Goal: Check status: Check status

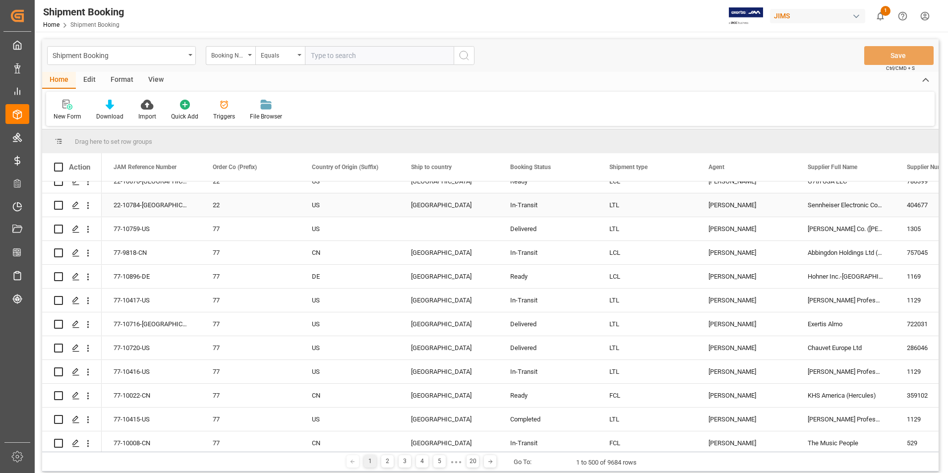
scroll to position [297, 0]
click at [347, 58] on input "text" at bounding box center [379, 55] width 149 height 19
click at [251, 55] on div "Booking Number" at bounding box center [231, 55] width 50 height 19
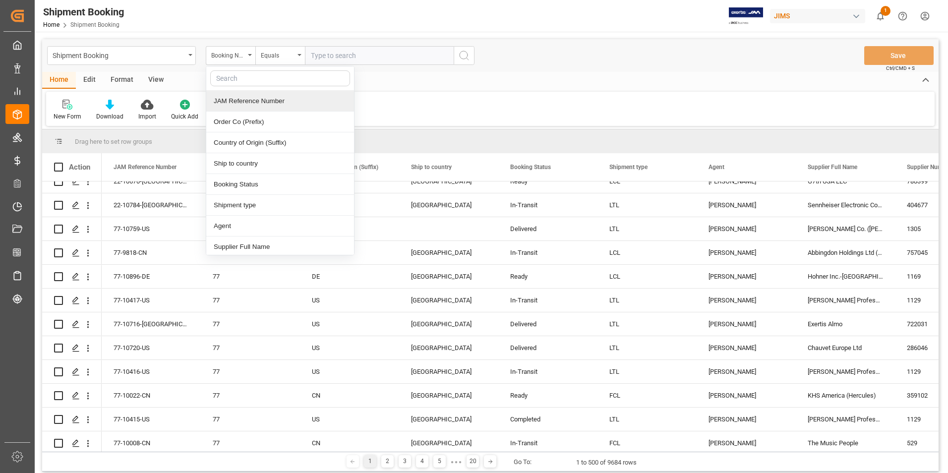
click at [255, 102] on div "JAM Reference Number" at bounding box center [280, 101] width 148 height 21
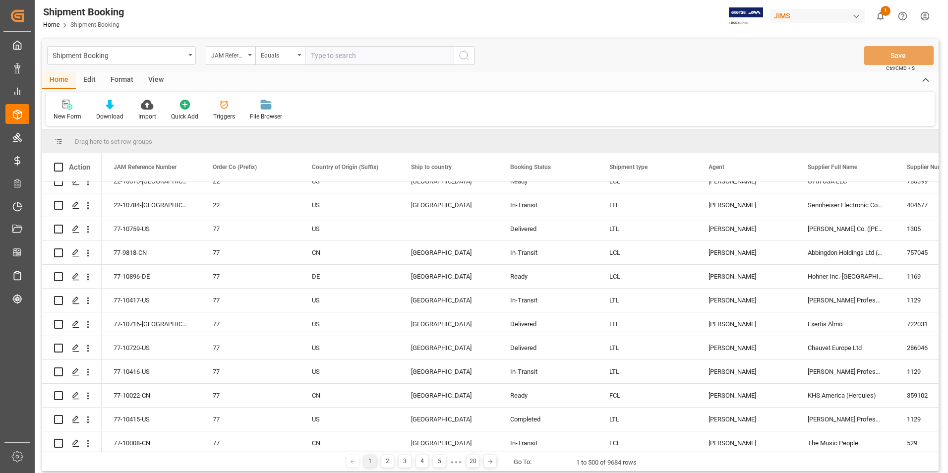
click at [338, 51] on input "text" at bounding box center [379, 55] width 149 height 19
paste input "22-9957-[GEOGRAPHIC_DATA]"
type input "22-9957-[GEOGRAPHIC_DATA]"
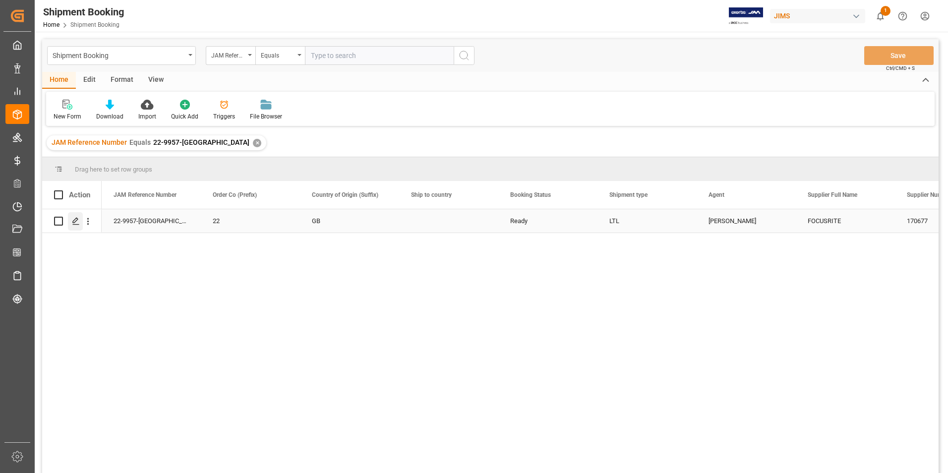
click at [72, 220] on icon "Press SPACE to select this row." at bounding box center [76, 221] width 8 height 8
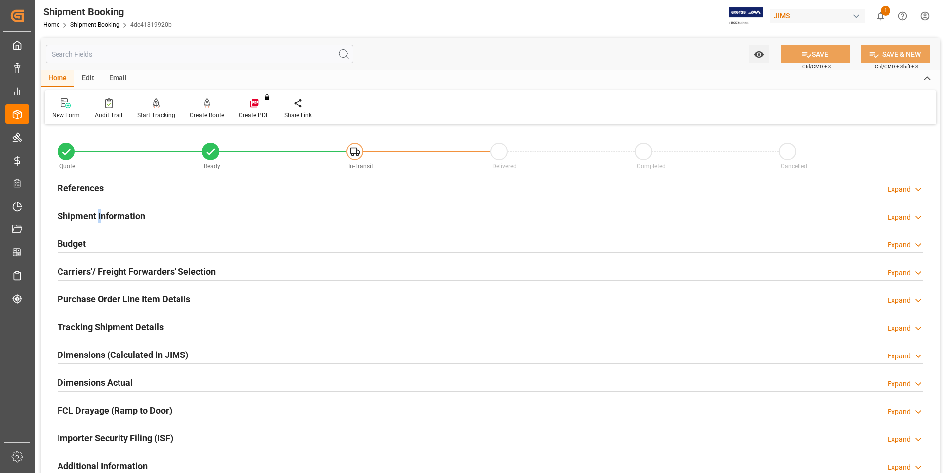
click at [100, 211] on h2 "Shipment Information" at bounding box center [102, 215] width 88 height 13
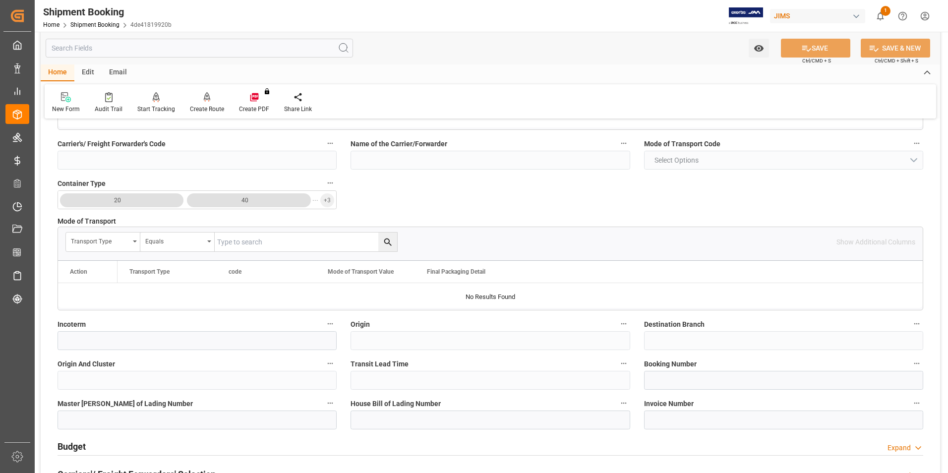
scroll to position [198, 0]
click at [686, 382] on input at bounding box center [783, 379] width 279 height 19
paste input "1ZY68R900450015954"
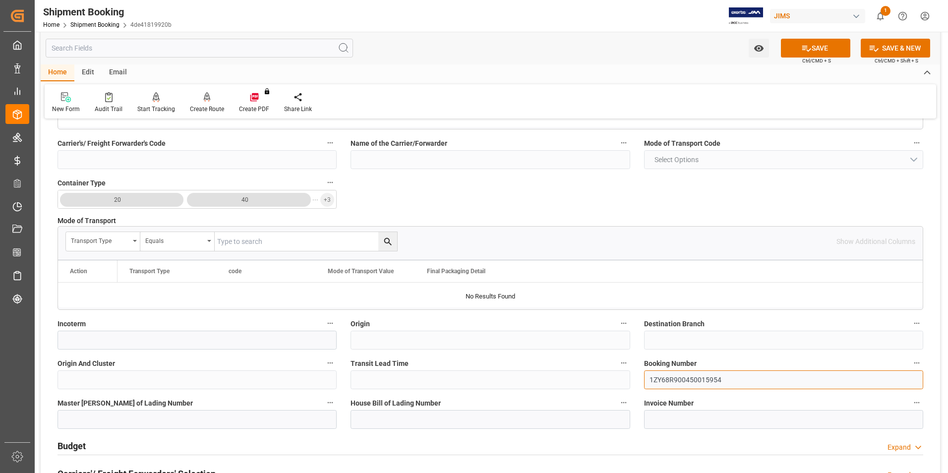
type input "1ZY68R900450015954"
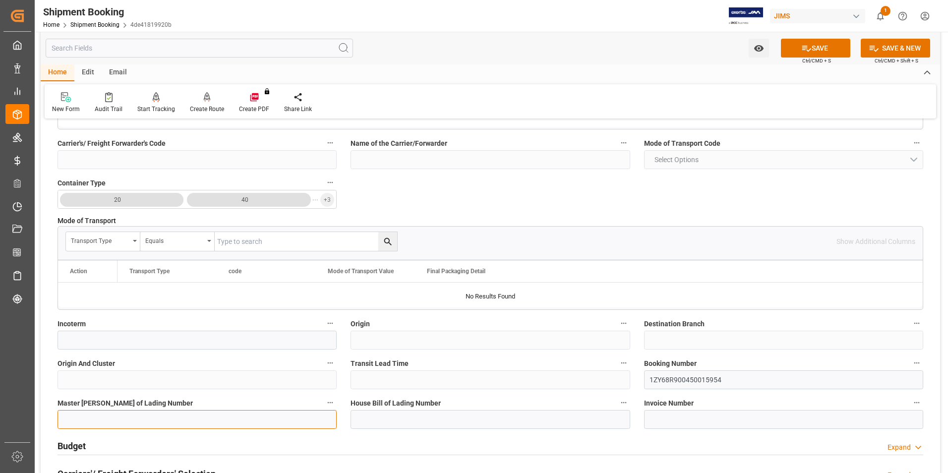
click at [198, 420] on input at bounding box center [197, 419] width 279 height 19
paste input "1ZY68R900450015954"
type input "1ZY68R900450015954"
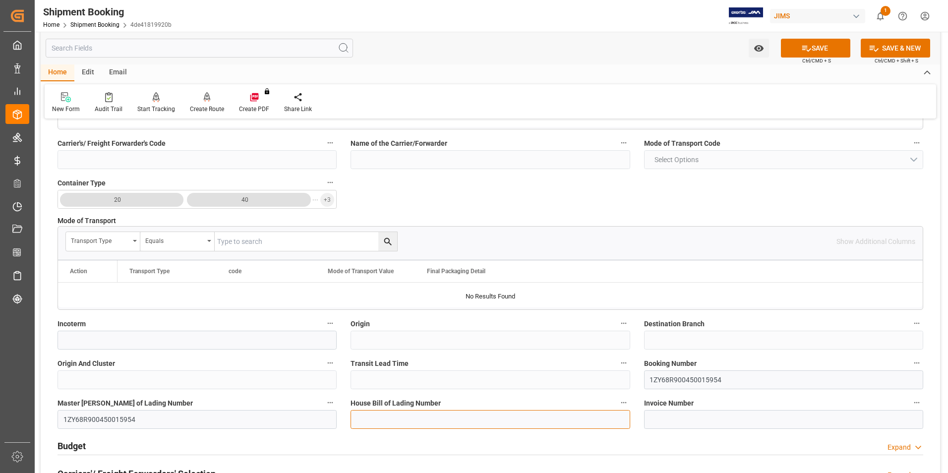
click at [419, 417] on input at bounding box center [489, 419] width 279 height 19
paste input "1ZY68R900450015954"
type input "1ZY68R900450015954"
click at [818, 52] on button "SAVE" at bounding box center [815, 48] width 69 height 19
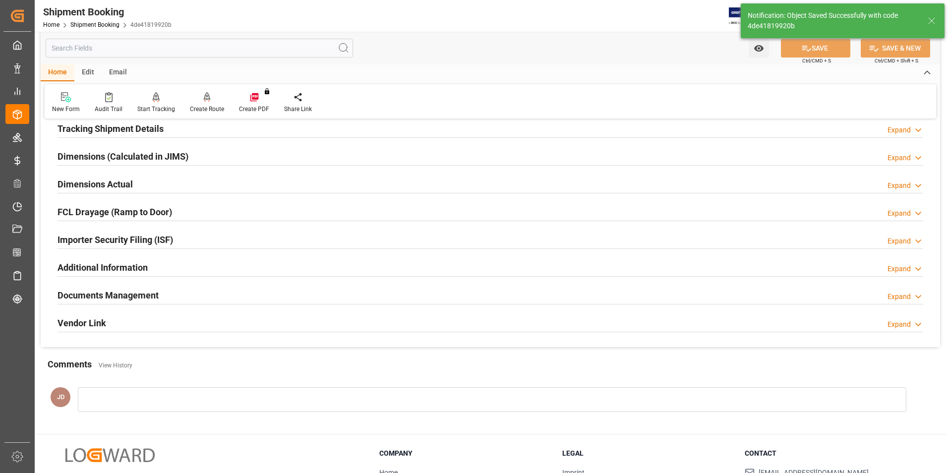
scroll to position [0, 0]
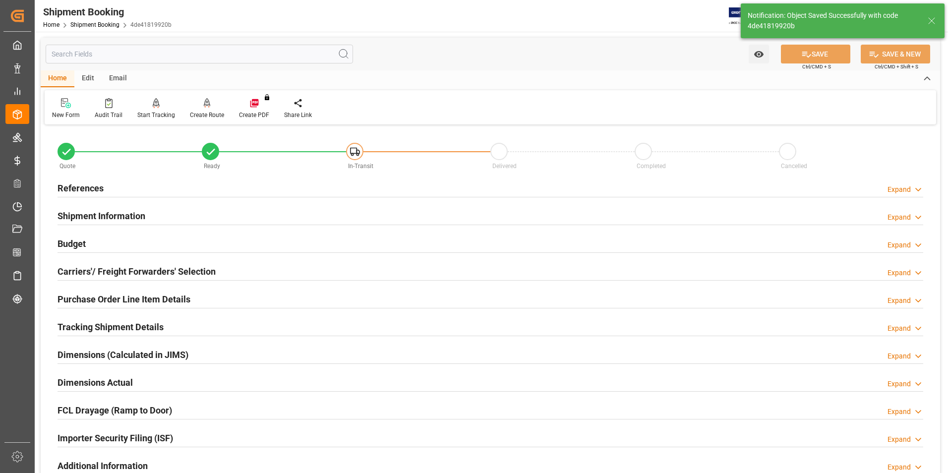
click at [83, 238] on h2 "Budget" at bounding box center [72, 243] width 28 height 13
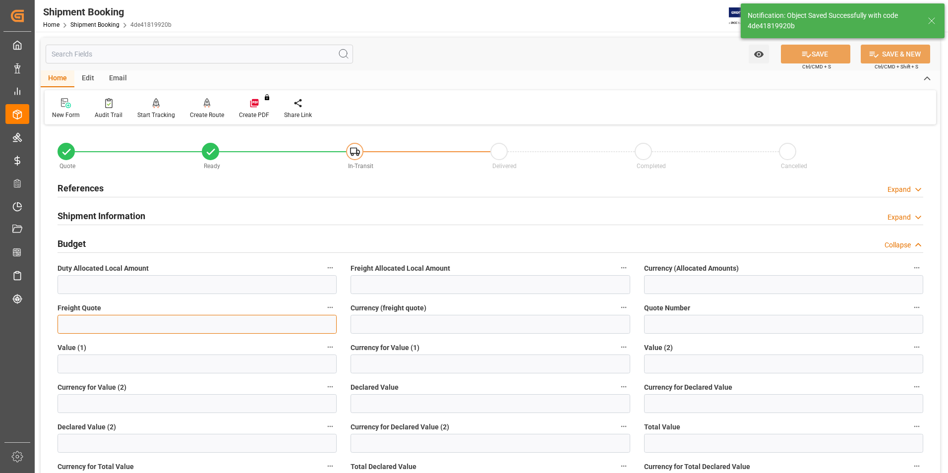
click at [105, 328] on input "text" at bounding box center [197, 324] width 279 height 19
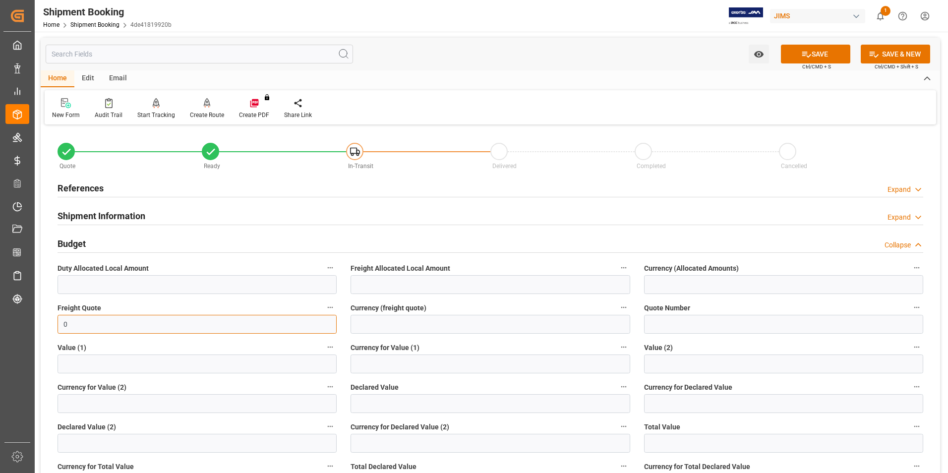
type input "0"
click at [371, 402] on input "text" at bounding box center [489, 403] width 279 height 19
type input "0.9"
click at [678, 399] on input at bounding box center [783, 403] width 279 height 19
type input "usd"
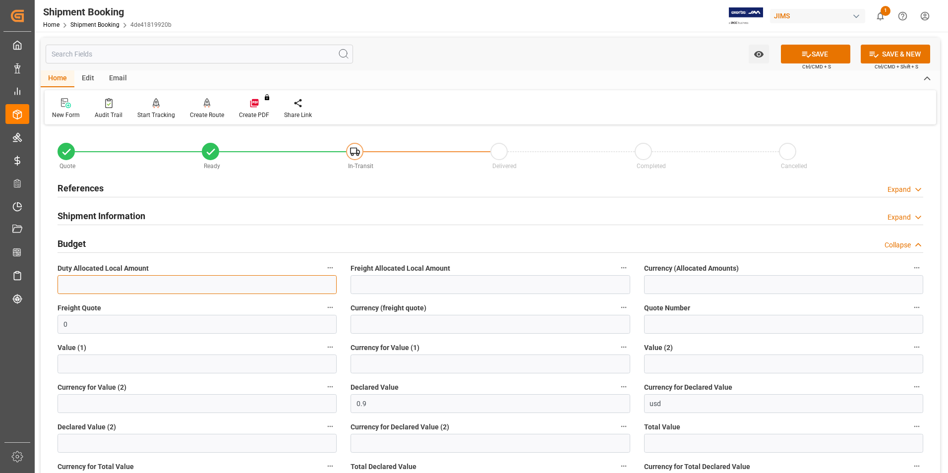
type input "0"
type input "3.1704"
type input "CAD"
type input "usd"
type input "77.08"
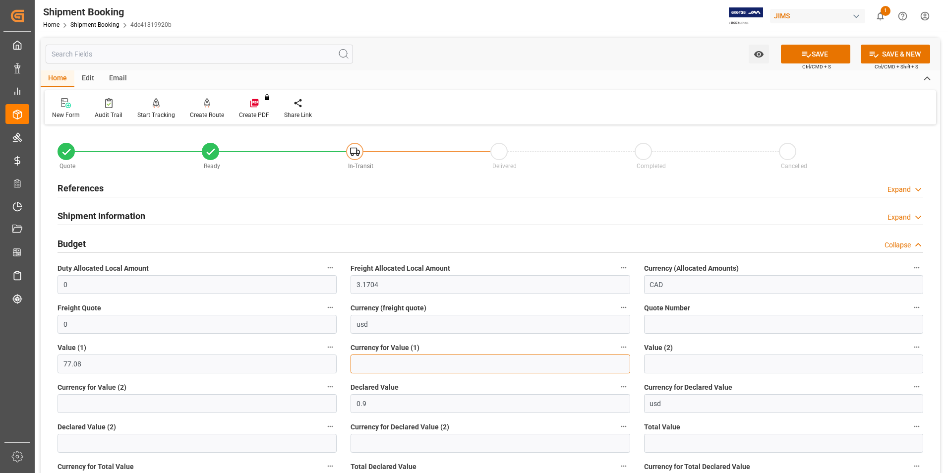
type input "USD"
type input "usd"
click at [827, 54] on button "SAVE" at bounding box center [815, 54] width 69 height 19
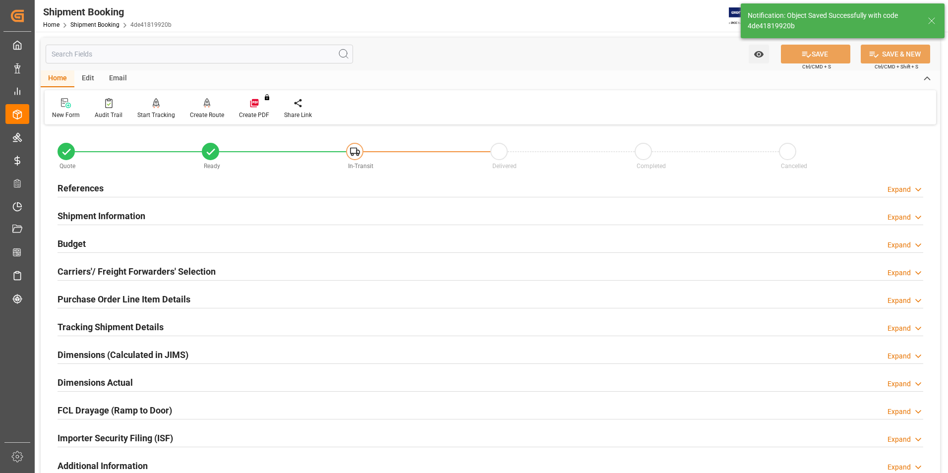
click at [87, 265] on h2 "Carriers'/ Freight Forwarders' Selection" at bounding box center [137, 271] width 158 height 13
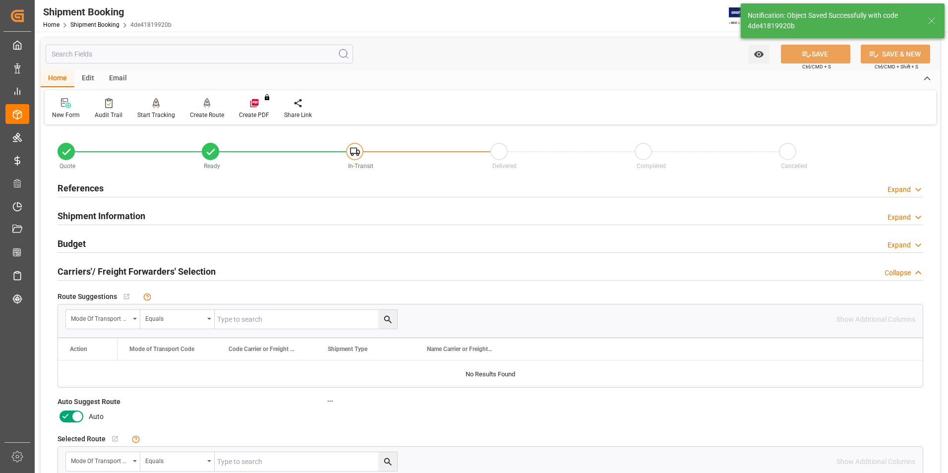
click at [62, 413] on icon at bounding box center [65, 416] width 12 height 12
click at [0, 0] on input "checkbox" at bounding box center [0, 0] width 0 height 0
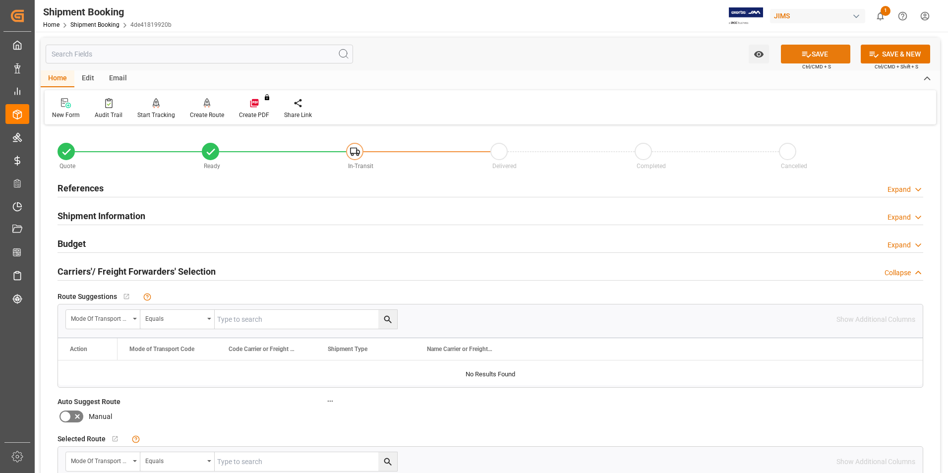
click at [822, 54] on button "SAVE" at bounding box center [815, 54] width 69 height 19
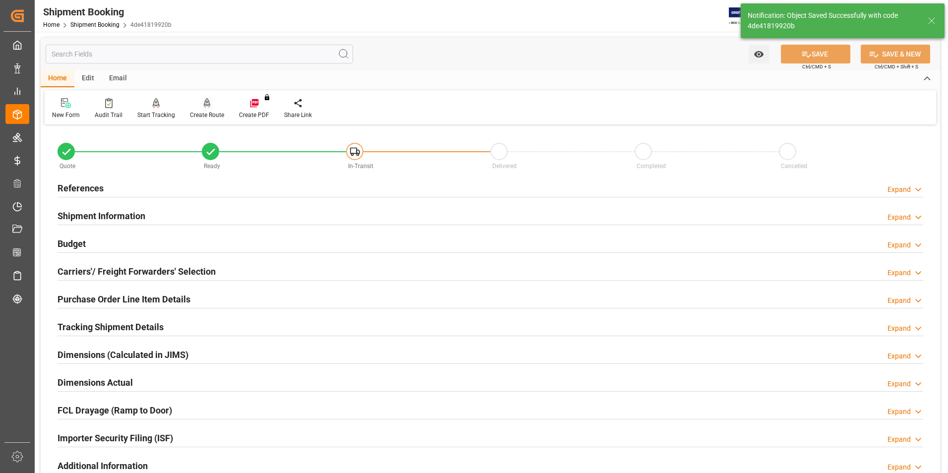
click at [209, 114] on div "Create Route" at bounding box center [207, 115] width 34 height 9
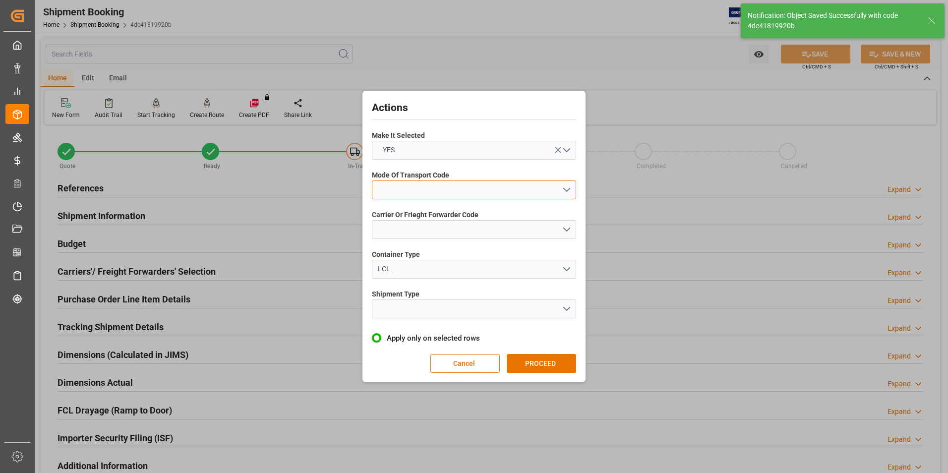
click at [437, 188] on button "open menu" at bounding box center [474, 189] width 204 height 19
click at [430, 214] on div "2- COURIER AIR" at bounding box center [473, 213] width 203 height 21
click at [433, 227] on button "open menu" at bounding box center [474, 229] width 204 height 19
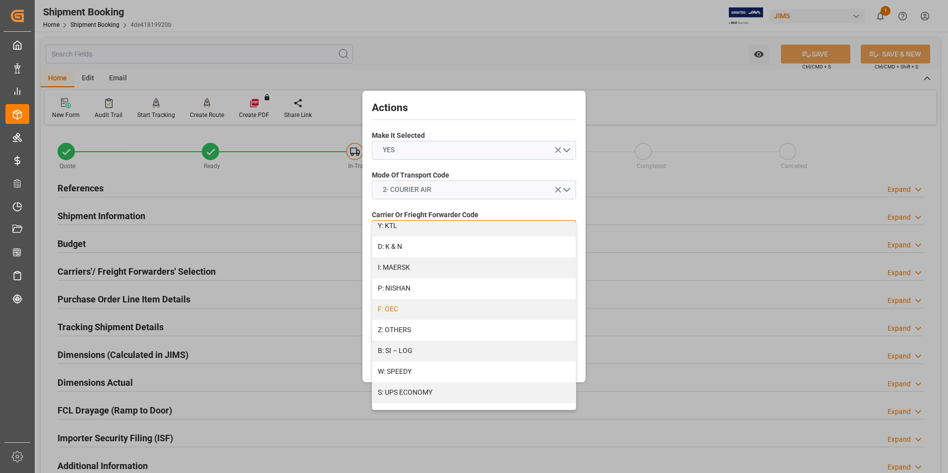
scroll to position [530, 0]
click at [445, 341] on div "S: UPS ECONOMY" at bounding box center [473, 347] width 203 height 21
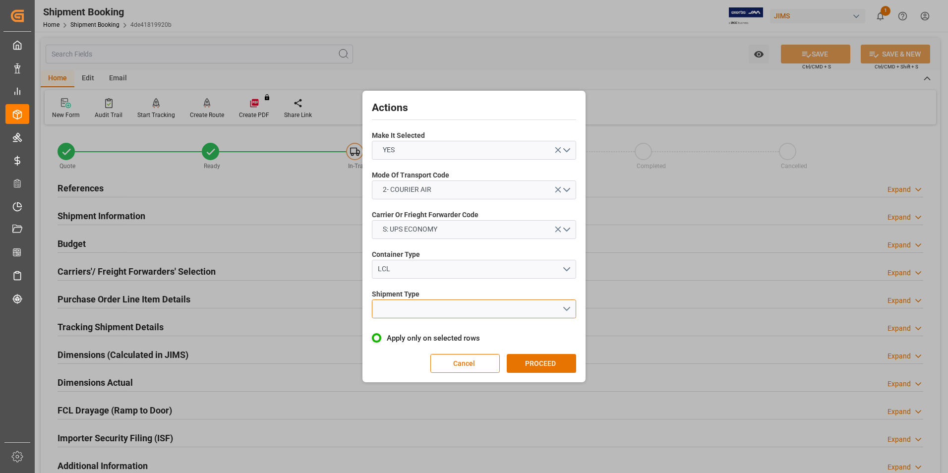
click at [445, 311] on button "open menu" at bounding box center [474, 308] width 204 height 19
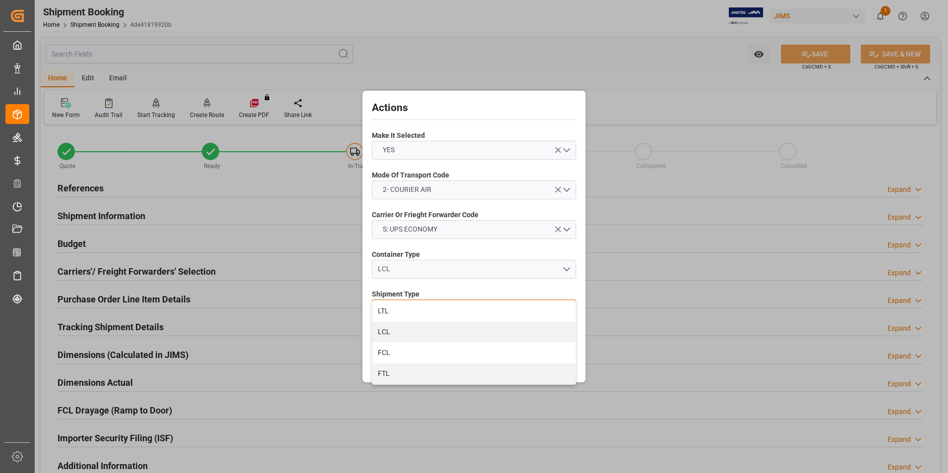
click at [445, 311] on div "LTL" at bounding box center [473, 311] width 203 height 21
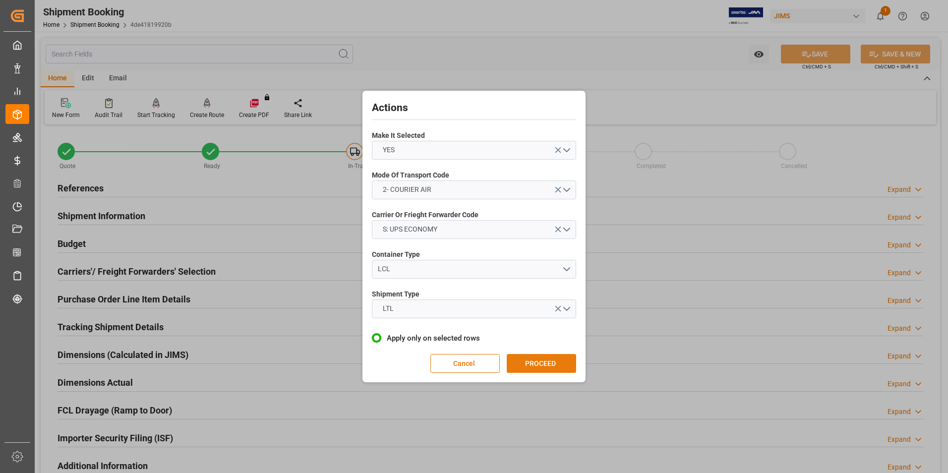
click at [556, 366] on button "PROCEED" at bounding box center [541, 363] width 69 height 19
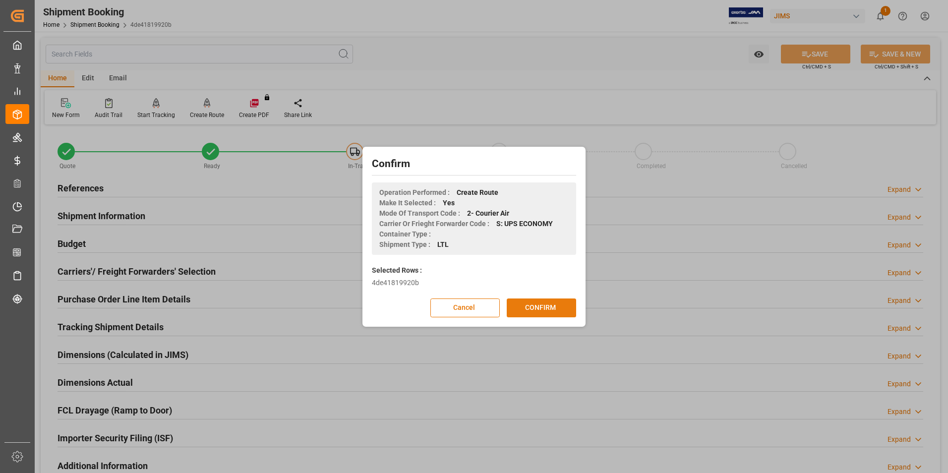
click at [552, 309] on button "CONFIRM" at bounding box center [541, 307] width 69 height 19
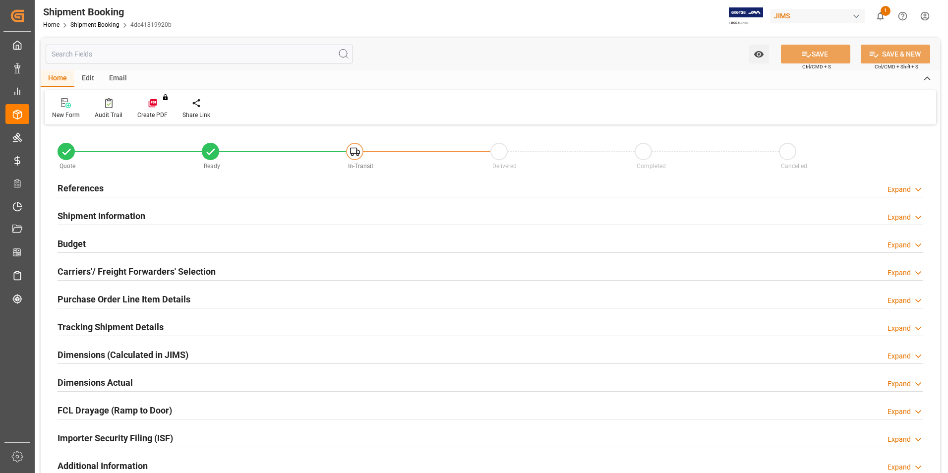
type input "0"
click at [96, 379] on h2 "Dimensions Actual" at bounding box center [95, 382] width 75 height 13
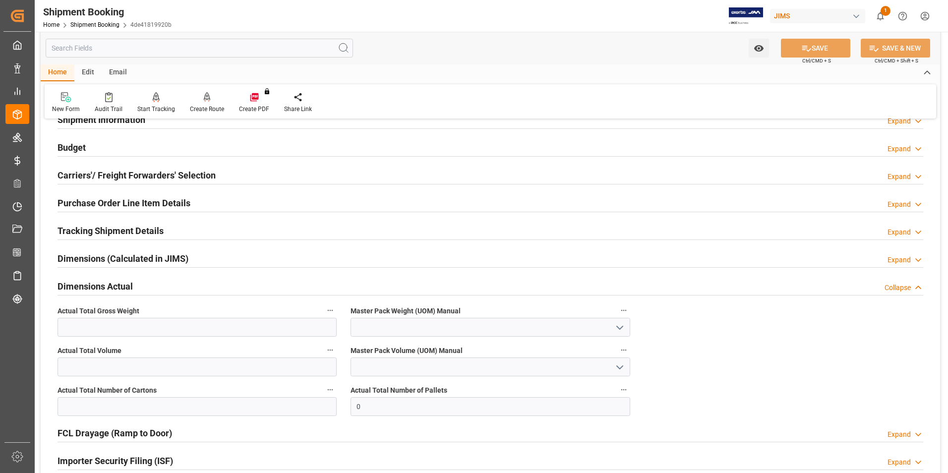
scroll to position [99, 0]
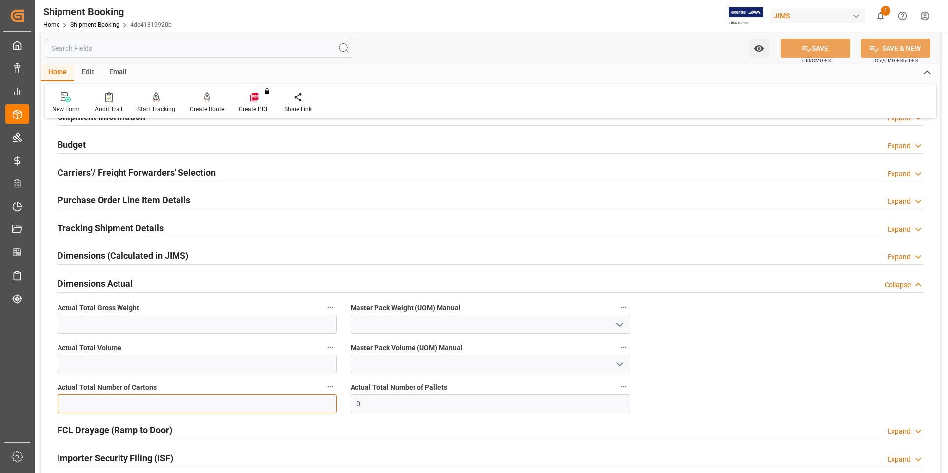
click at [103, 406] on input "text" at bounding box center [197, 403] width 279 height 19
type input "1"
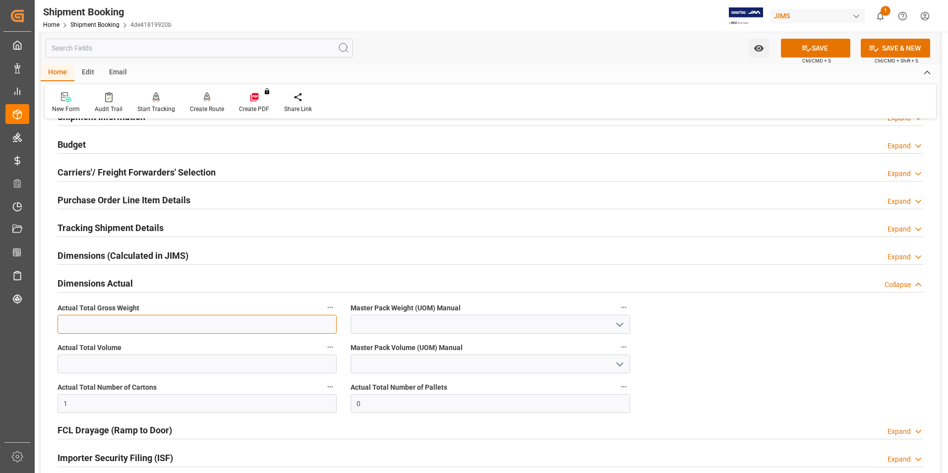
click at [67, 320] on input "text" at bounding box center [197, 324] width 279 height 19
type input "1"
click at [369, 327] on input at bounding box center [489, 324] width 279 height 19
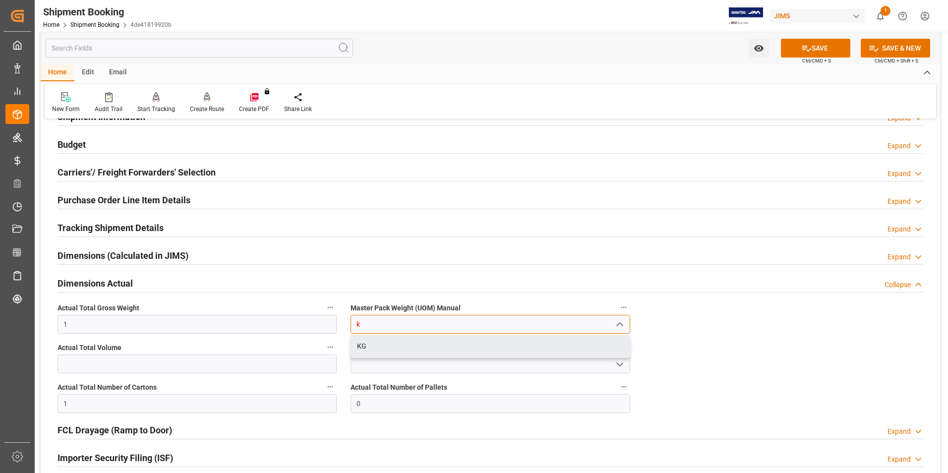
click at [387, 347] on div "KG" at bounding box center [490, 346] width 278 height 22
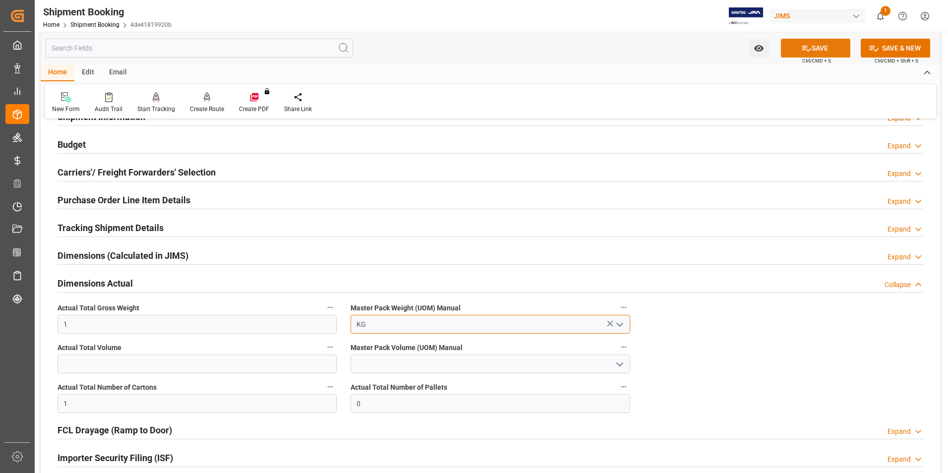
type input "KG"
click at [816, 48] on button "SAVE" at bounding box center [815, 48] width 69 height 19
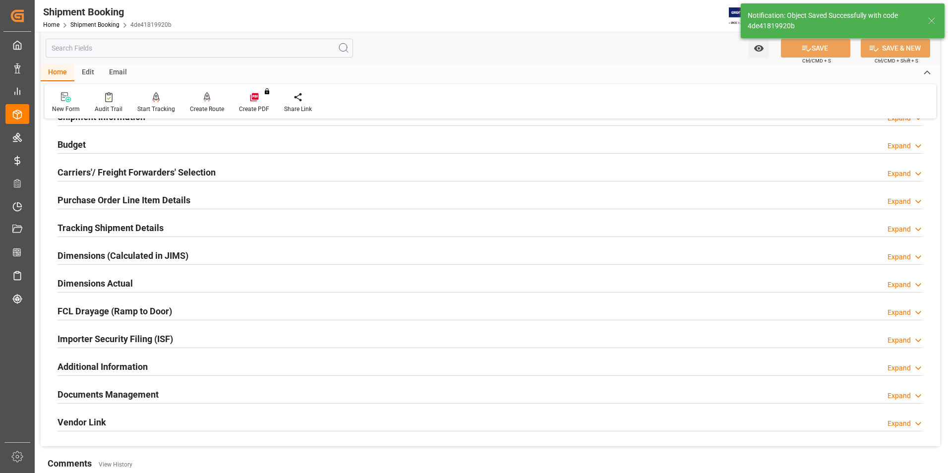
click at [98, 226] on h2 "Tracking Shipment Details" at bounding box center [111, 227] width 106 height 13
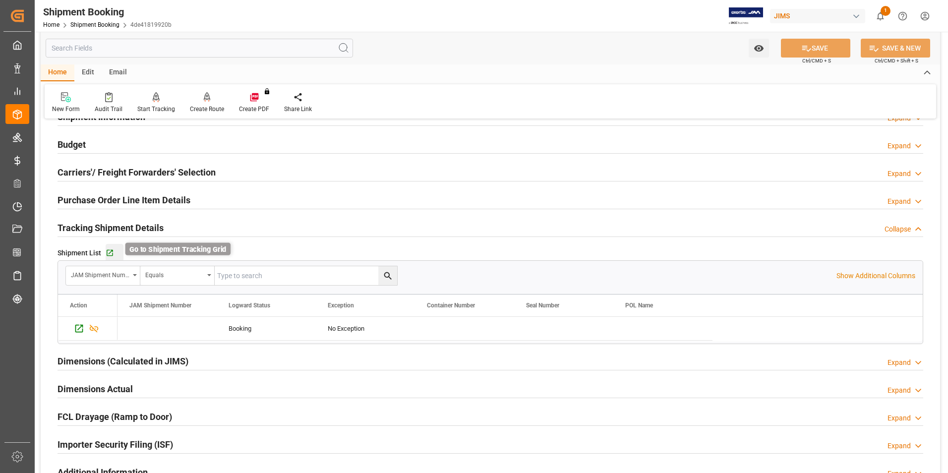
click at [110, 250] on icon "button" at bounding box center [110, 253] width 8 height 8
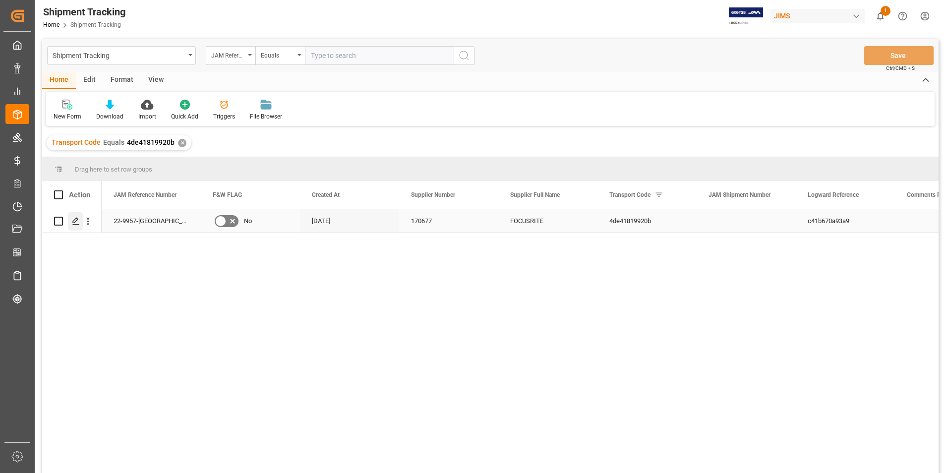
click at [74, 221] on icon "Press SPACE to select this row." at bounding box center [76, 221] width 8 height 8
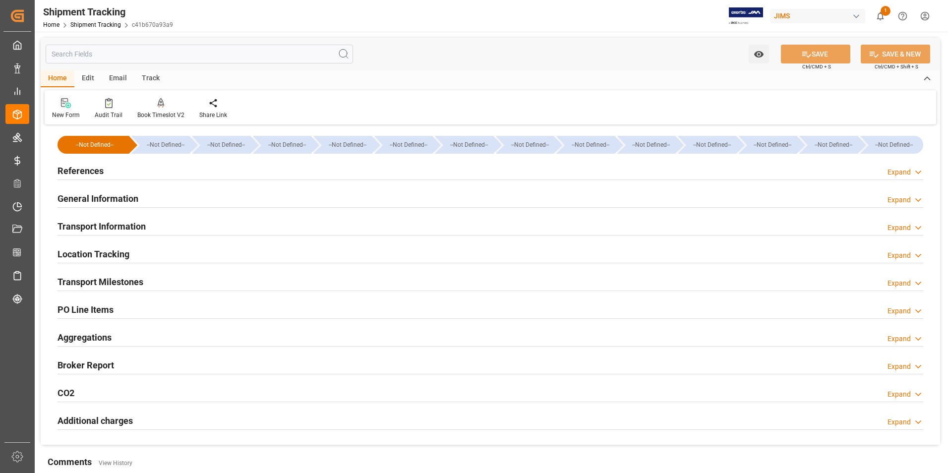
type input "07-07-2025"
click at [82, 168] on h2 "References" at bounding box center [81, 170] width 46 height 13
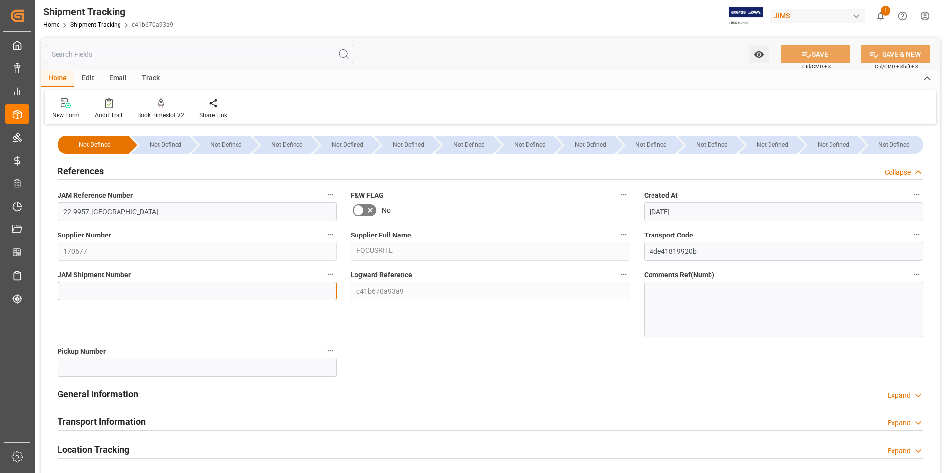
click at [123, 283] on input at bounding box center [197, 291] width 279 height 19
type input "72895"
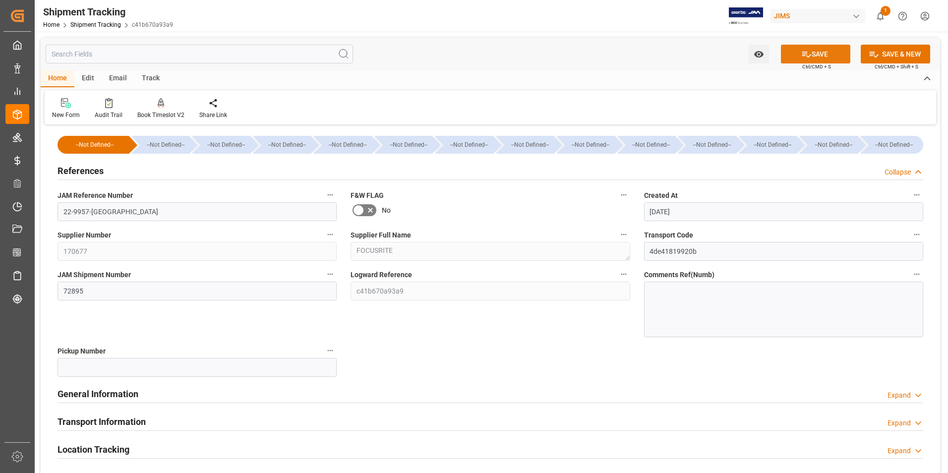
click at [813, 58] on button "SAVE" at bounding box center [815, 54] width 69 height 19
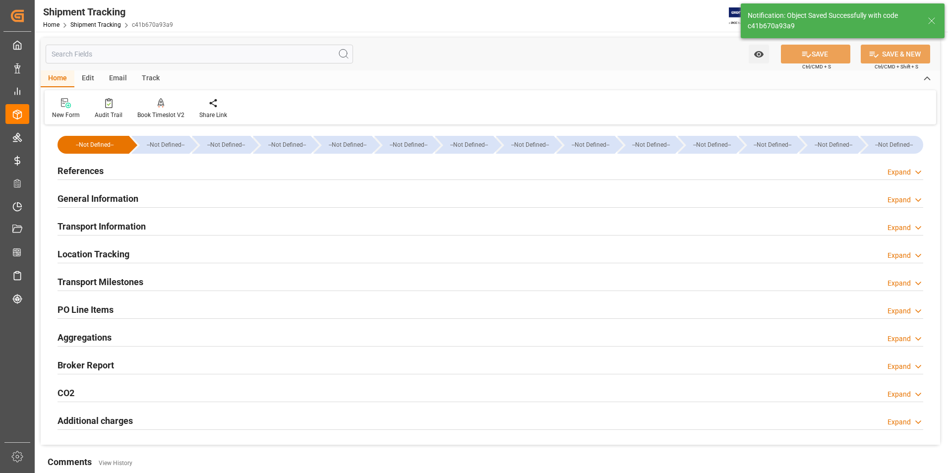
click at [112, 220] on h2 "Transport Information" at bounding box center [102, 226] width 88 height 13
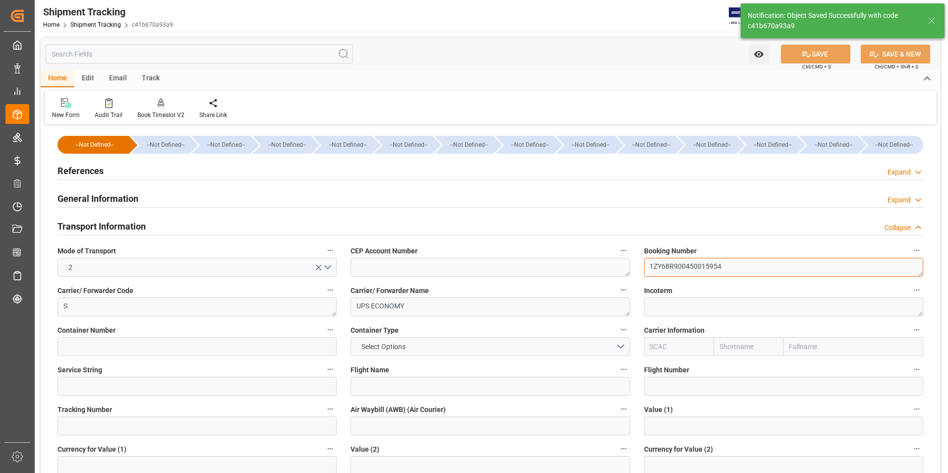
drag, startPoint x: 737, startPoint y: 267, endPoint x: 633, endPoint y: 269, distance: 104.1
click at [633, 269] on div "--Not Defined-- --Not Defined-- --Not Defined-- --Not Defined-- --Not Defined--…" at bounding box center [490, 464] width 899 height 674
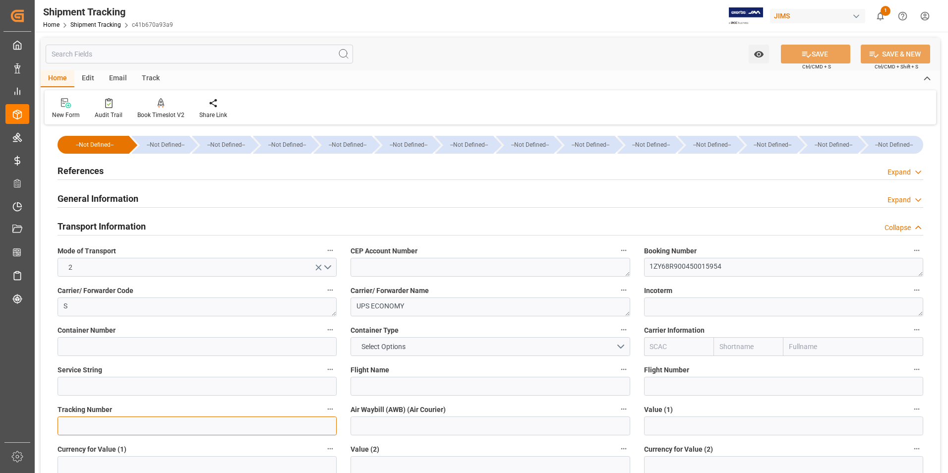
click at [179, 424] on input at bounding box center [197, 425] width 279 height 19
paste input "1ZY68R900450015954"
type input "1ZY68R900450015954"
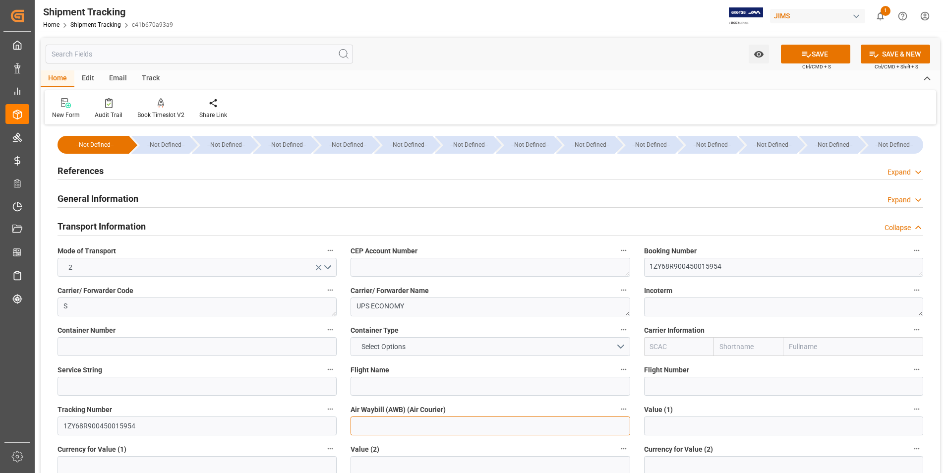
click at [365, 429] on input at bounding box center [489, 425] width 279 height 19
paste input "1ZY68R900450015954"
type input "1ZY68R900450015954"
click at [791, 51] on button "SAVE" at bounding box center [815, 54] width 69 height 19
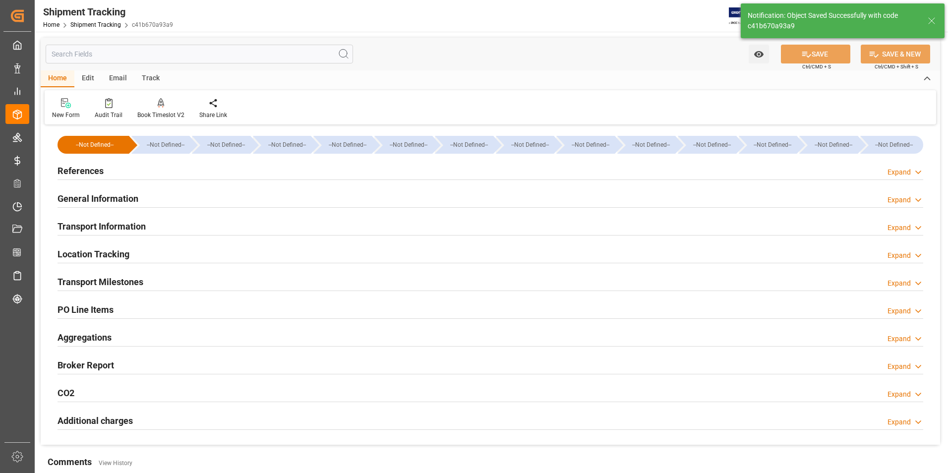
click at [93, 282] on h2 "Transport Milestones" at bounding box center [101, 281] width 86 height 13
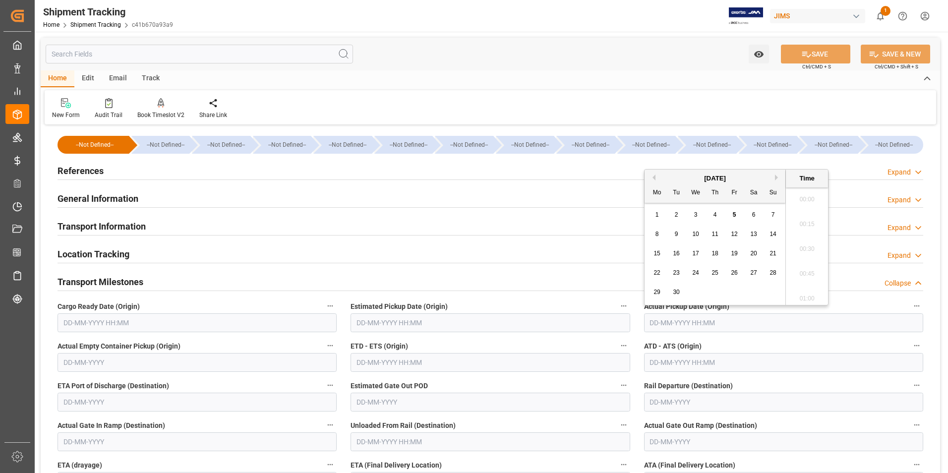
click at [675, 321] on input "text" at bounding box center [783, 322] width 279 height 19
drag, startPoint x: 736, startPoint y: 214, endPoint x: 583, endPoint y: 289, distance: 169.8
click at [736, 214] on div "5" at bounding box center [734, 215] width 12 height 12
type input "05-09-2025 00:00"
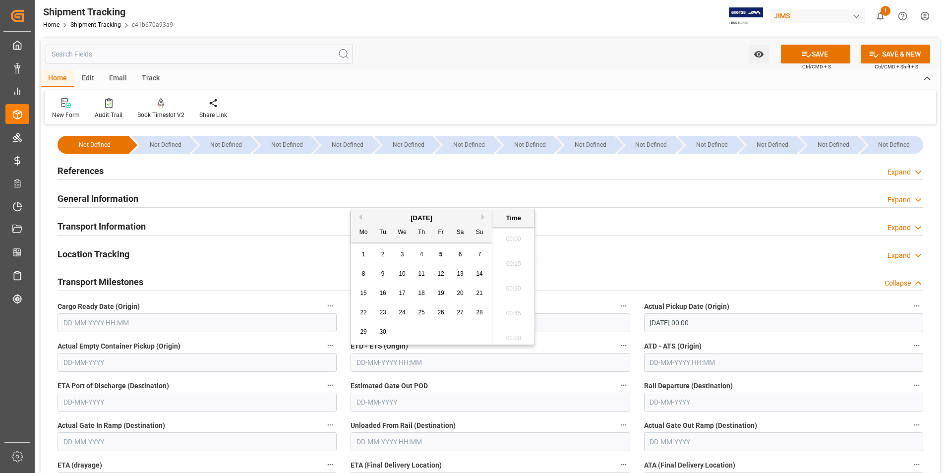
click at [425, 361] on input "text" at bounding box center [489, 362] width 279 height 19
click at [355, 268] on div "8 9 10 11 12 13 14" at bounding box center [421, 273] width 135 height 19
click at [441, 257] on span "5" at bounding box center [440, 254] width 3 height 7
type input "05-09-2025 00:00"
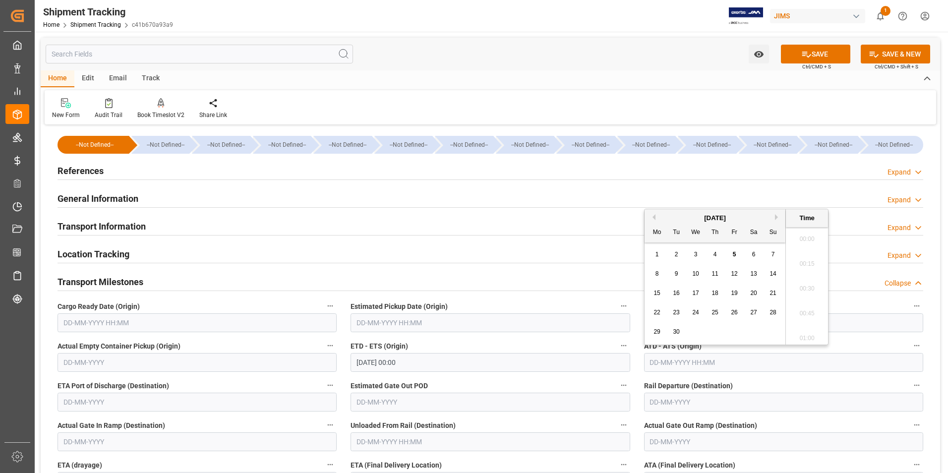
click at [663, 359] on input "text" at bounding box center [783, 362] width 279 height 19
click at [651, 263] on div "1 2 3 4 5 6 7" at bounding box center [714, 254] width 135 height 19
click at [735, 255] on span "5" at bounding box center [734, 254] width 3 height 7
type input "05-09-2025 00:00"
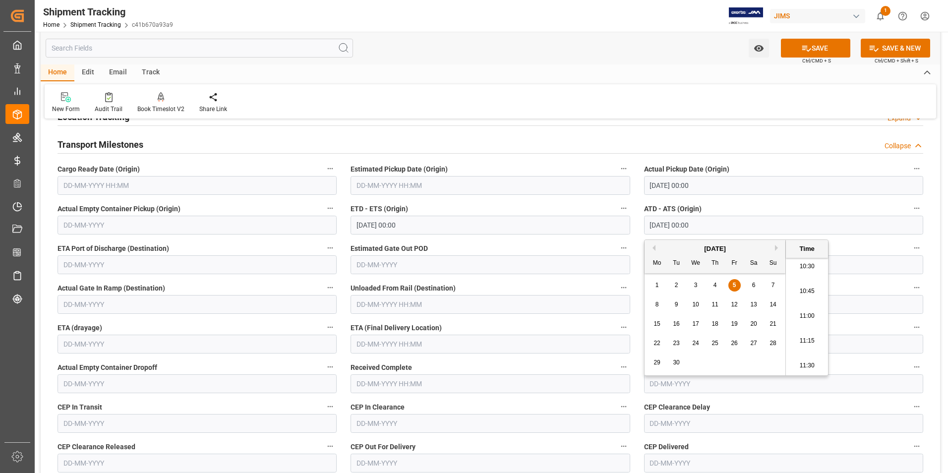
scroll to position [149, 0]
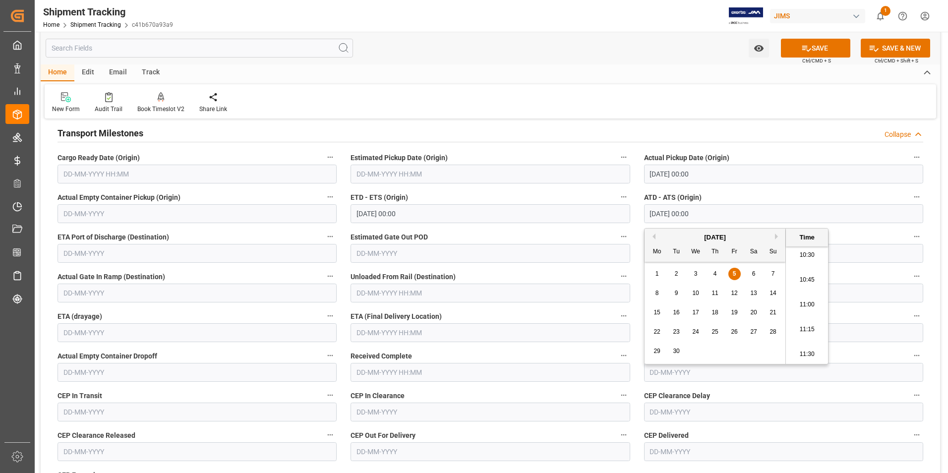
click at [387, 331] on input "text" at bounding box center [489, 332] width 279 height 19
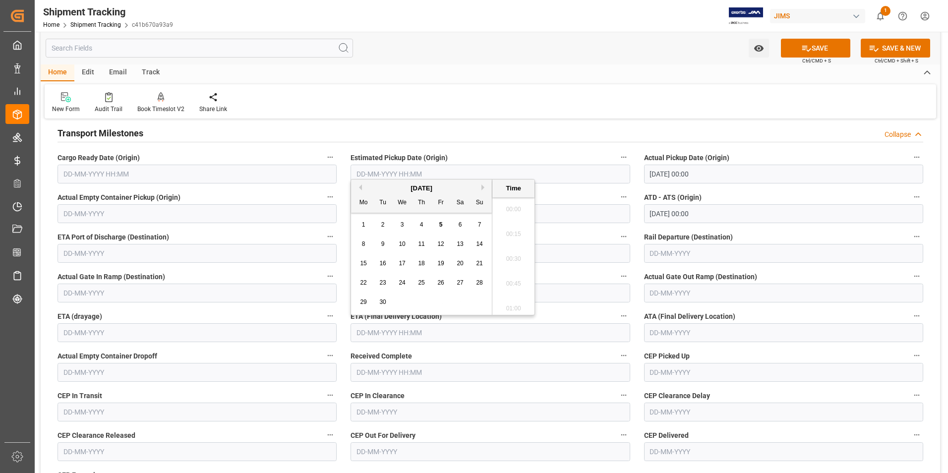
scroll to position [1045, 0]
click at [405, 242] on span "10" at bounding box center [402, 243] width 6 height 7
type input "10-09-2025 00:00"
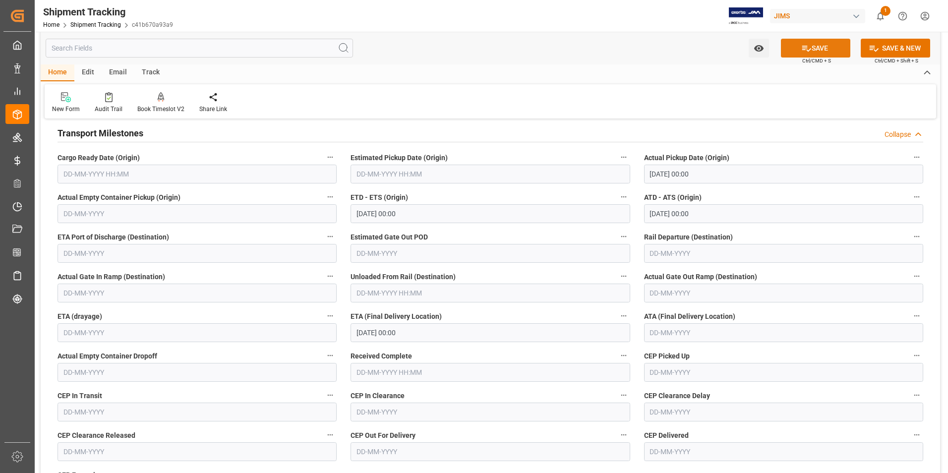
click at [818, 40] on button "SAVE" at bounding box center [815, 48] width 69 height 19
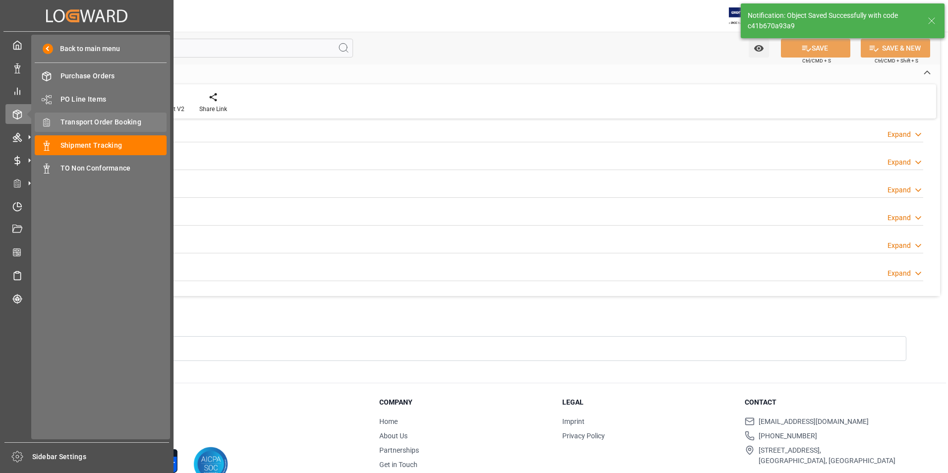
click at [103, 119] on span "Transport Order Booking" at bounding box center [113, 122] width 107 height 10
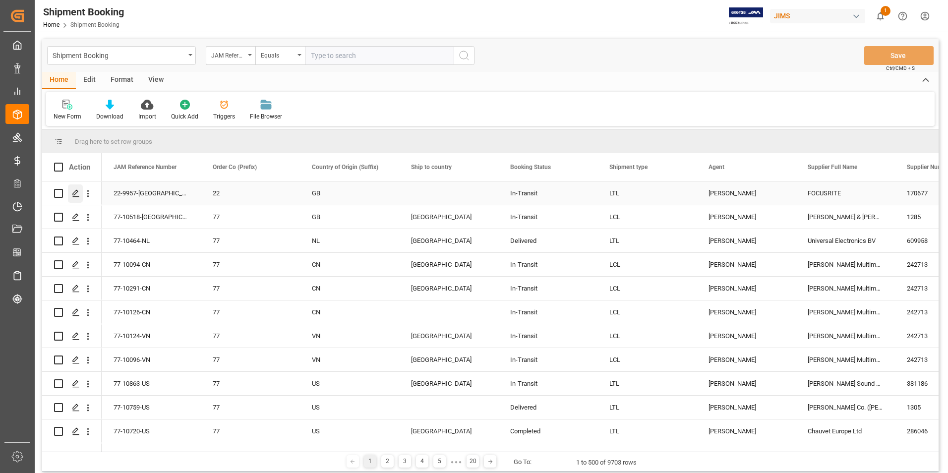
click at [76, 192] on icon "Press SPACE to select this row." at bounding box center [76, 193] width 8 height 8
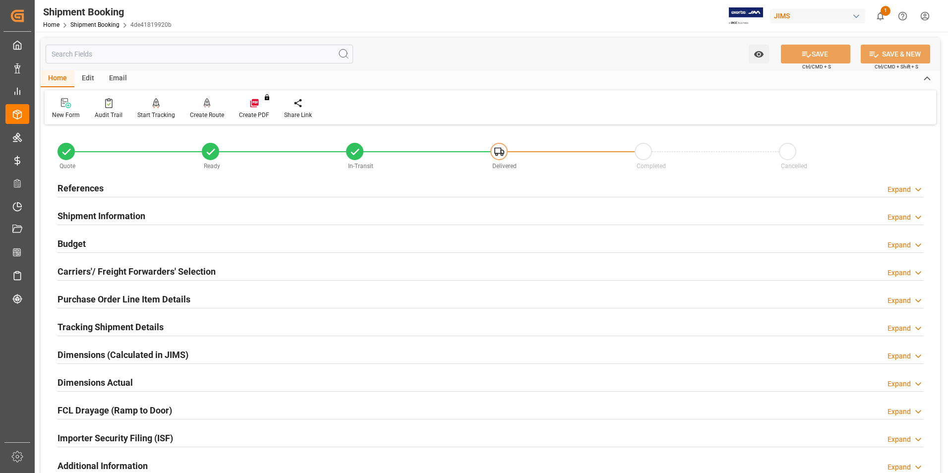
click at [118, 296] on h2 "Purchase Order Line Item Details" at bounding box center [124, 298] width 133 height 13
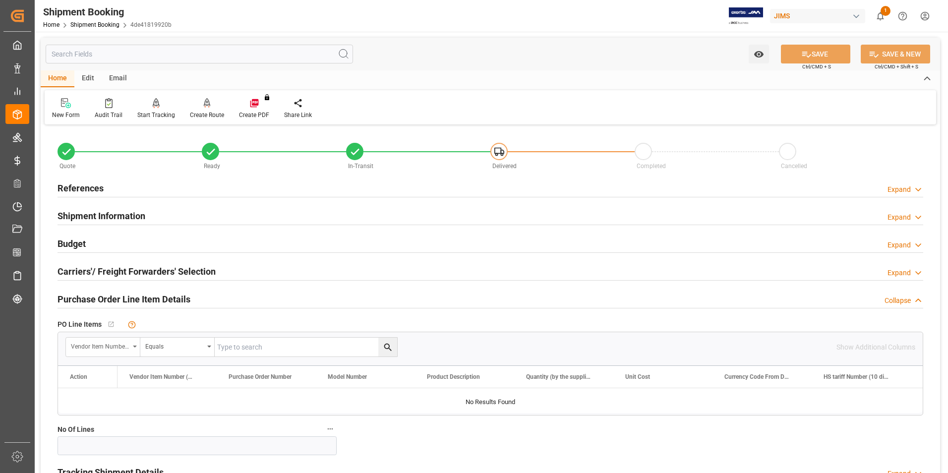
click at [135, 345] on div "Vendor Item Number (By The Supplier)" at bounding box center [103, 347] width 74 height 19
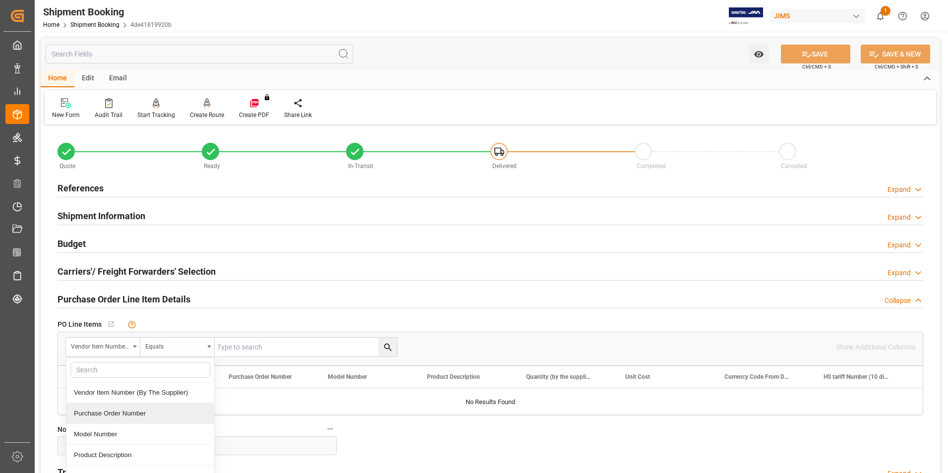
drag, startPoint x: 147, startPoint y: 416, endPoint x: 149, endPoint y: 411, distance: 5.3
click at [148, 414] on div "Purchase Order Number" at bounding box center [140, 413] width 148 height 21
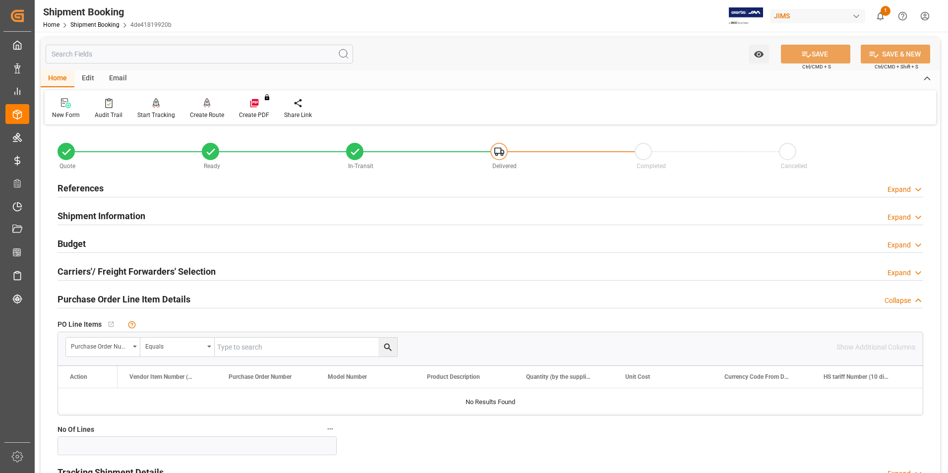
click at [265, 346] on input "text" at bounding box center [306, 347] width 182 height 19
type input "864157"
click at [384, 344] on icon "search button" at bounding box center [388, 347] width 10 height 10
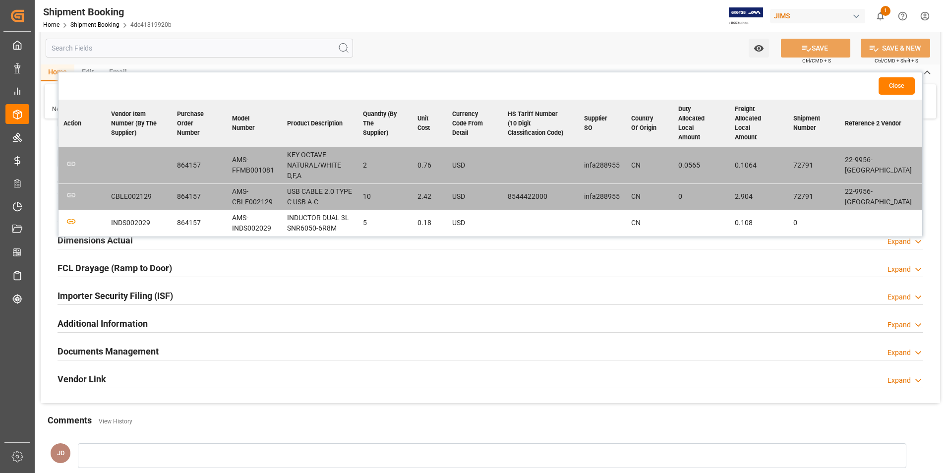
scroll to position [297, 0]
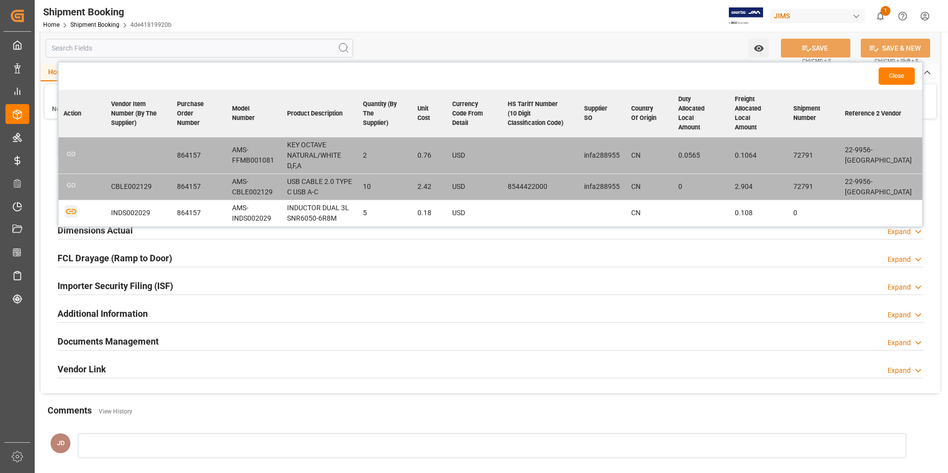
click at [68, 205] on icon "button" at bounding box center [71, 211] width 12 height 12
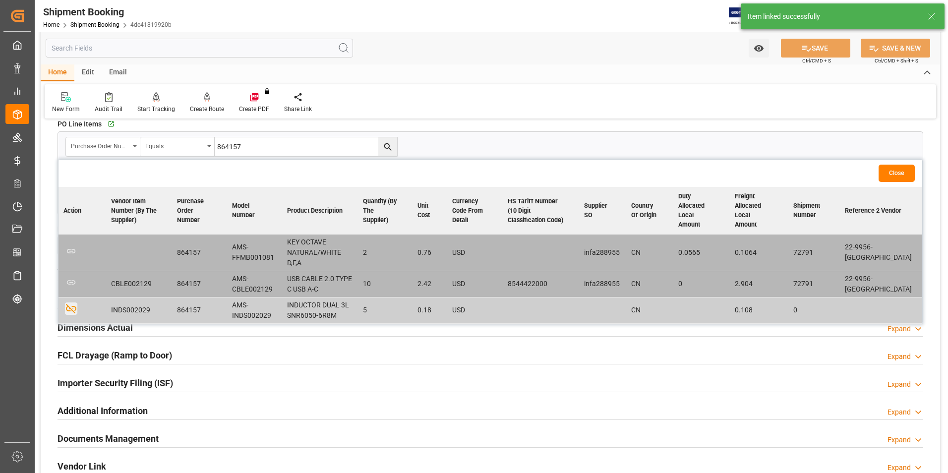
scroll to position [149, 0]
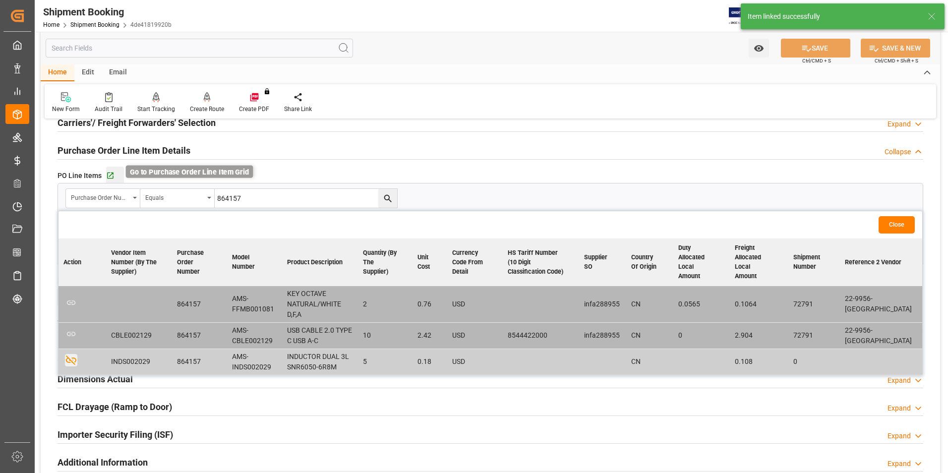
click at [113, 175] on icon "button" at bounding box center [110, 176] width 6 height 6
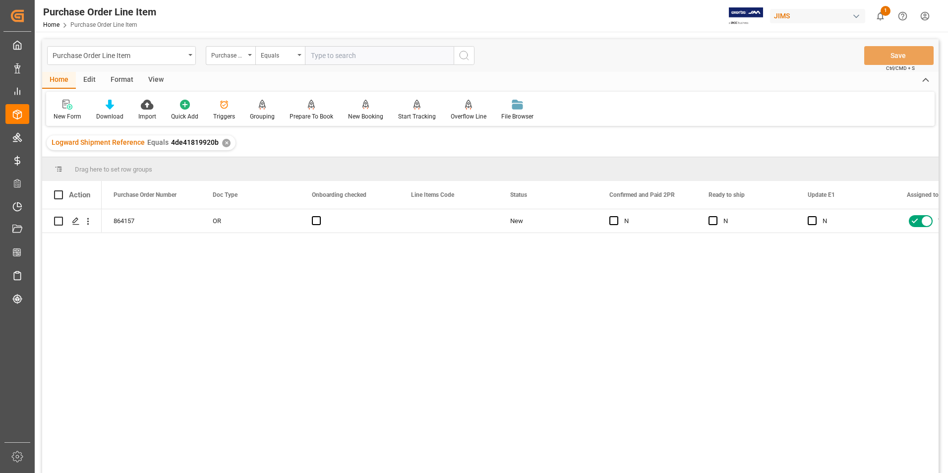
click at [156, 75] on div "View" at bounding box center [156, 80] width 30 height 17
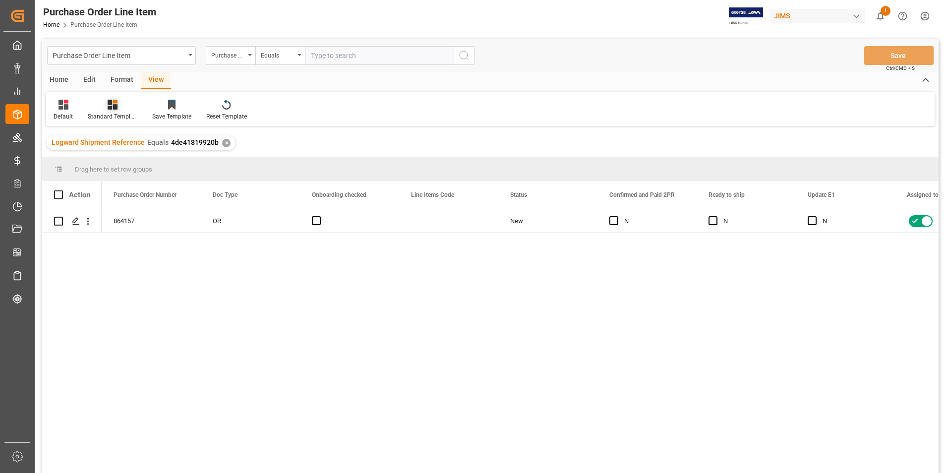
click at [116, 113] on div "Standard Templates" at bounding box center [113, 116] width 50 height 9
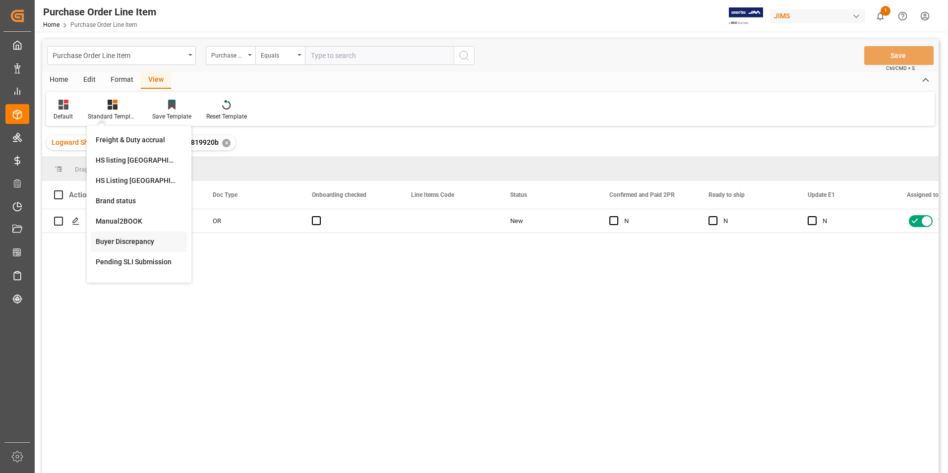
click at [131, 241] on div "Buyer Discrepancy" at bounding box center [139, 241] width 87 height 10
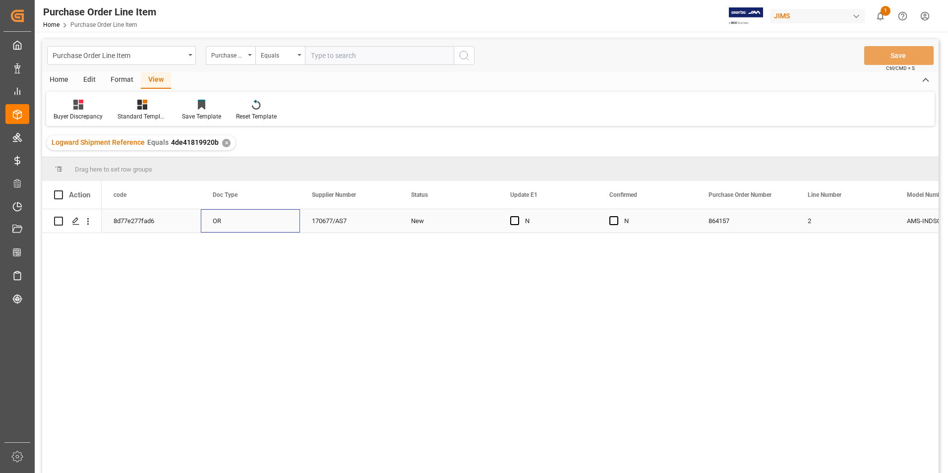
click at [276, 222] on div "OR" at bounding box center [250, 220] width 99 height 23
click at [615, 221] on span "Press SPACE to select this row." at bounding box center [613, 220] width 9 height 9
click at [617, 216] on input "Press SPACE to select this row." at bounding box center [617, 216] width 0 height 0
click at [517, 218] on span "Press SPACE to select this row." at bounding box center [514, 220] width 9 height 9
click at [518, 216] on input "Press SPACE to select this row." at bounding box center [518, 216] width 0 height 0
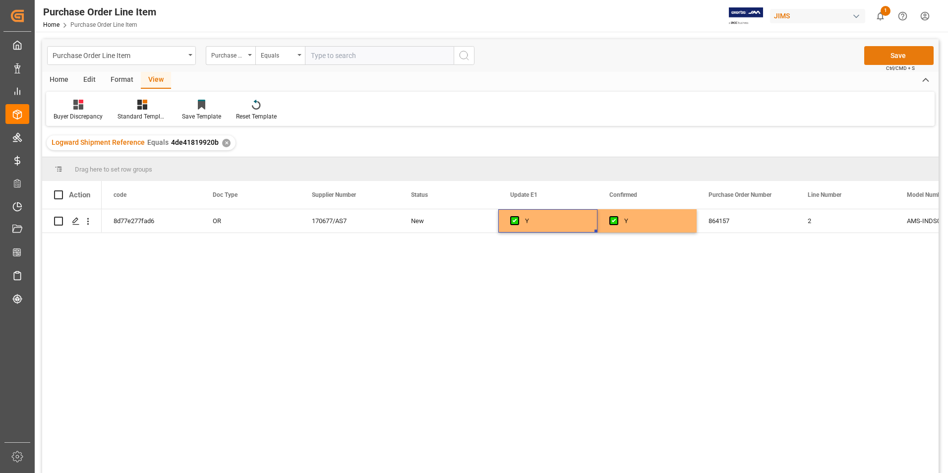
click at [886, 58] on button "Save" at bounding box center [898, 55] width 69 height 19
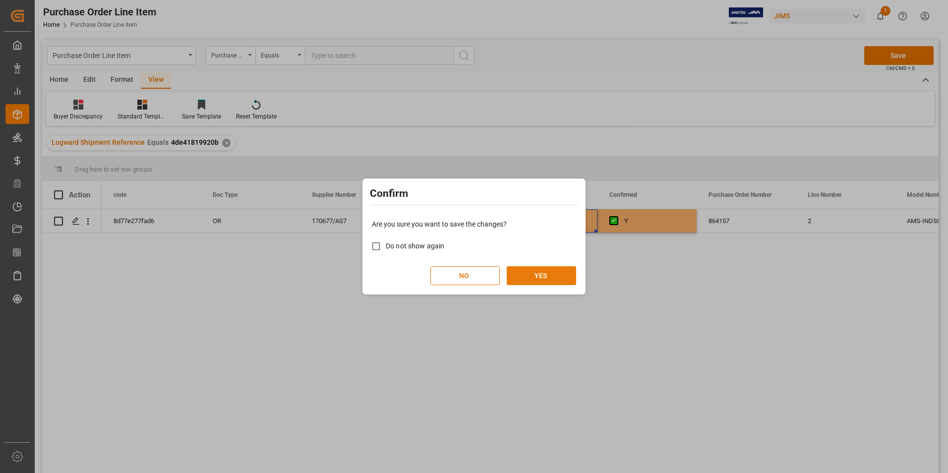
click at [558, 271] on button "YES" at bounding box center [541, 275] width 69 height 19
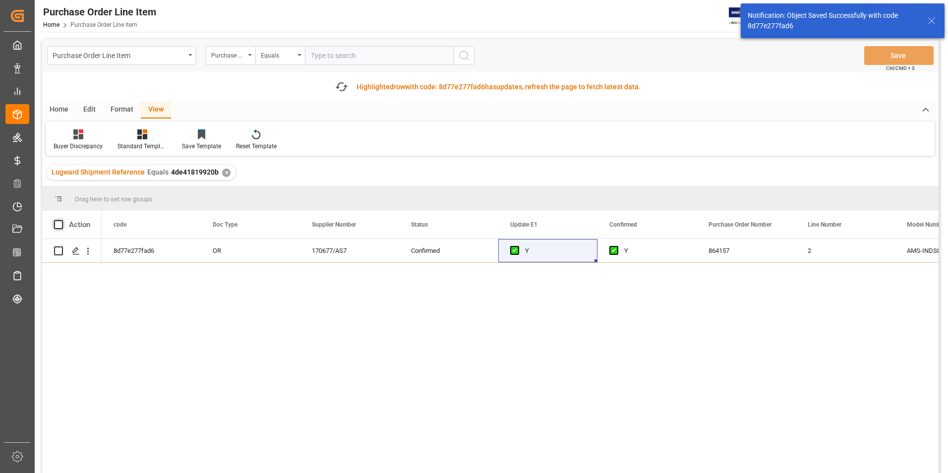
click at [57, 222] on span at bounding box center [58, 224] width 9 height 9
click at [61, 220] on input "checkbox" at bounding box center [61, 220] width 0 height 0
checkbox input "true"
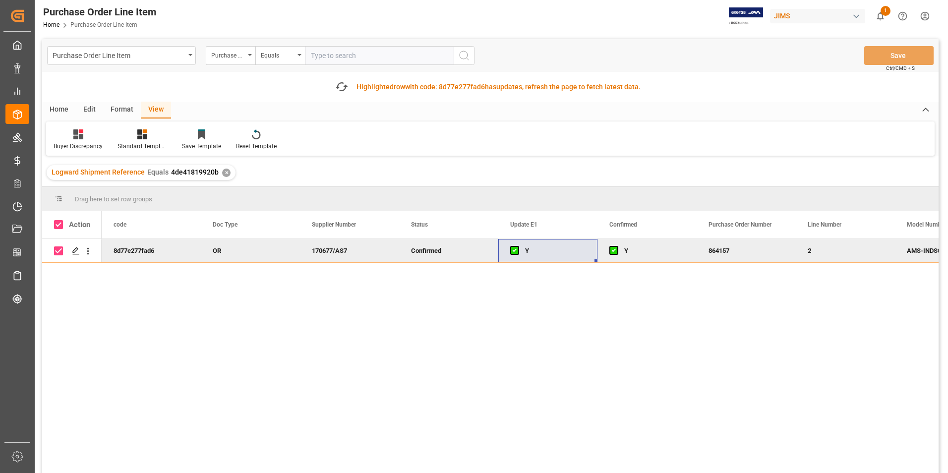
click at [55, 107] on div "Home" at bounding box center [59, 110] width 34 height 17
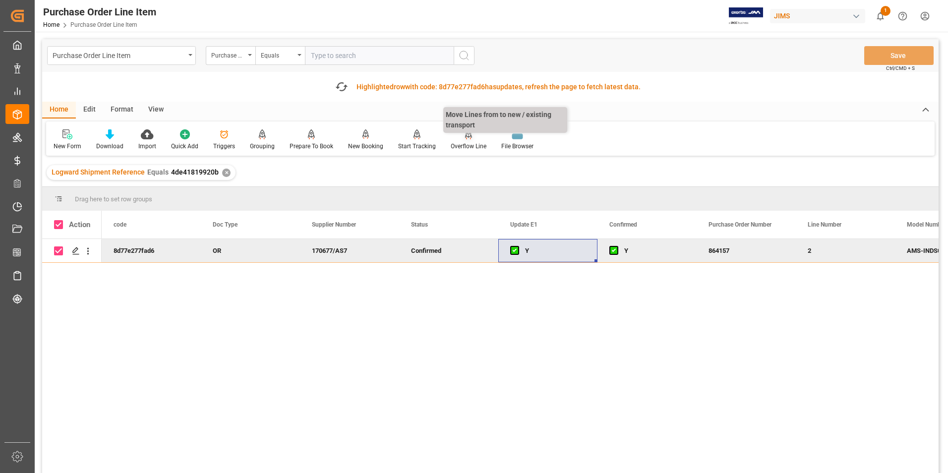
click at [465, 143] on div "Overflow Line" at bounding box center [469, 146] width 36 height 9
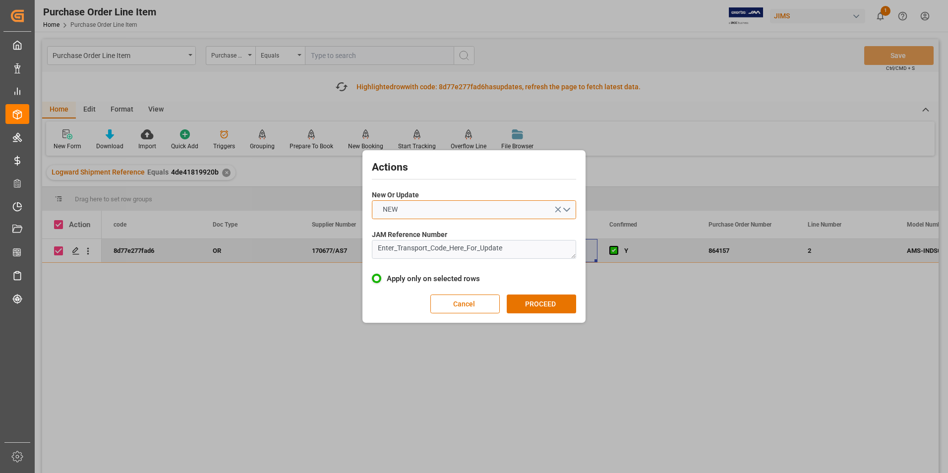
click at [435, 215] on button "NEW" at bounding box center [474, 209] width 204 height 19
click at [433, 229] on div "UPDATE" at bounding box center [473, 233] width 203 height 21
drag, startPoint x: 517, startPoint y: 246, endPoint x: 300, endPoint y: 267, distance: 217.6
click at [300, 267] on div "Actions New Or Update UPDATE JAM Reference Number Enter_Transport_Code_Here_For…" at bounding box center [474, 236] width 948 height 473
type textarea "22-9957-[GEOGRAPHIC_DATA]"
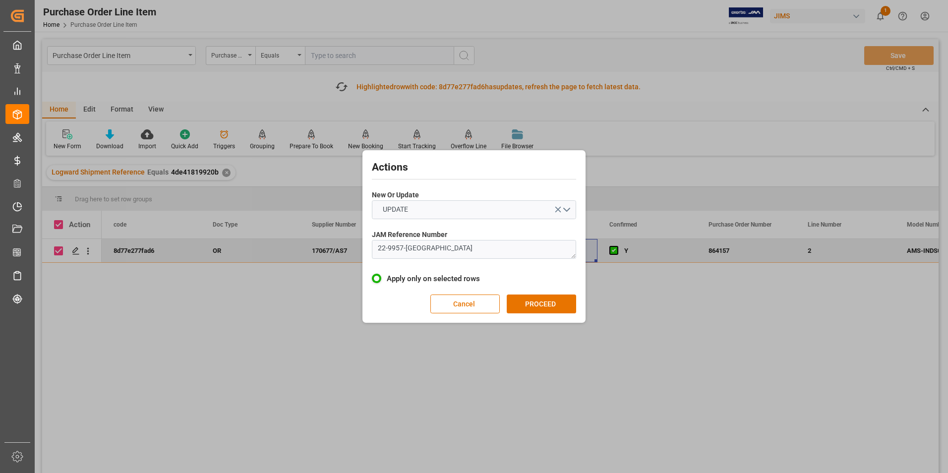
click at [504, 302] on div "Cancel PROCEED" at bounding box center [474, 303] width 204 height 19
click at [519, 305] on button "PROCEED" at bounding box center [541, 303] width 69 height 19
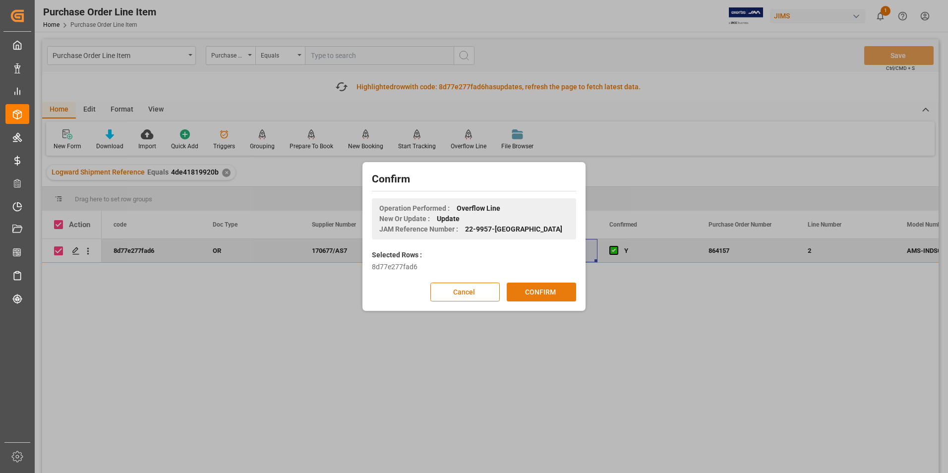
click at [532, 296] on button "CONFIRM" at bounding box center [541, 292] width 69 height 19
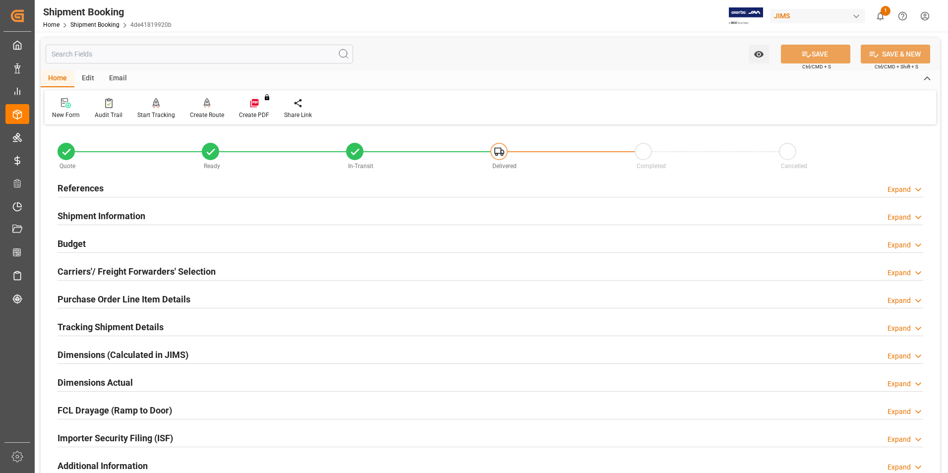
click at [92, 297] on h2 "Purchase Order Line Item Details" at bounding box center [124, 298] width 133 height 13
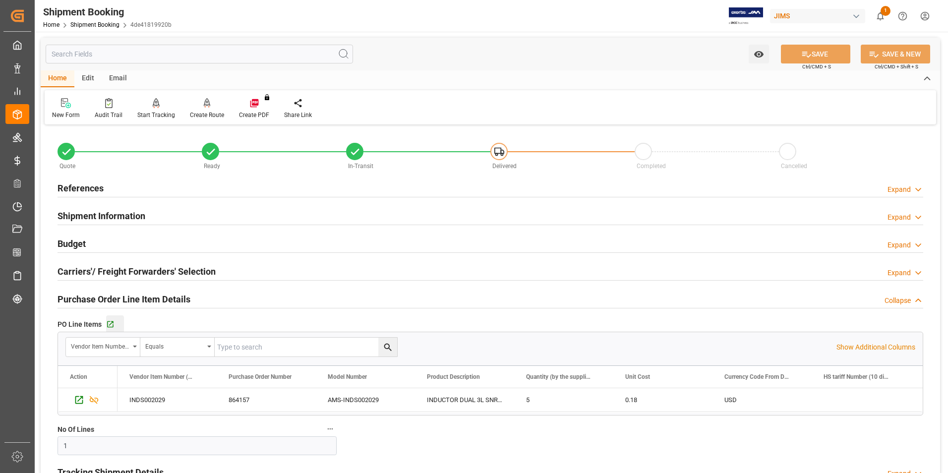
click at [114, 327] on div "Go to Purchase Order Line Item Grid" at bounding box center [115, 324] width 18 height 8
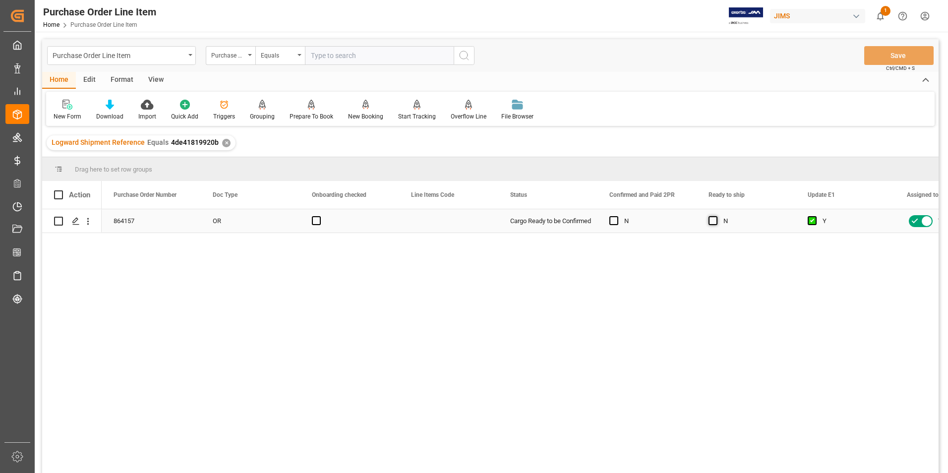
click at [712, 221] on span "Press SPACE to select this row." at bounding box center [712, 220] width 9 height 9
click at [716, 216] on input "Press SPACE to select this row." at bounding box center [716, 216] width 0 height 0
click at [886, 53] on button "Save" at bounding box center [898, 55] width 69 height 19
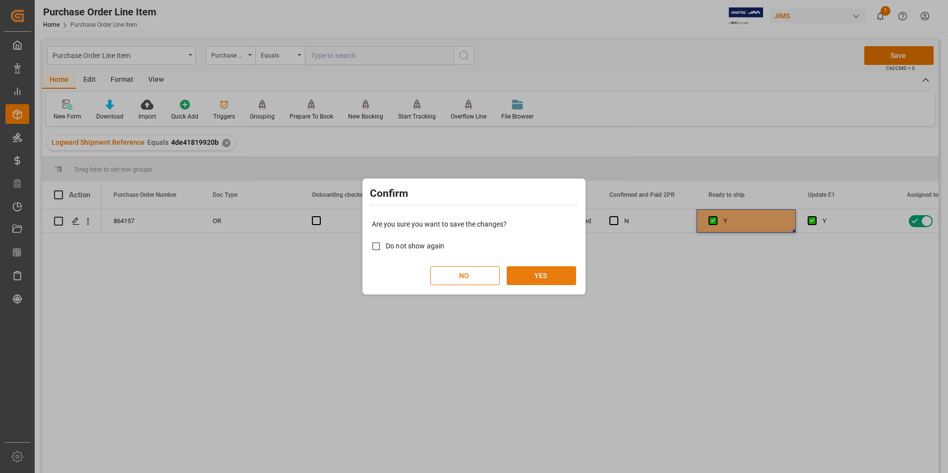
click at [560, 277] on button "YES" at bounding box center [541, 275] width 69 height 19
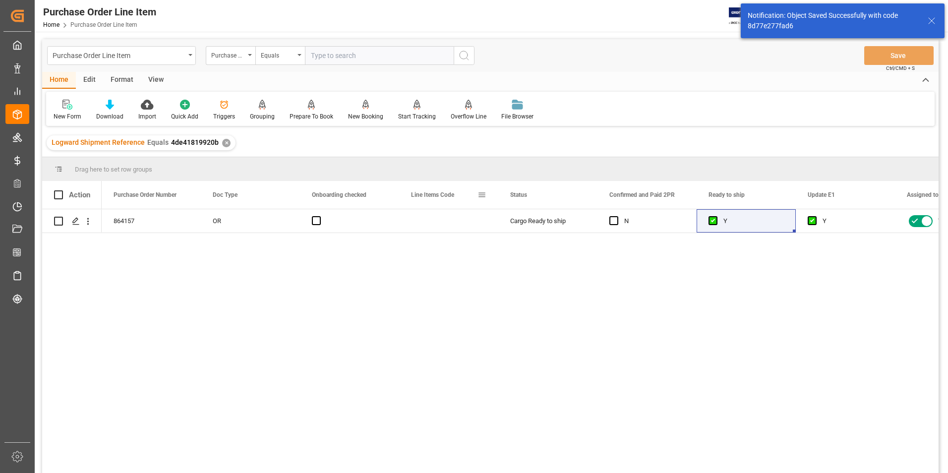
click at [482, 196] on span at bounding box center [481, 194] width 9 height 9
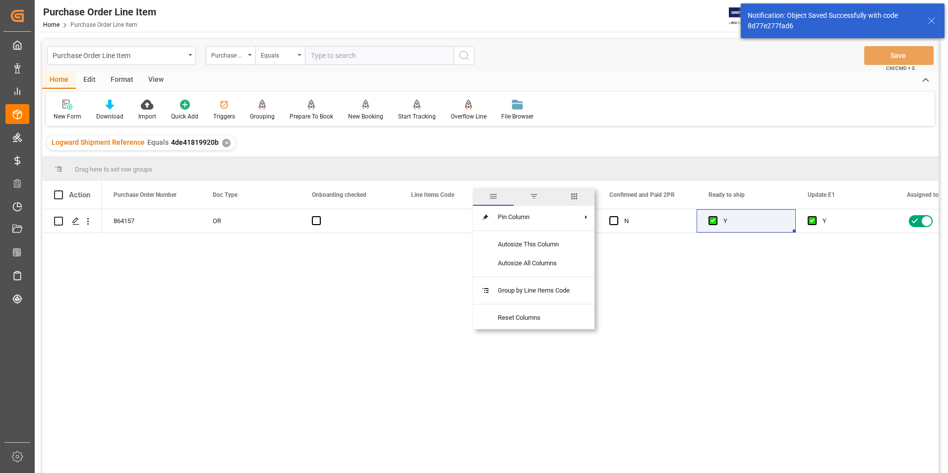
click at [579, 193] on span "columns" at bounding box center [574, 196] width 9 height 9
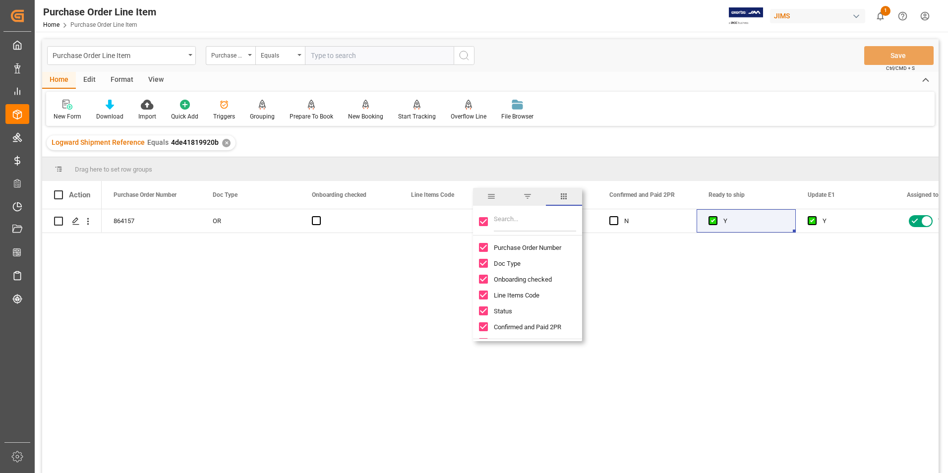
click at [481, 222] on input "Toggle Select All Columns" at bounding box center [483, 221] width 9 height 9
checkbox input "false"
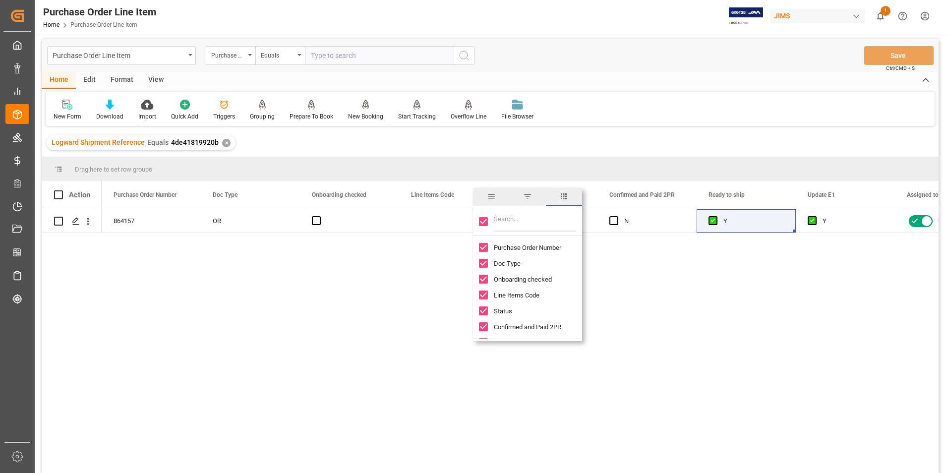
checkbox input "false"
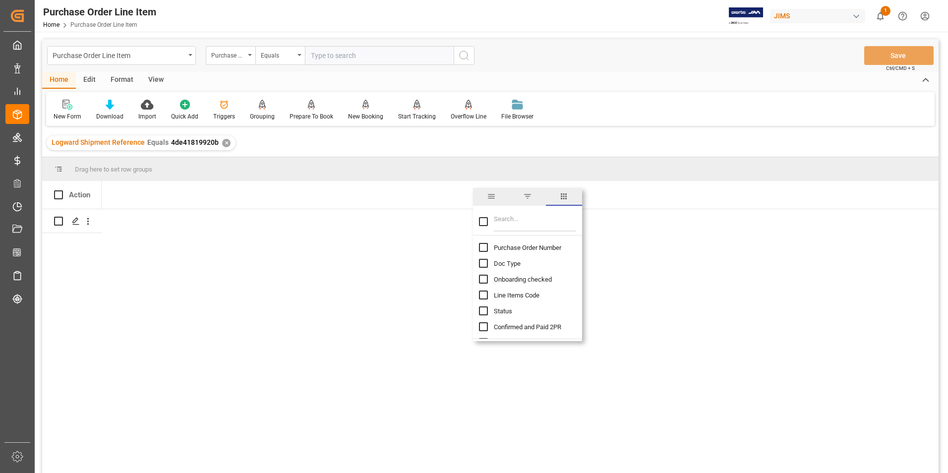
click at [484, 245] on input "Purchase Order Number column toggle visibility (hidden)" at bounding box center [483, 247] width 9 height 9
checkbox input "true"
checkbox input "false"
click at [529, 223] on input "Filter Columns Input" at bounding box center [535, 222] width 82 height 20
type input "incoter"
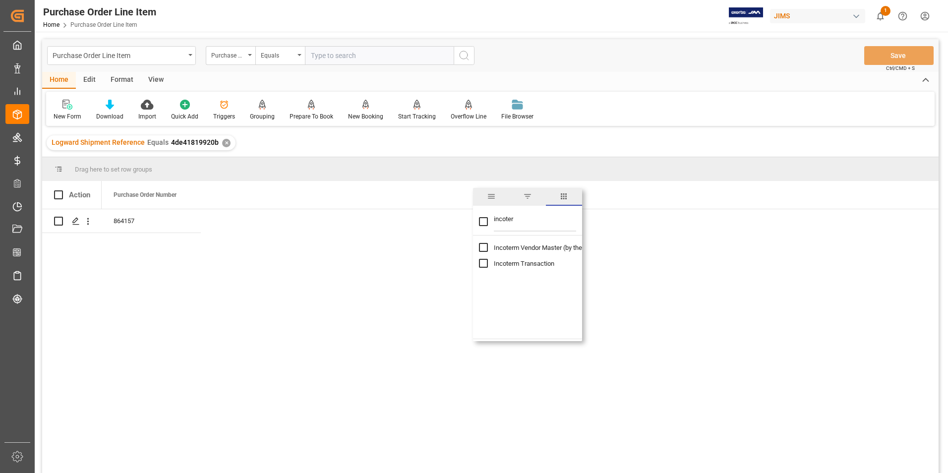
checkbox input "true"
click at [334, 218] on div "Press SPACE to select this row." at bounding box center [349, 220] width 99 height 23
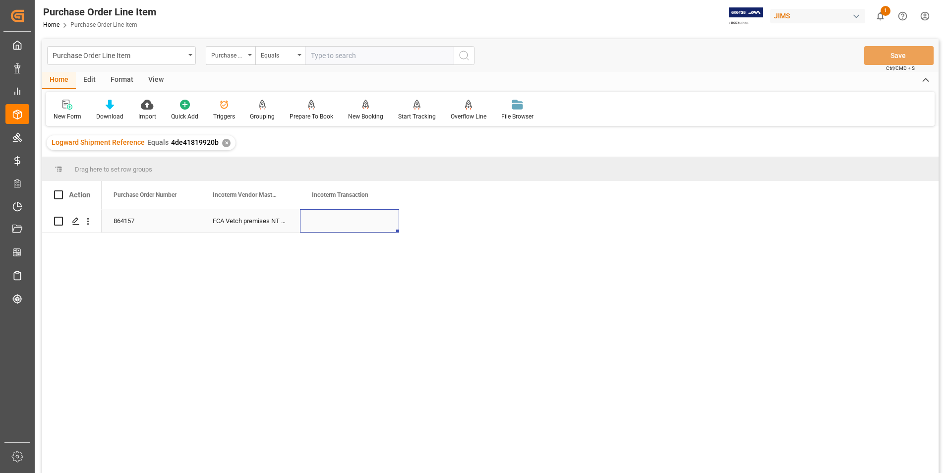
click at [334, 218] on div "Press SPACE to select this row." at bounding box center [349, 220] width 99 height 23
click at [335, 219] on input "Press SPACE to select this row." at bounding box center [349, 226] width 83 height 19
type input "DDP Southaven"
click at [908, 49] on button "Save" at bounding box center [898, 55] width 69 height 19
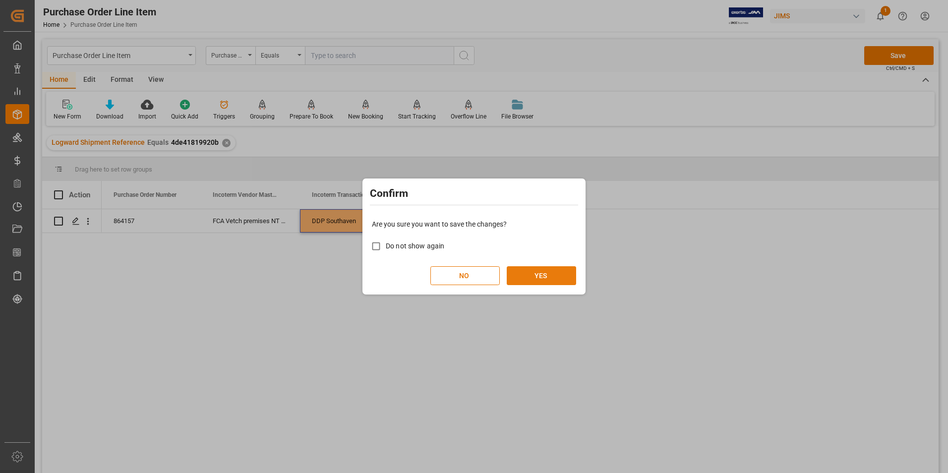
click at [539, 281] on button "YES" at bounding box center [541, 275] width 69 height 19
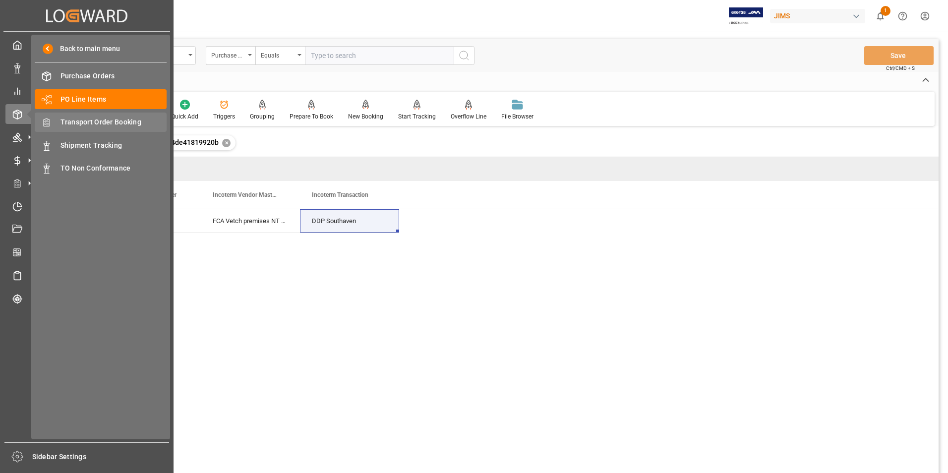
click at [117, 121] on span "Transport Order Booking" at bounding box center [113, 122] width 107 height 10
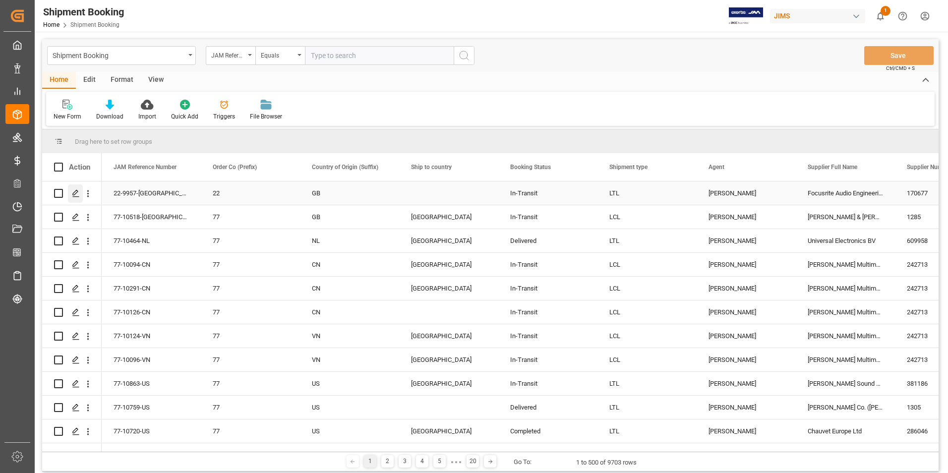
click at [74, 194] on icon "Press SPACE to select this row." at bounding box center [76, 193] width 8 height 8
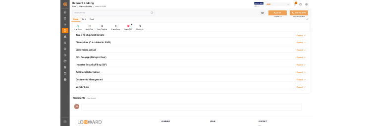
scroll to position [248, 0]
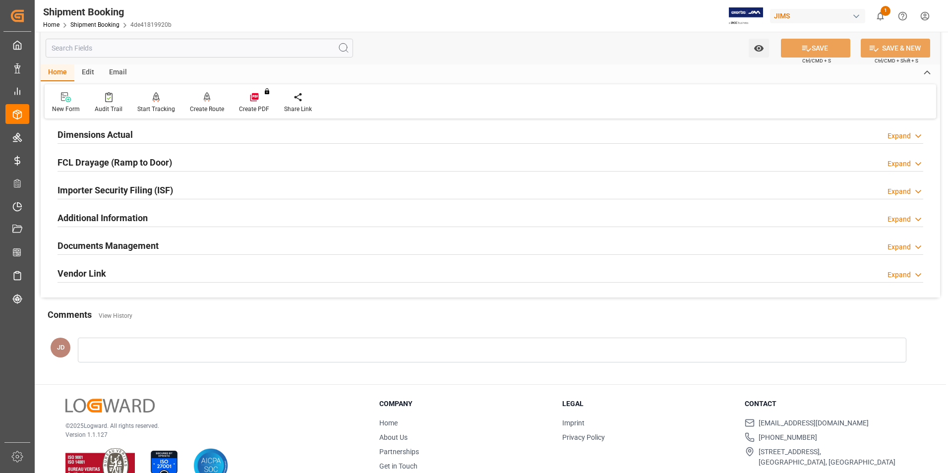
click at [104, 245] on h2 "Documents Management" at bounding box center [108, 245] width 101 height 13
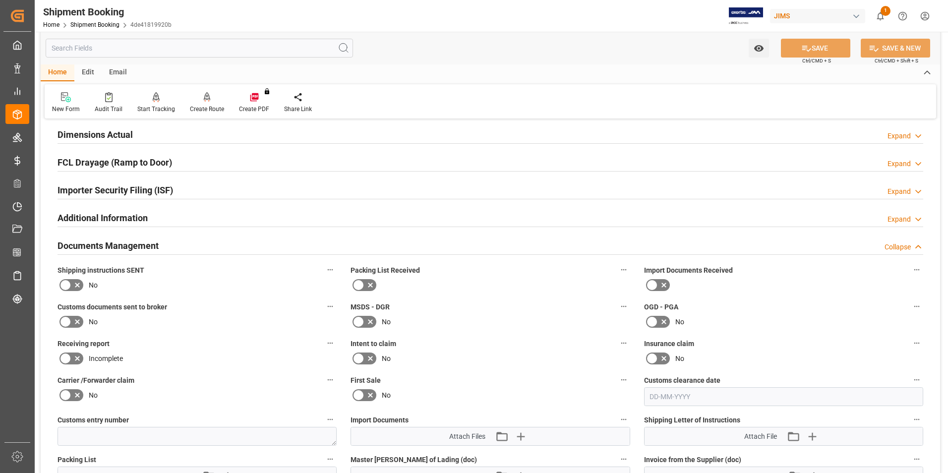
click at [660, 285] on icon at bounding box center [664, 285] width 12 height 12
click at [0, 0] on input "checkbox" at bounding box center [0, 0] width 0 height 0
click at [523, 436] on icon "button" at bounding box center [520, 436] width 9 height 9
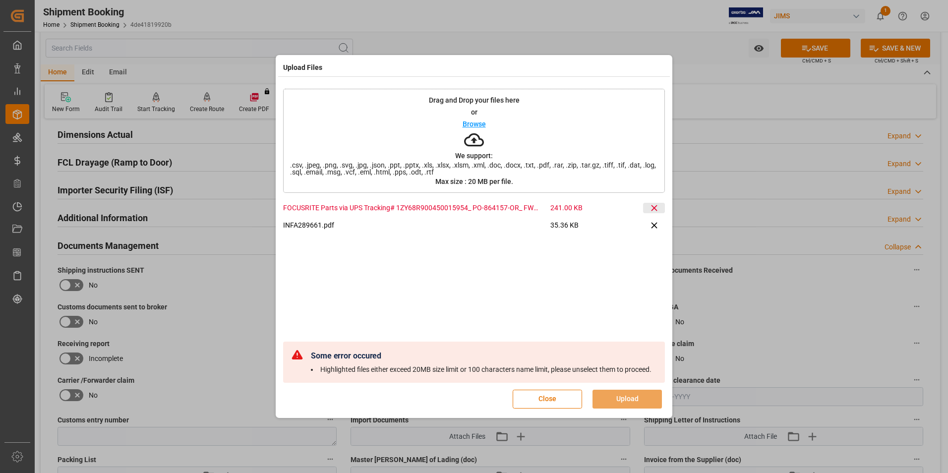
click at [654, 203] on icon at bounding box center [654, 208] width 10 height 10
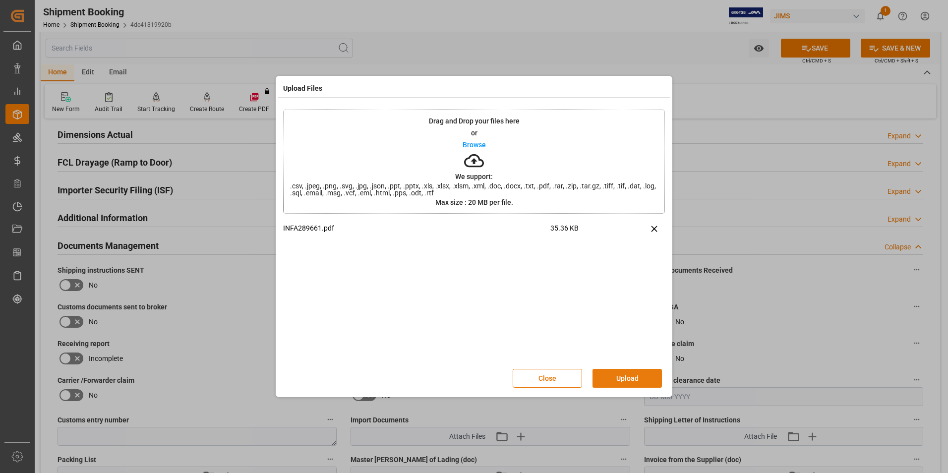
click at [626, 376] on button "Upload" at bounding box center [626, 378] width 69 height 19
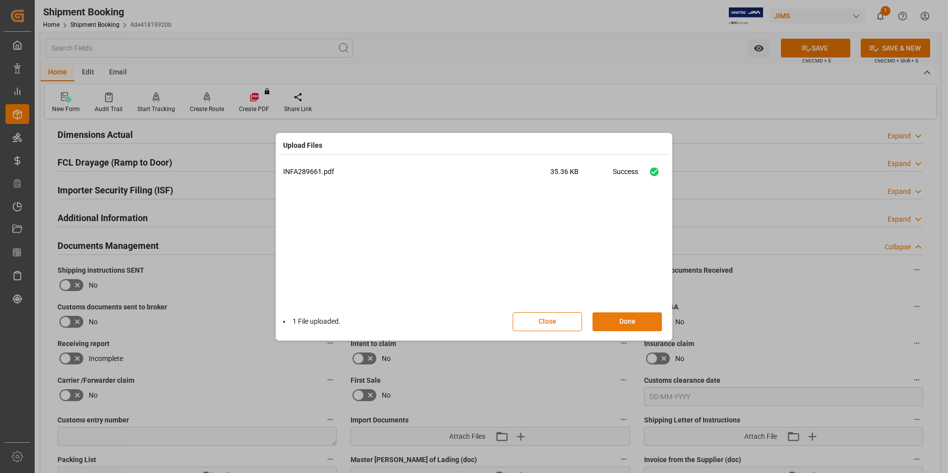
click at [626, 320] on button "Done" at bounding box center [626, 321] width 69 height 19
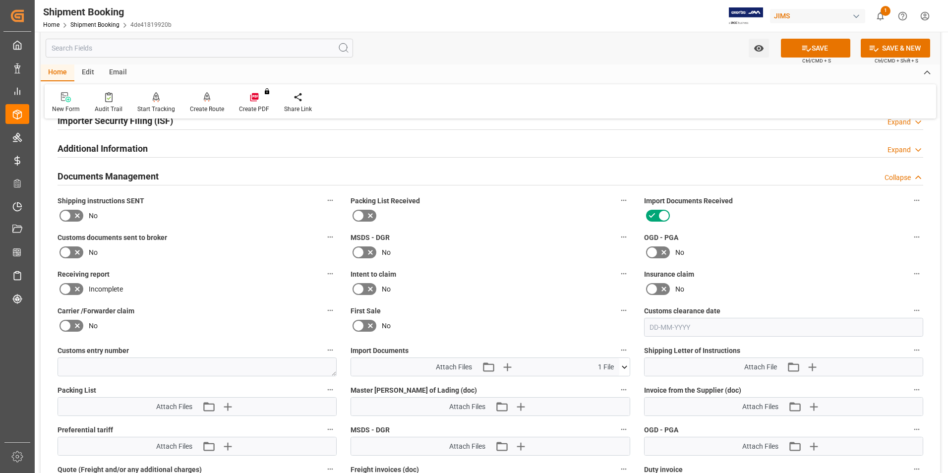
scroll to position [347, 0]
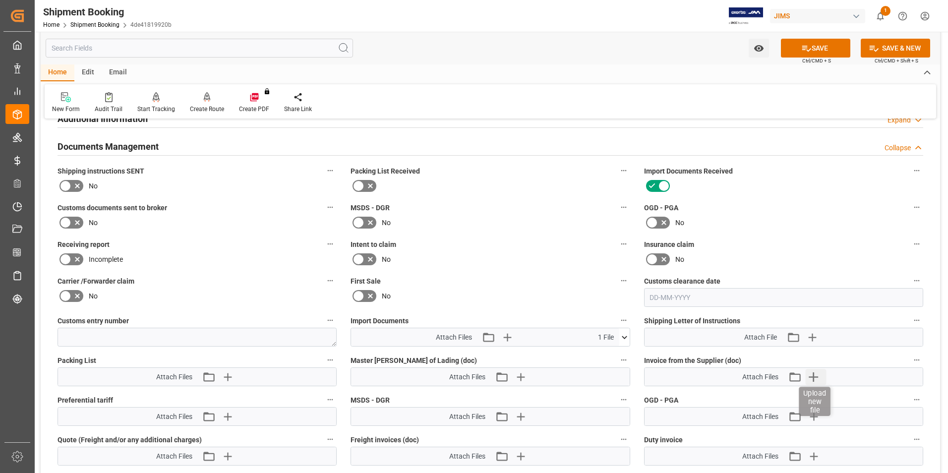
click at [814, 374] on icon "button" at bounding box center [813, 376] width 9 height 9
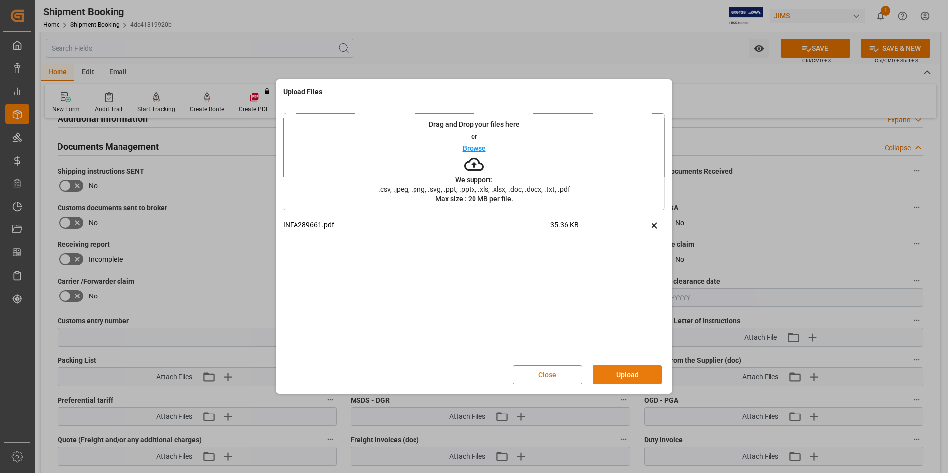
click at [609, 368] on button "Upload" at bounding box center [626, 374] width 69 height 19
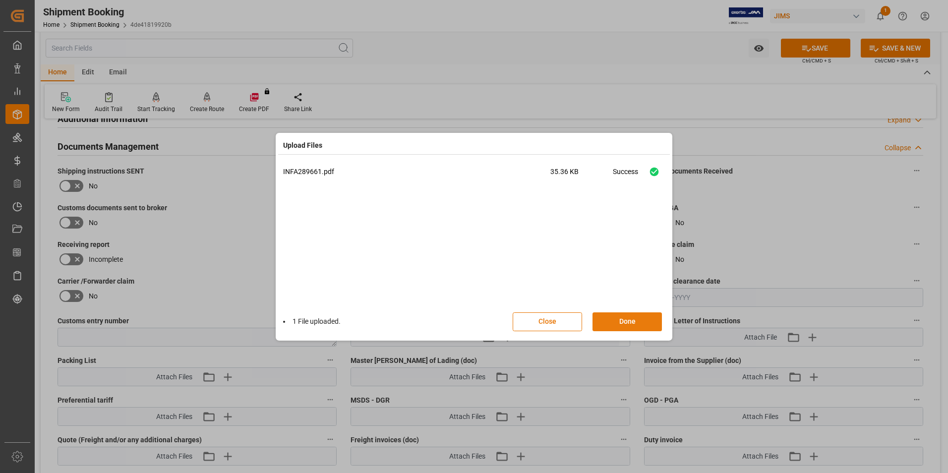
drag, startPoint x: 611, startPoint y: 323, endPoint x: 614, endPoint y: 313, distance: 10.8
click at [611, 323] on button "Done" at bounding box center [626, 321] width 69 height 19
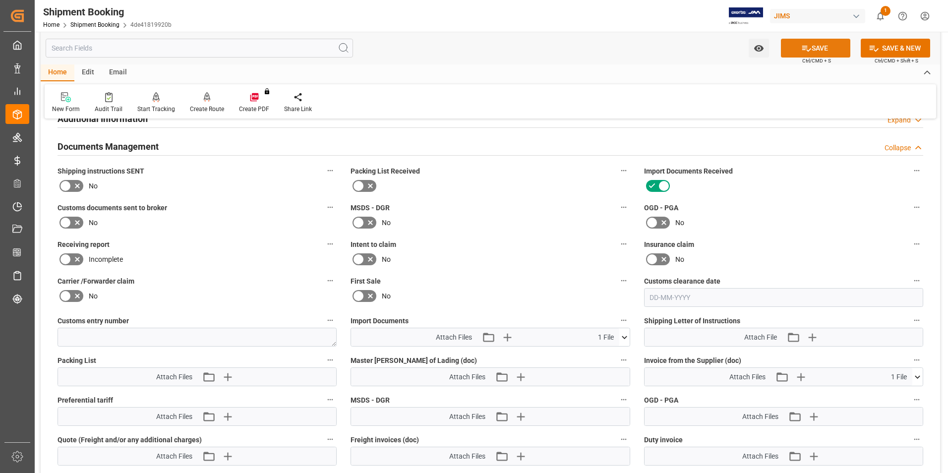
click at [816, 50] on button "SAVE" at bounding box center [815, 48] width 69 height 19
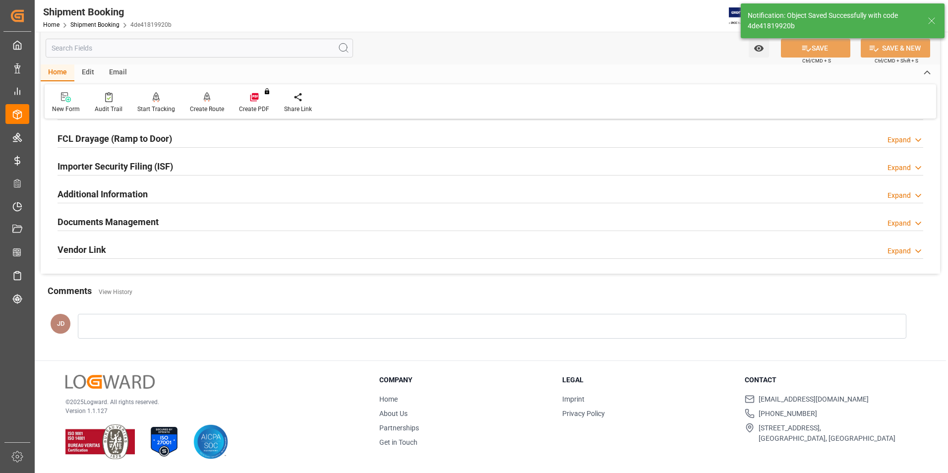
scroll to position [271, 0]
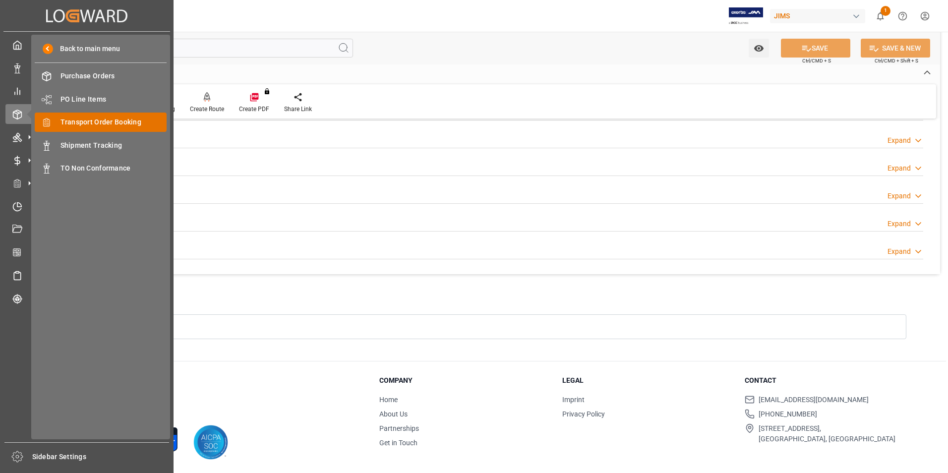
click at [115, 117] on span "Transport Order Booking" at bounding box center [113, 122] width 107 height 10
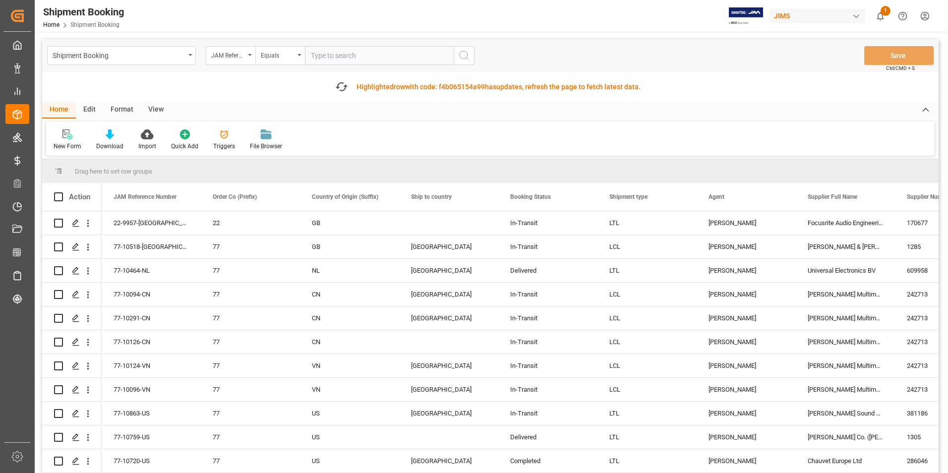
click at [362, 56] on input "text" at bounding box center [379, 55] width 149 height 19
paste input "77-10170-IT"
type input "77-10170-IT"
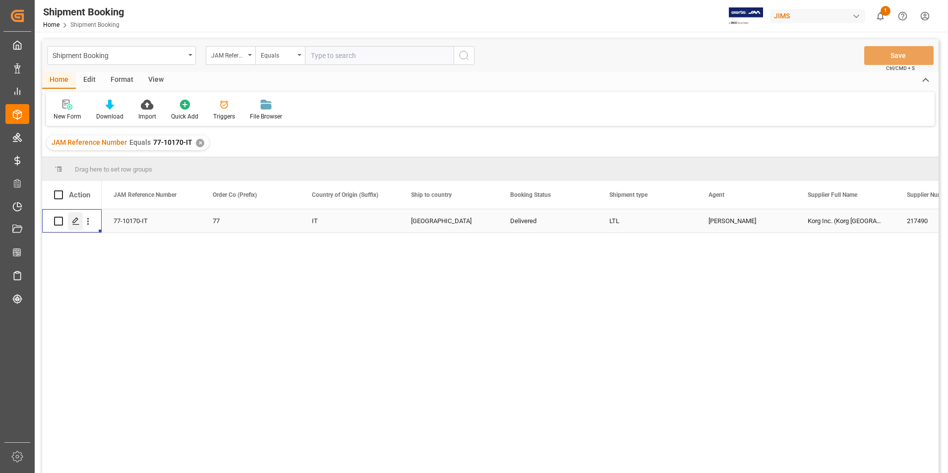
click at [76, 220] on icon "Press SPACE to select this row." at bounding box center [76, 221] width 8 height 8
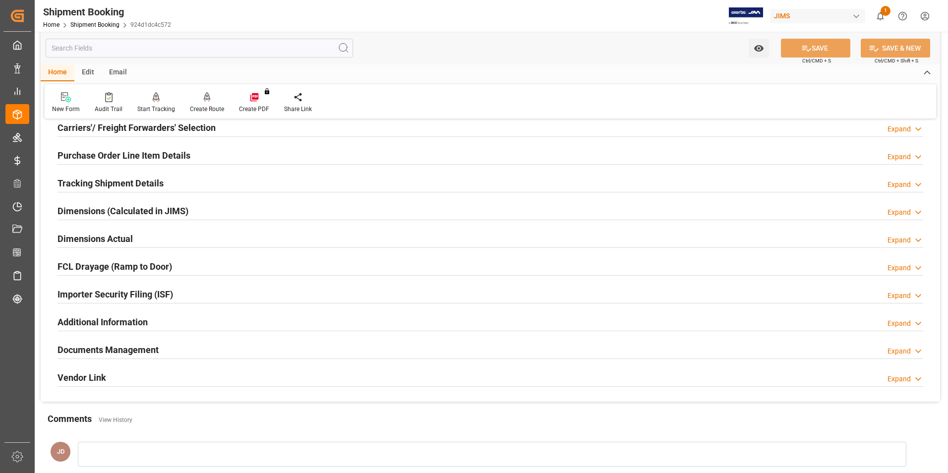
scroll to position [149, 0]
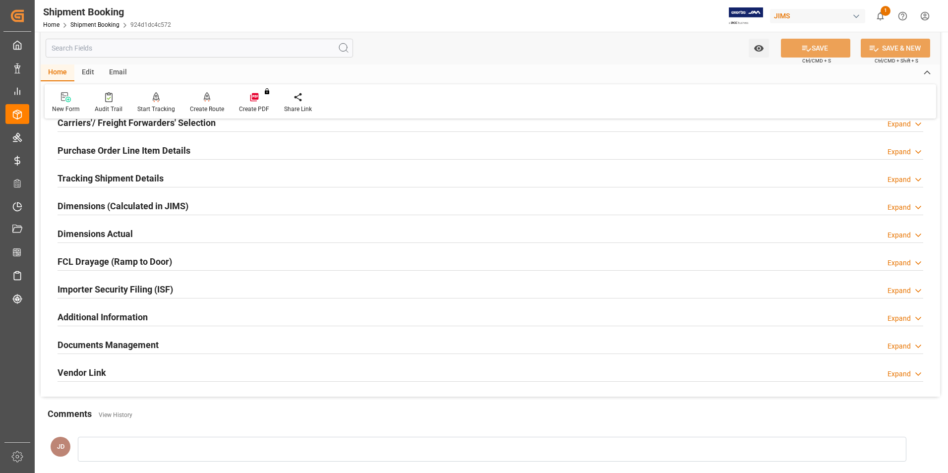
click at [83, 342] on h2 "Documents Management" at bounding box center [108, 344] width 101 height 13
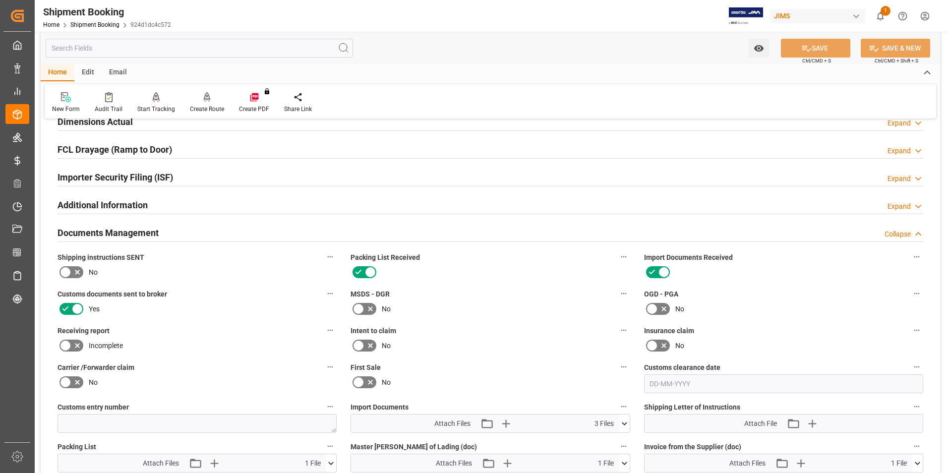
scroll to position [347, 0]
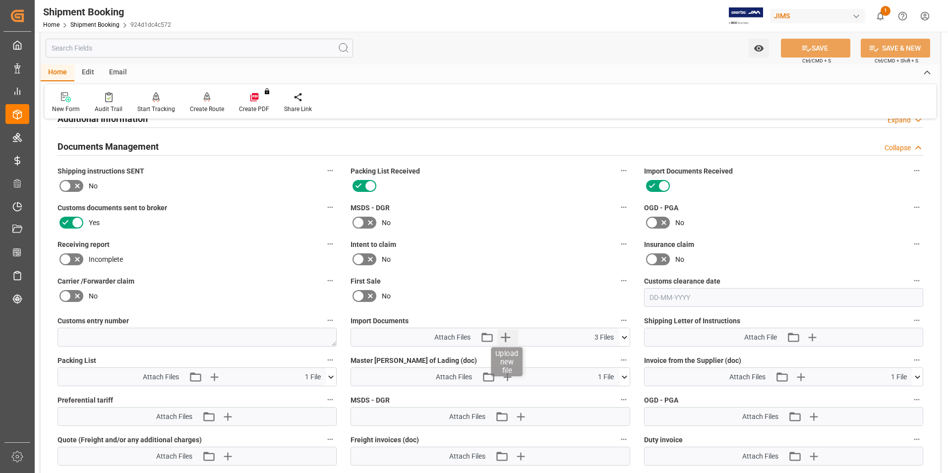
click at [504, 339] on icon "button" at bounding box center [505, 337] width 16 height 16
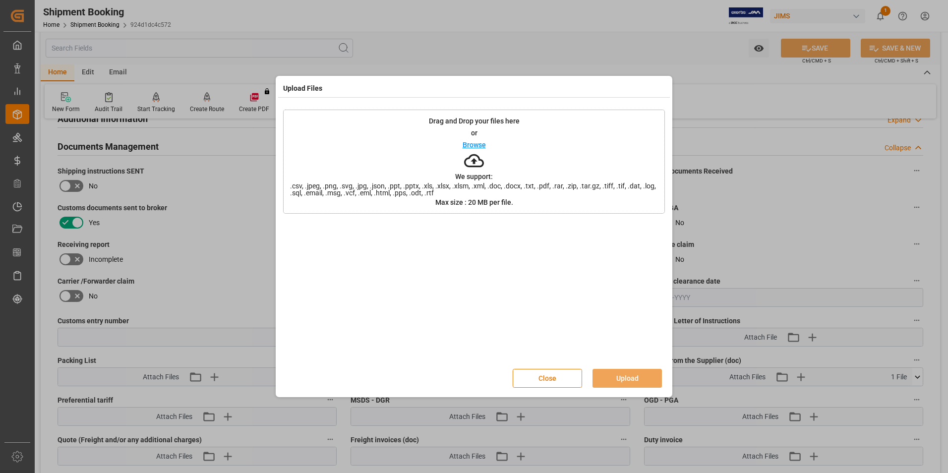
click at [556, 380] on button "Close" at bounding box center [547, 378] width 69 height 19
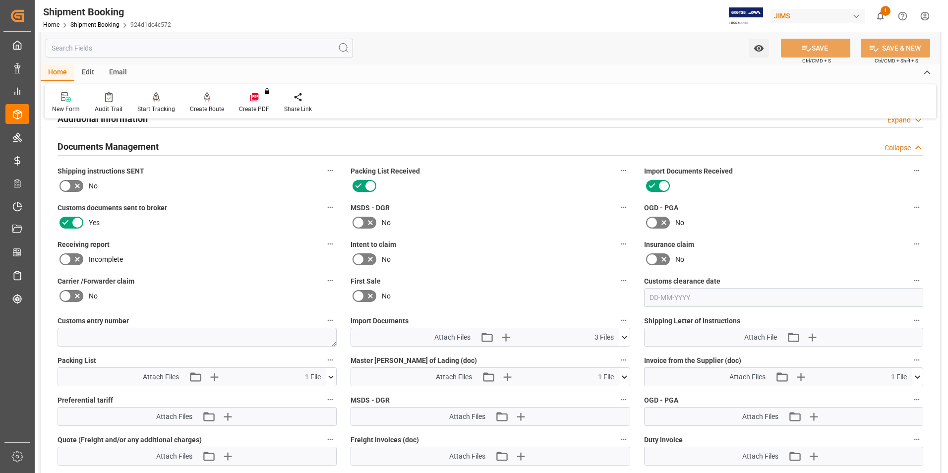
click at [625, 338] on icon at bounding box center [624, 337] width 5 height 3
click at [620, 365] on icon at bounding box center [619, 366] width 10 height 10
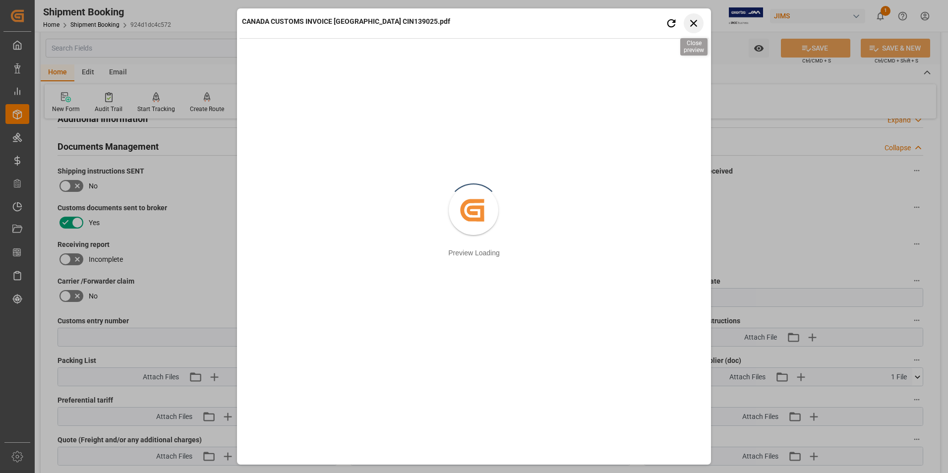
click at [694, 21] on icon "button" at bounding box center [694, 23] width 12 height 12
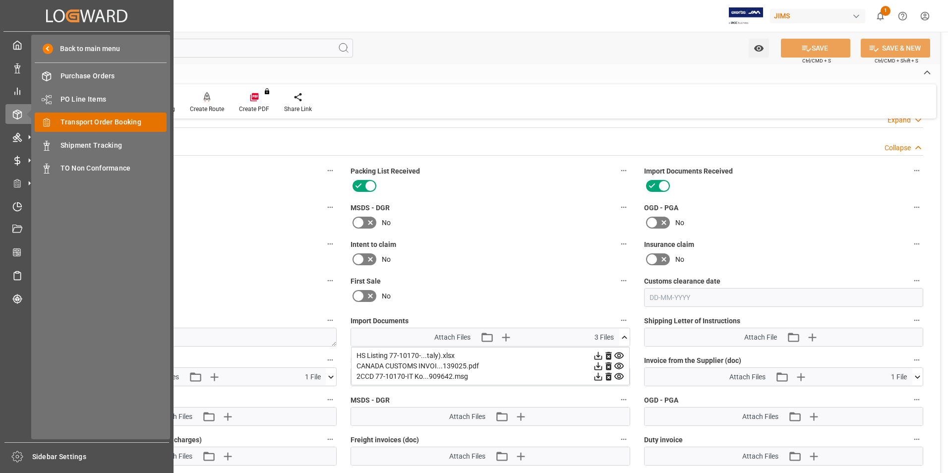
click at [141, 118] on span "Transport Order Booking" at bounding box center [113, 122] width 107 height 10
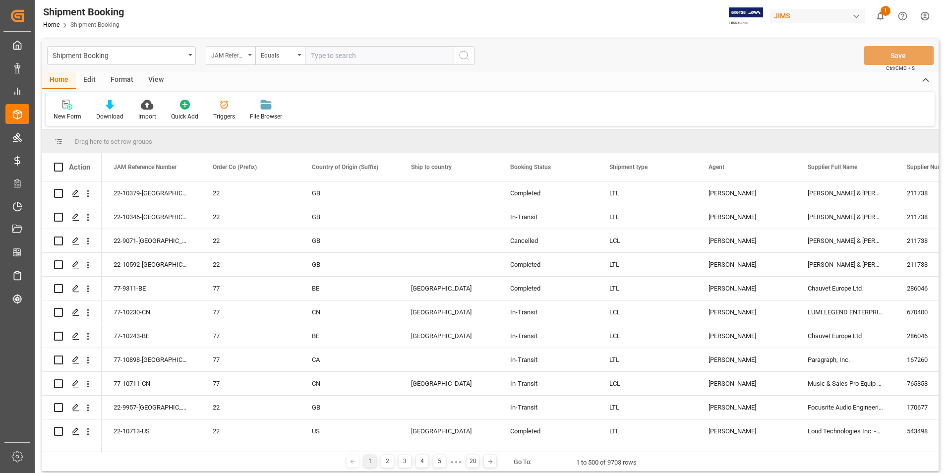
click at [250, 55] on icon "open menu" at bounding box center [250, 55] width 4 height 2
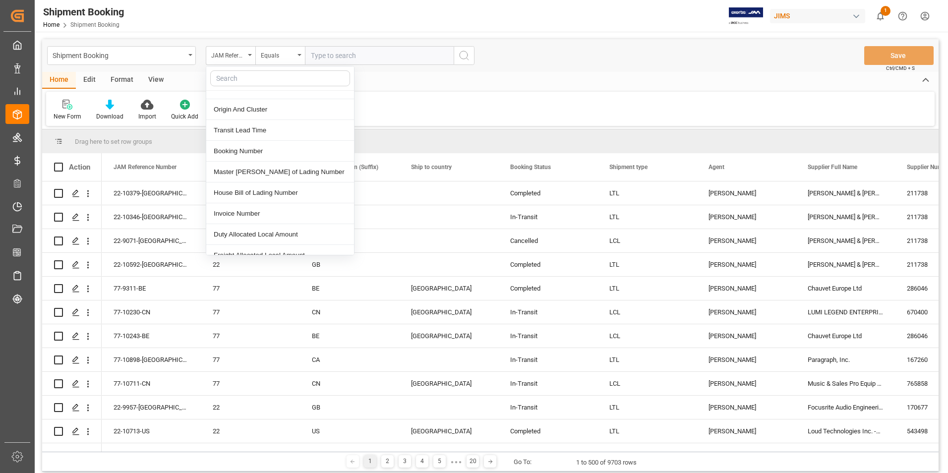
scroll to position [446, 0]
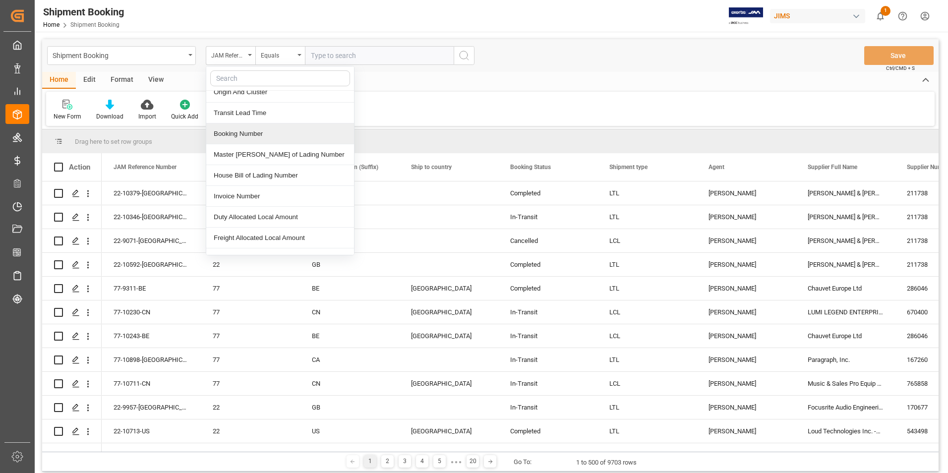
click at [265, 133] on div "Booking Number" at bounding box center [280, 133] width 148 height 21
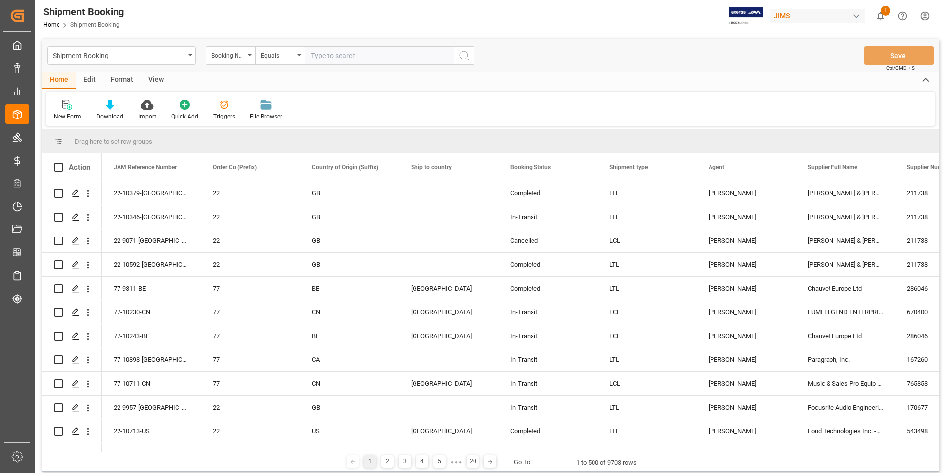
click at [353, 59] on input "text" at bounding box center [379, 55] width 149 height 19
paste input "EN 398 958 786 JP"
type input "EN 398 958 786 JP"
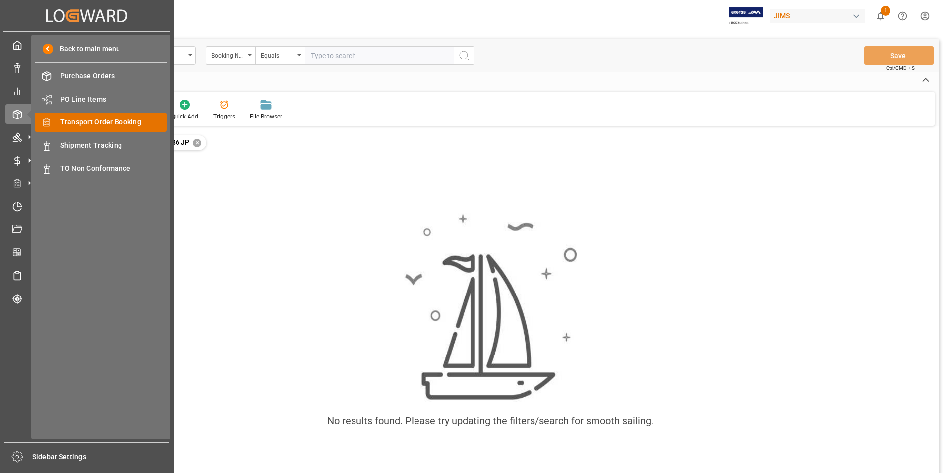
click at [113, 120] on span "Transport Order Booking" at bounding box center [113, 122] width 107 height 10
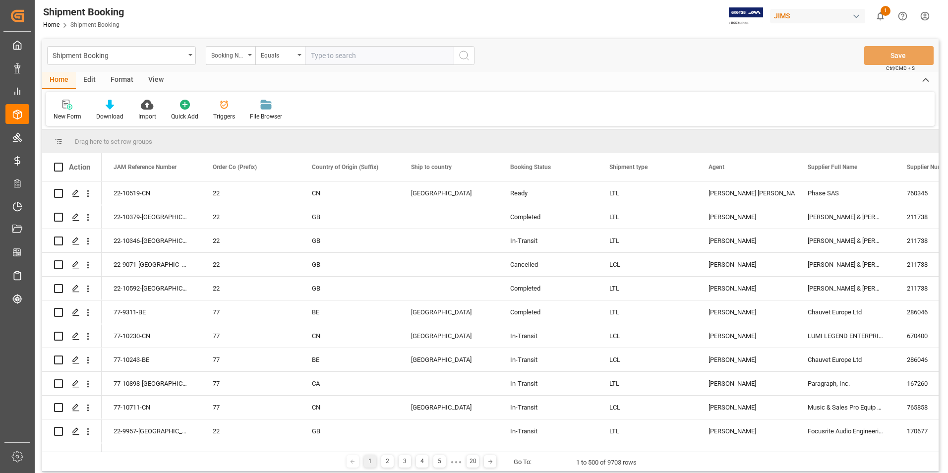
click at [343, 55] on input "text" at bounding box center [379, 55] width 149 height 19
paste input "EN 399 386 634 JP"
type input "EN 399 386 634 JP"
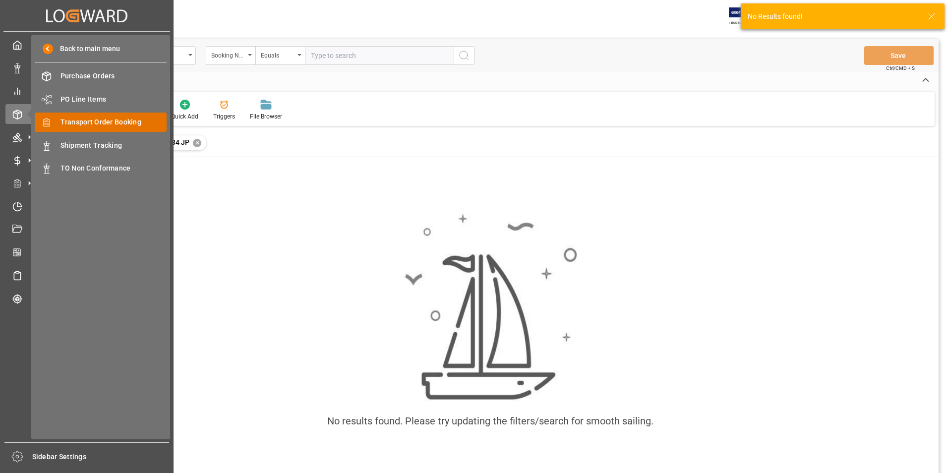
click at [97, 119] on span "Transport Order Booking" at bounding box center [113, 122] width 107 height 10
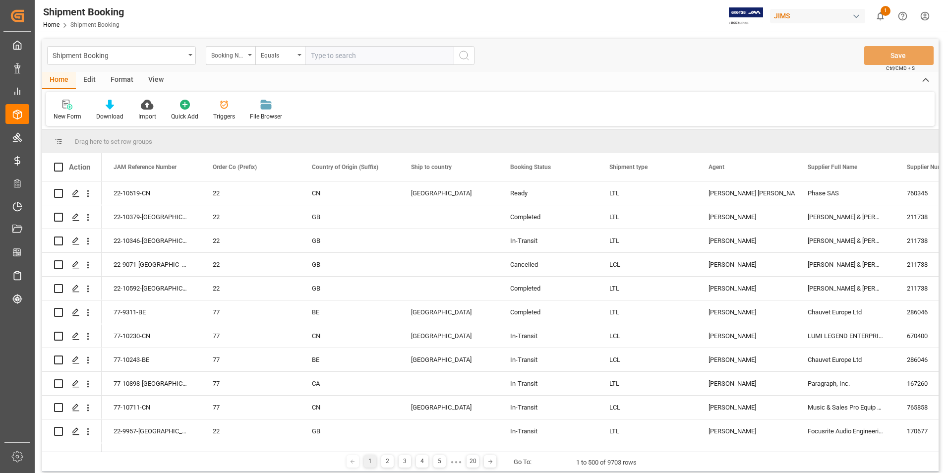
click at [333, 57] on input "text" at bounding box center [379, 55] width 149 height 19
paste input "EN 398 809 932 JP"
type input "EN 398 809 932 JP"
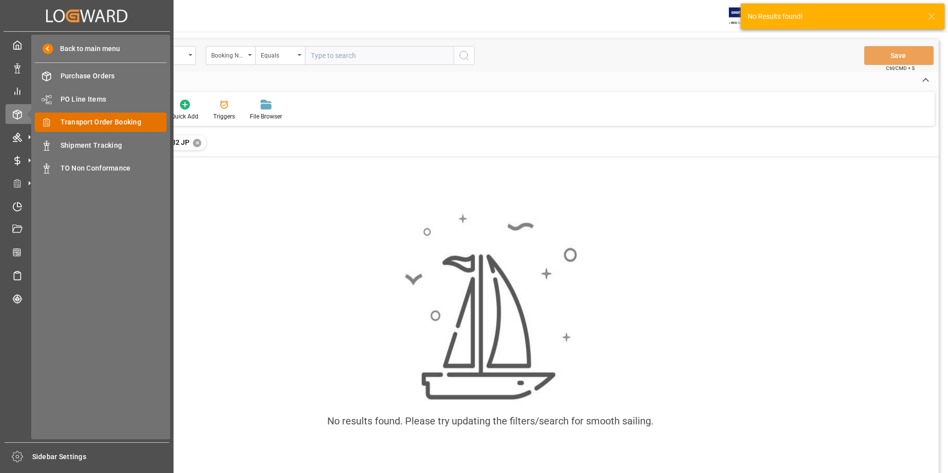
click at [117, 121] on span "Transport Order Booking" at bounding box center [113, 122] width 107 height 10
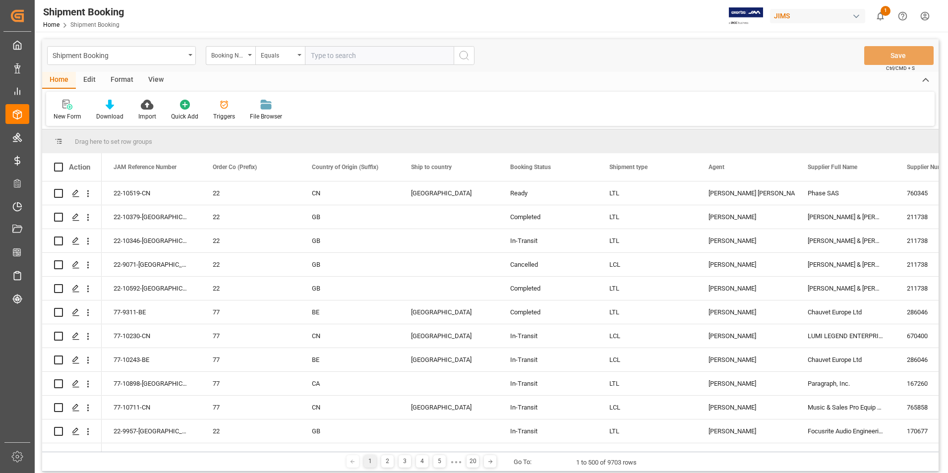
click at [357, 52] on input "text" at bounding box center [379, 55] width 149 height 19
paste input "EN398809932JP"
type input "EN398809932JP"
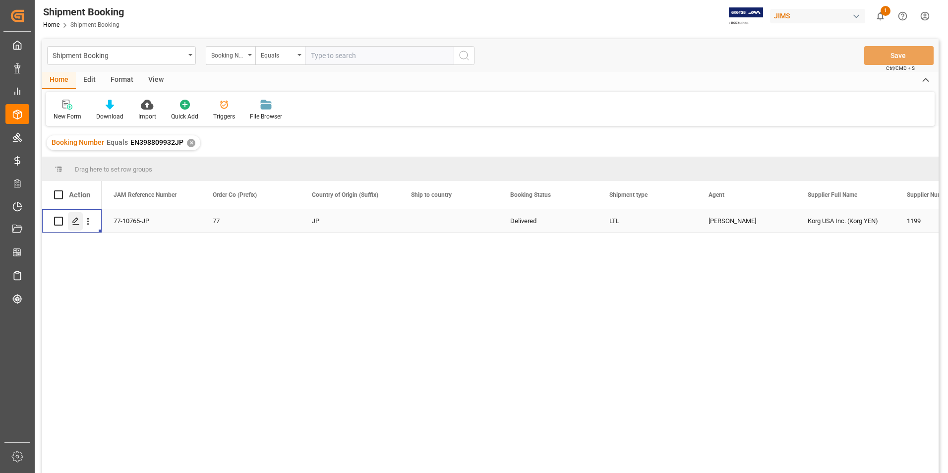
click at [74, 219] on icon "Press SPACE to select this row." at bounding box center [76, 221] width 8 height 8
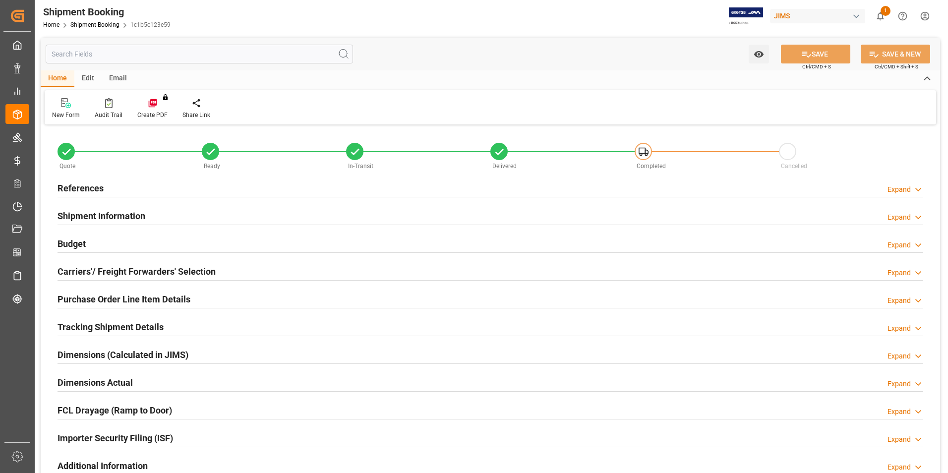
type input "16"
click at [120, 215] on h2 "Shipment Information" at bounding box center [102, 215] width 88 height 13
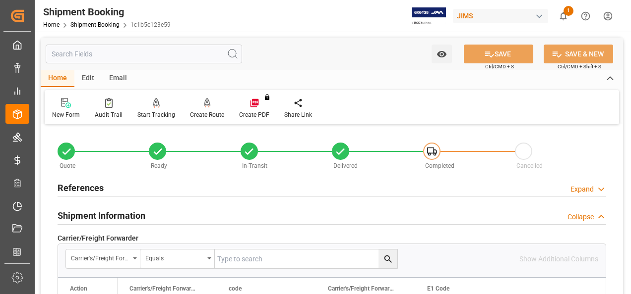
click at [80, 187] on h2 "References" at bounding box center [81, 187] width 46 height 13
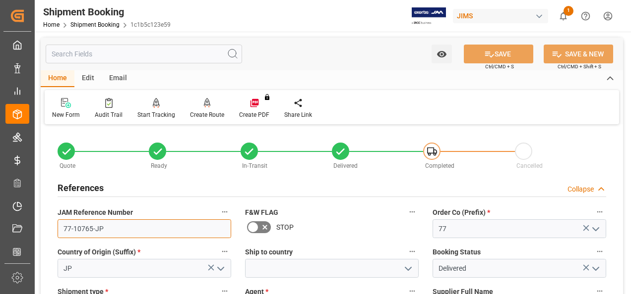
drag, startPoint x: 115, startPoint y: 229, endPoint x: 61, endPoint y: 229, distance: 53.5
click at [61, 229] on input "77-10765-JP" at bounding box center [145, 229] width 174 height 19
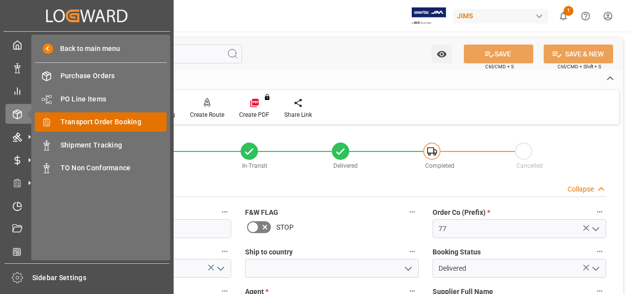
click at [116, 119] on span "Transport Order Booking" at bounding box center [113, 122] width 107 height 10
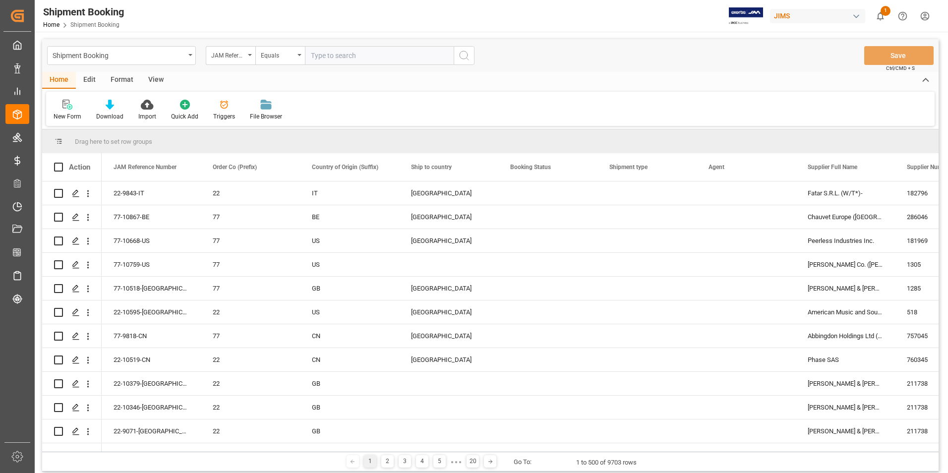
click at [355, 58] on input "text" at bounding box center [379, 55] width 149 height 19
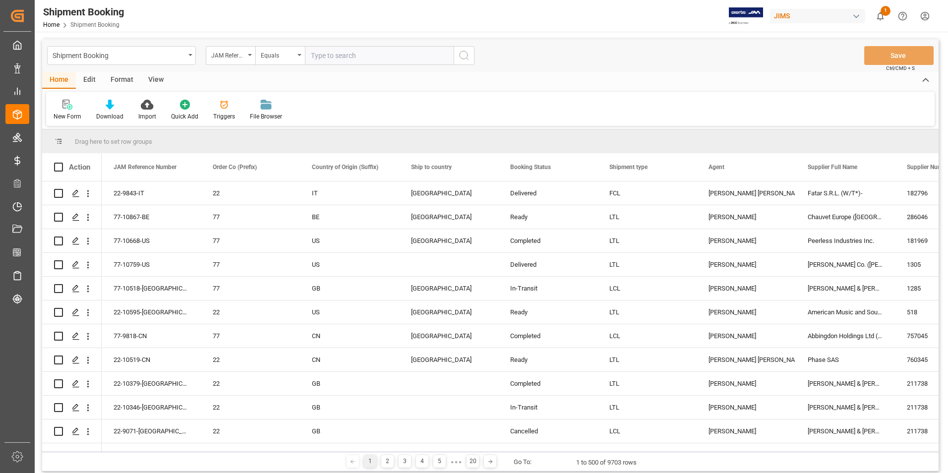
paste input "EN 399 386 634 JP"
click at [323, 55] on input "EN 399 386 634 JP" at bounding box center [379, 55] width 149 height 19
click at [333, 57] on input "EN399 386 634 JP" at bounding box center [379, 55] width 149 height 19
click at [344, 56] on input "EN399386 634 JP" at bounding box center [379, 55] width 149 height 19
click at [359, 55] on input "EN399386634 JP" at bounding box center [379, 55] width 149 height 19
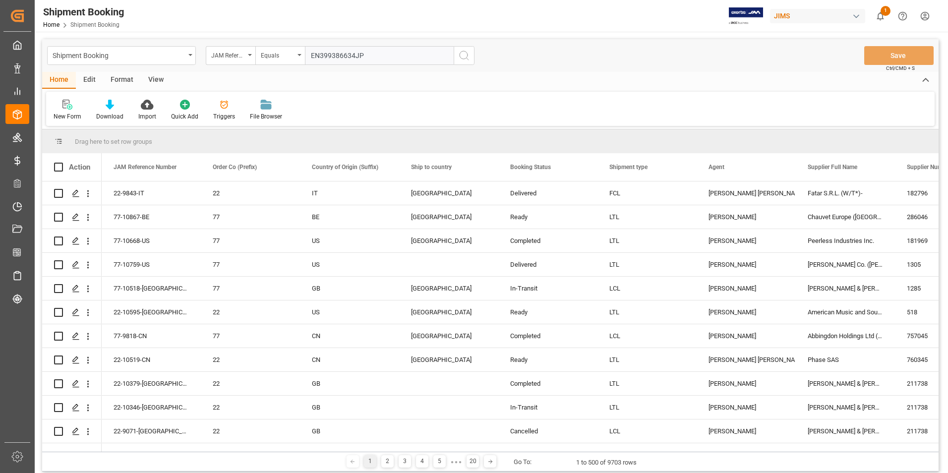
type input "EN399386634JP"
click at [463, 58] on icon "search button" at bounding box center [464, 56] width 12 height 12
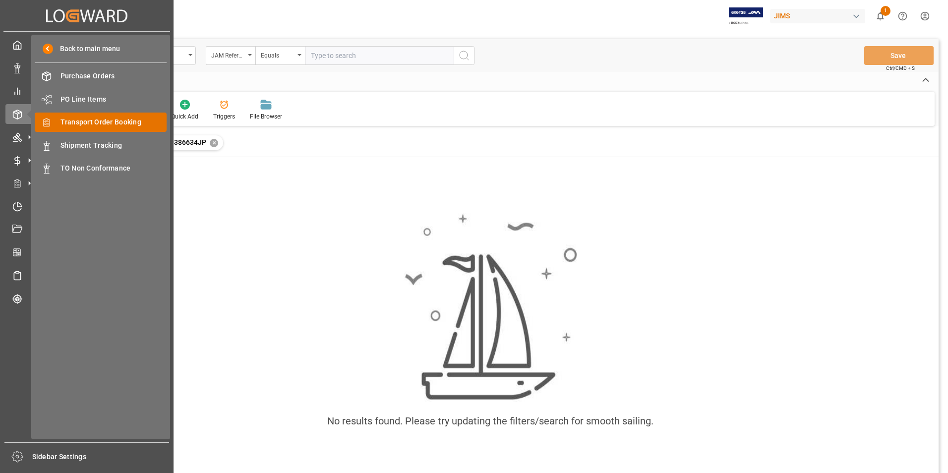
click at [101, 116] on div "Transport Order Booking Transport Order Booking" at bounding box center [101, 122] width 132 height 19
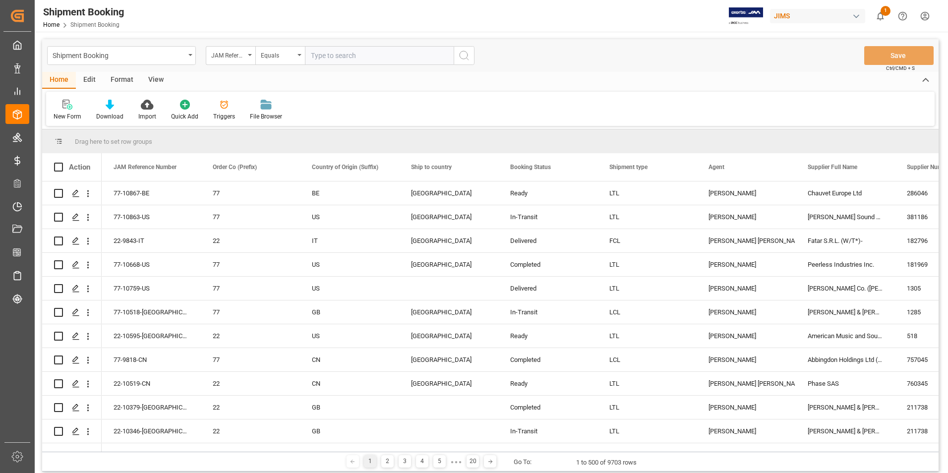
click at [351, 56] on input "text" at bounding box center [379, 55] width 149 height 19
paste input "EN399386634JP"
type input "EN399386634JP"
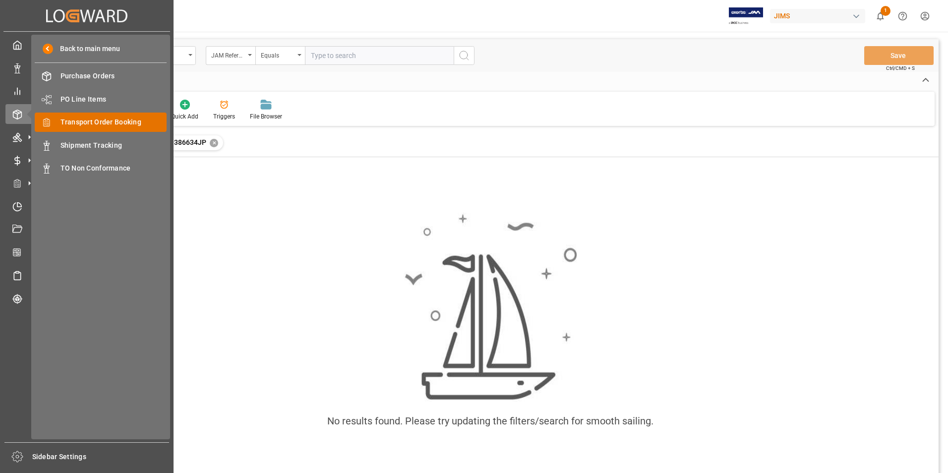
click at [117, 119] on span "Transport Order Booking" at bounding box center [113, 122] width 107 height 10
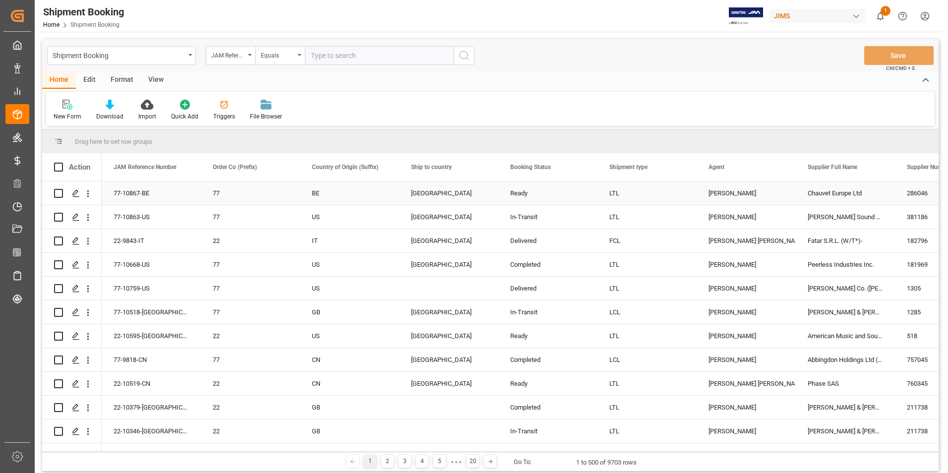
drag, startPoint x: 348, startPoint y: 190, endPoint x: 355, endPoint y: 198, distance: 11.2
click at [348, 190] on div "BE" at bounding box center [349, 193] width 75 height 23
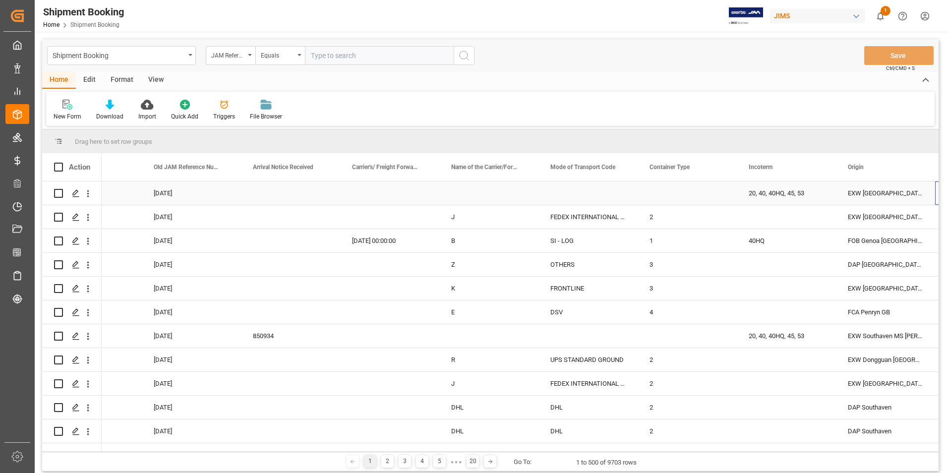
scroll to position [0, 1150]
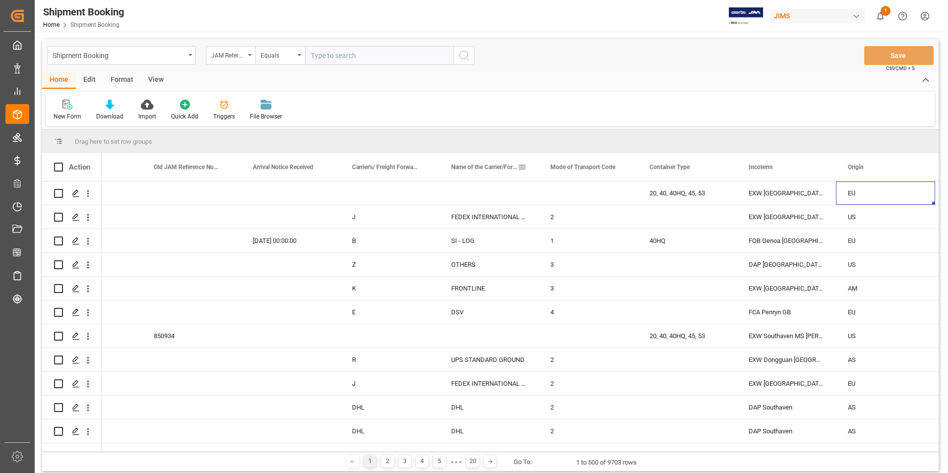
click at [522, 168] on span at bounding box center [522, 167] width 9 height 9
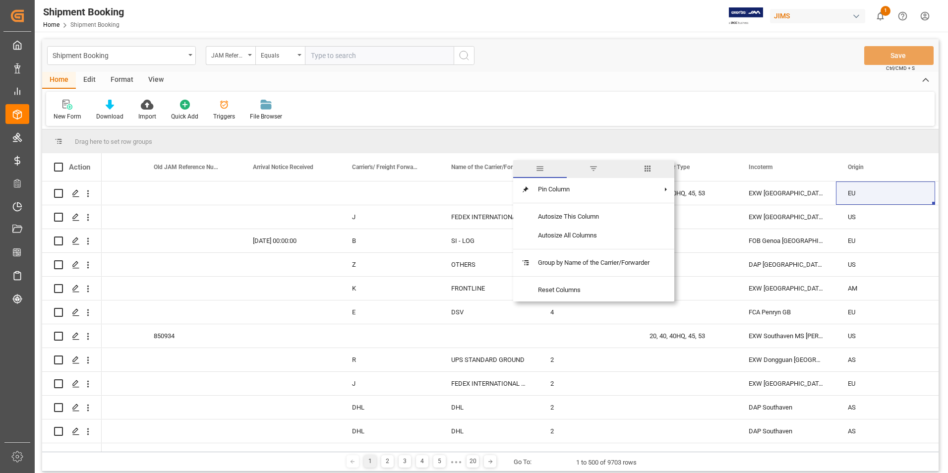
click at [649, 168] on span "columns" at bounding box center [647, 168] width 9 height 9
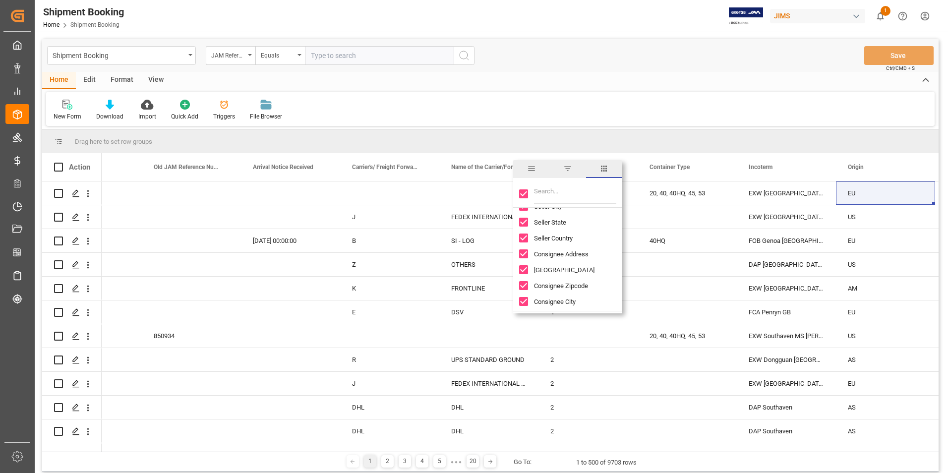
scroll to position [1140, 0]
click at [563, 195] on input "Filter Columns Input" at bounding box center [575, 194] width 82 height 20
type input "OTH"
checkbox input "false"
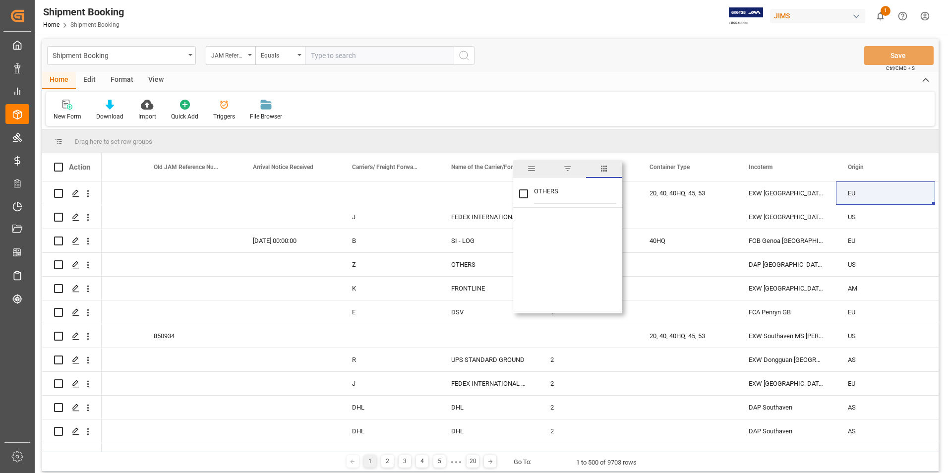
type input "OTHERS"
click at [571, 167] on span "filter" at bounding box center [567, 168] width 9 height 9
click at [544, 220] on input "Filter Value" at bounding box center [567, 221] width 97 height 20
type input "OTHERS"
click at [578, 252] on button "Apply" at bounding box center [580, 251] width 18 height 10
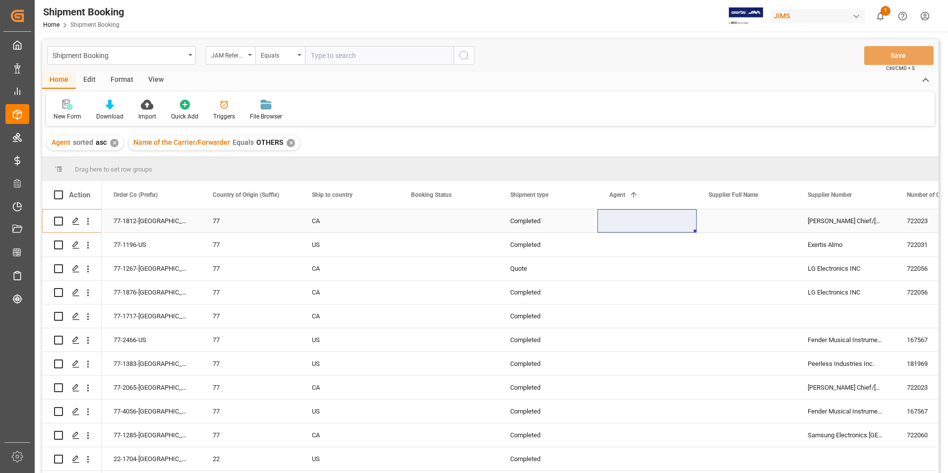
scroll to position [0, 99]
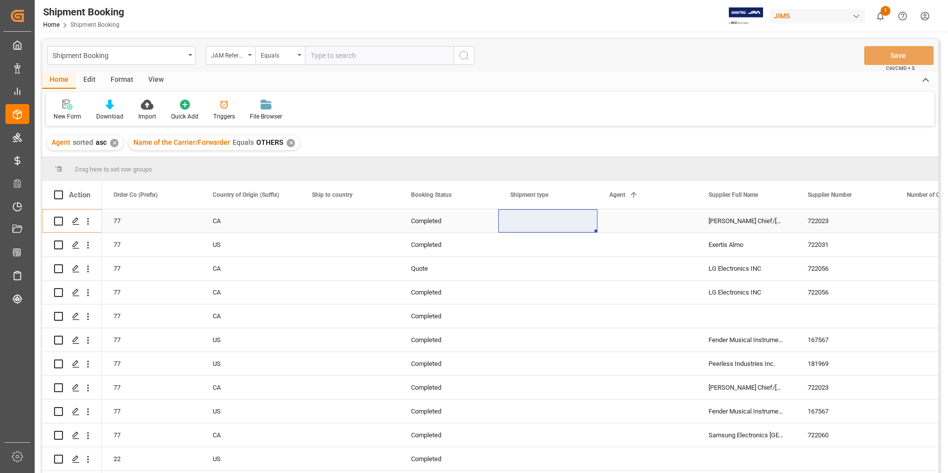
click at [631, 220] on div "Press SPACE to select this row." at bounding box center [646, 220] width 99 height 23
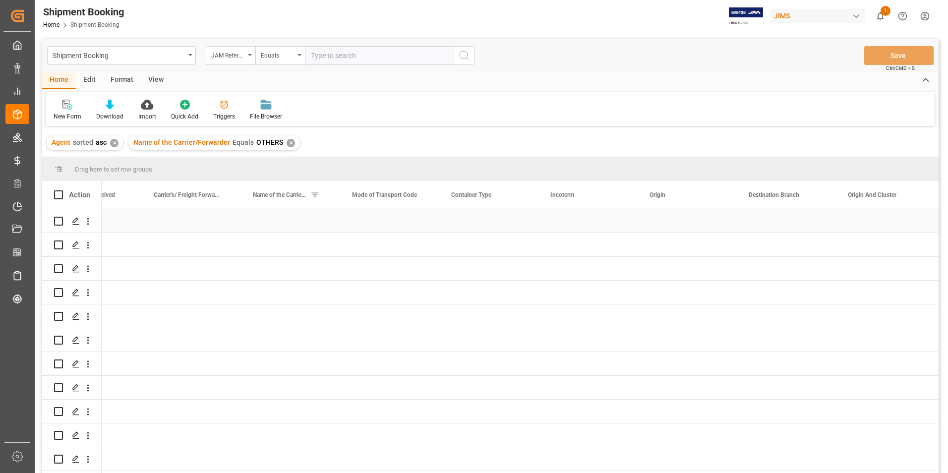
scroll to position [0, 1348]
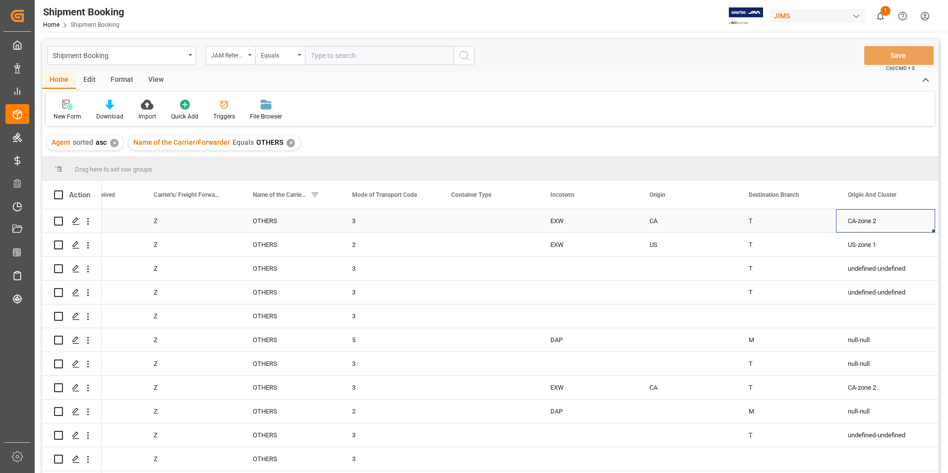
click at [443, 221] on div "Press SPACE to select this row." at bounding box center [488, 220] width 99 height 23
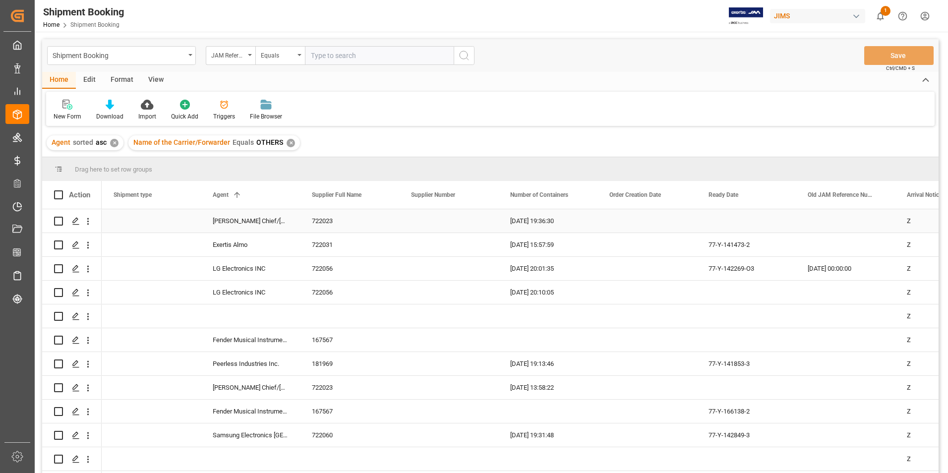
scroll to position [0, 496]
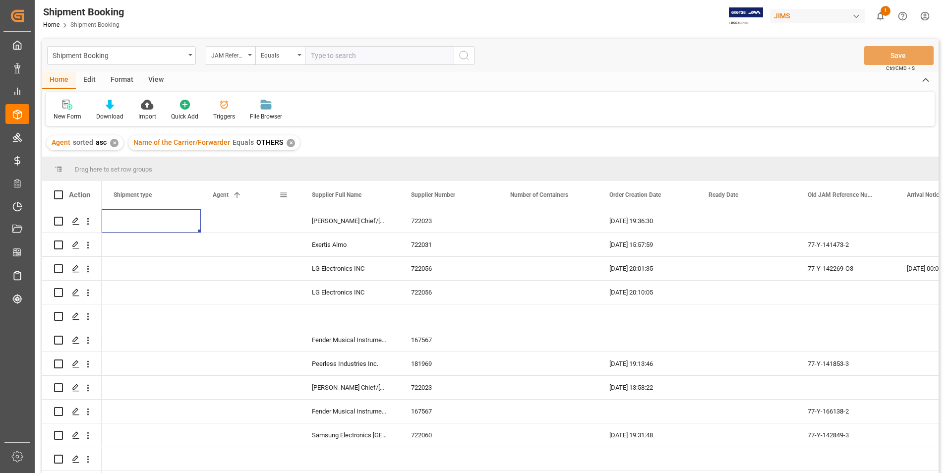
click at [283, 195] on span at bounding box center [283, 194] width 9 height 9
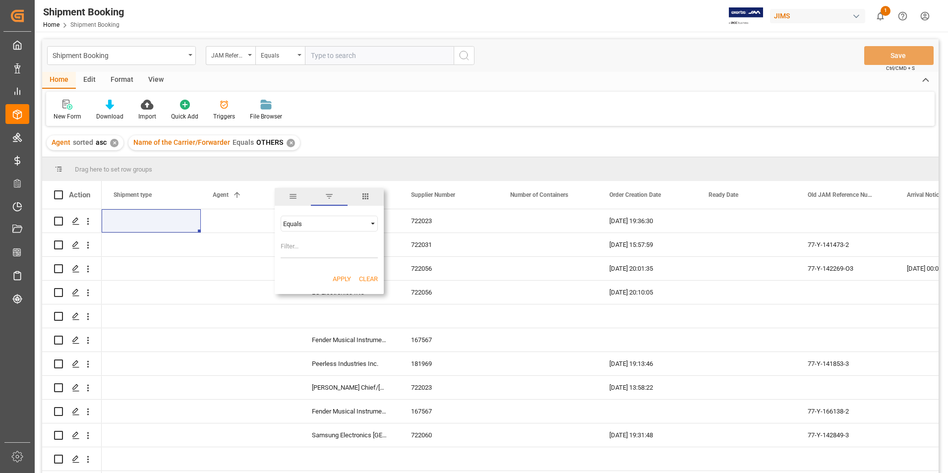
click at [331, 193] on span "filter" at bounding box center [329, 196] width 9 height 9
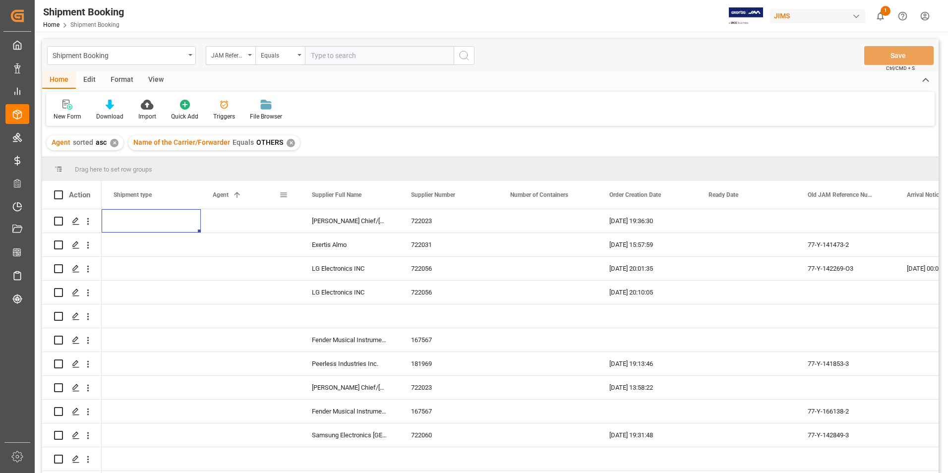
click at [283, 195] on span at bounding box center [283, 194] width 9 height 9
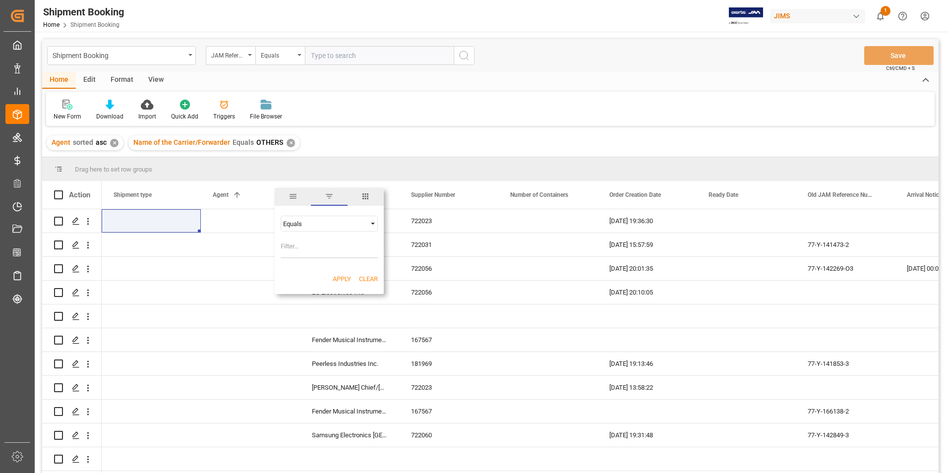
click at [305, 242] on input "Filter Value" at bounding box center [329, 248] width 97 height 20
type input "[PERSON_NAME]"
click at [340, 282] on button "Apply" at bounding box center [342, 279] width 18 height 10
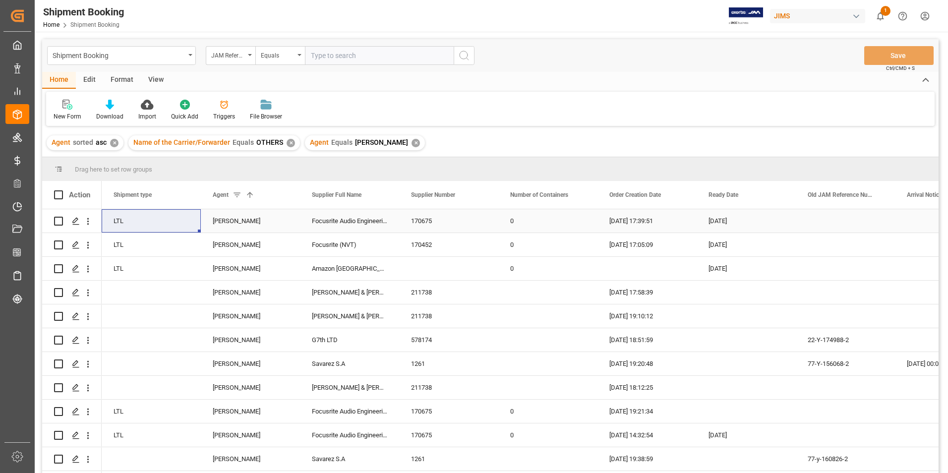
click at [843, 223] on div "Press SPACE to select this row." at bounding box center [845, 220] width 99 height 23
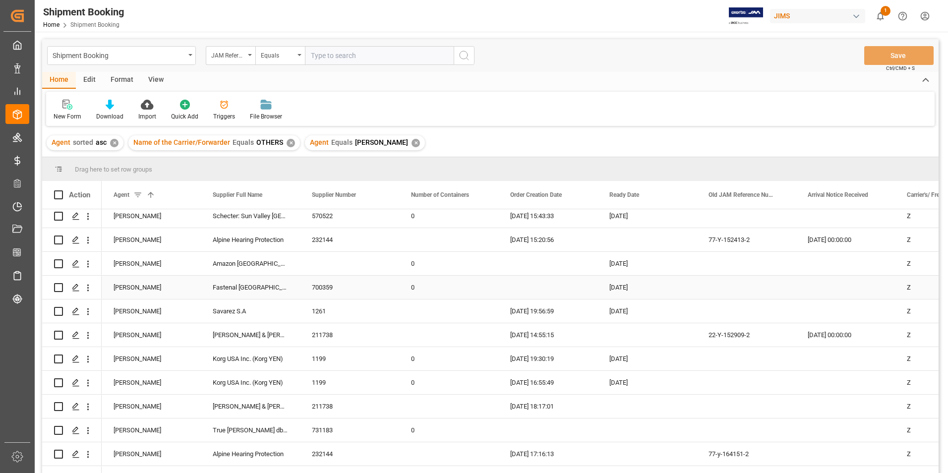
scroll to position [496, 0]
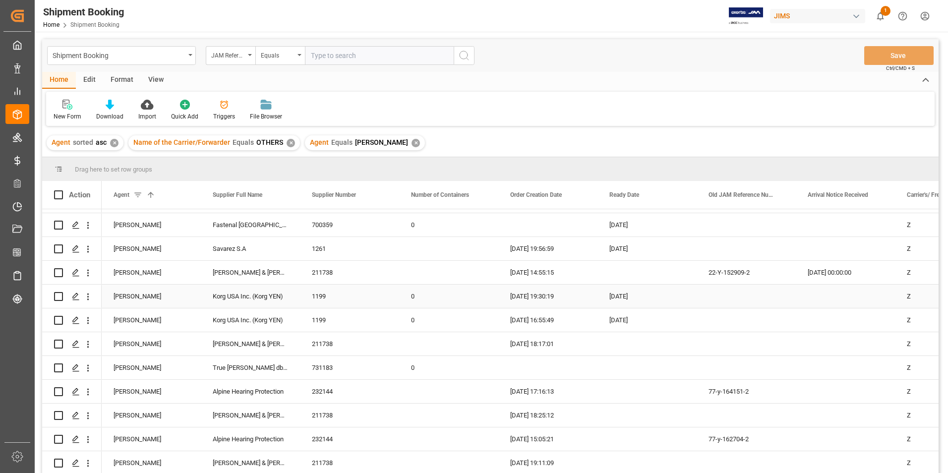
click at [238, 295] on div "Korg USA Inc. (Korg YEN)" at bounding box center [250, 296] width 99 height 23
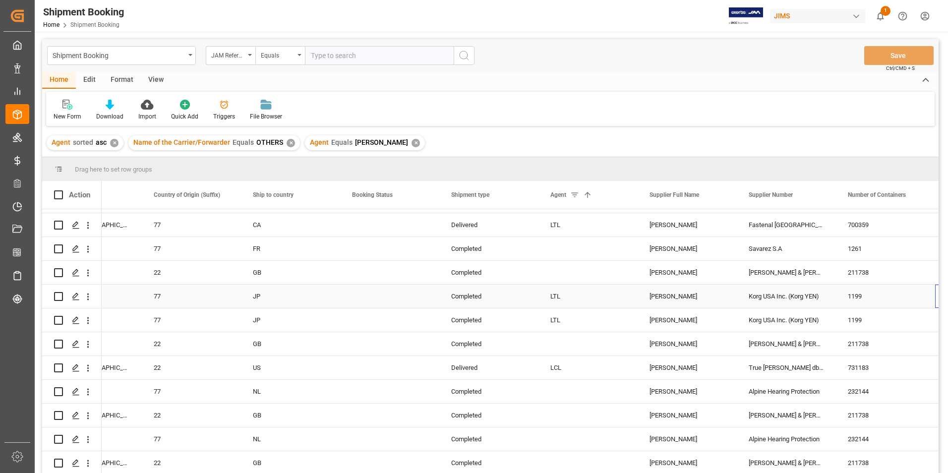
scroll to position [0, 0]
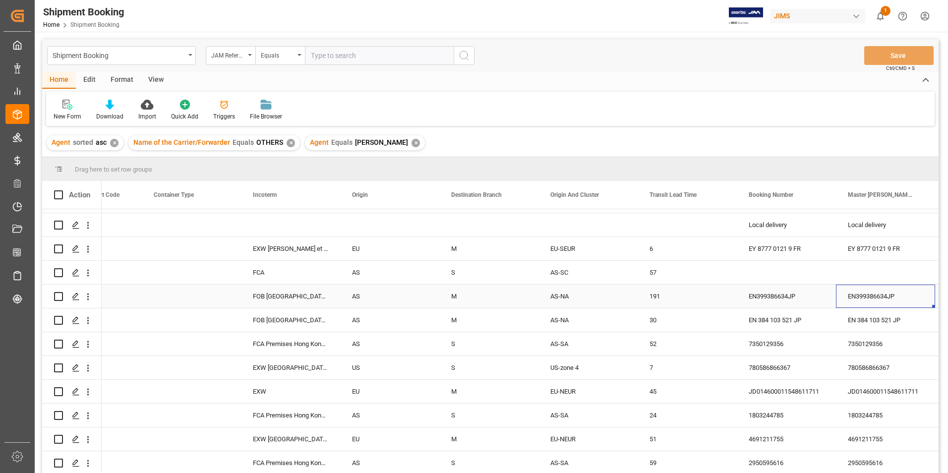
click at [788, 297] on div "EN399386634JP" at bounding box center [786, 296] width 99 height 23
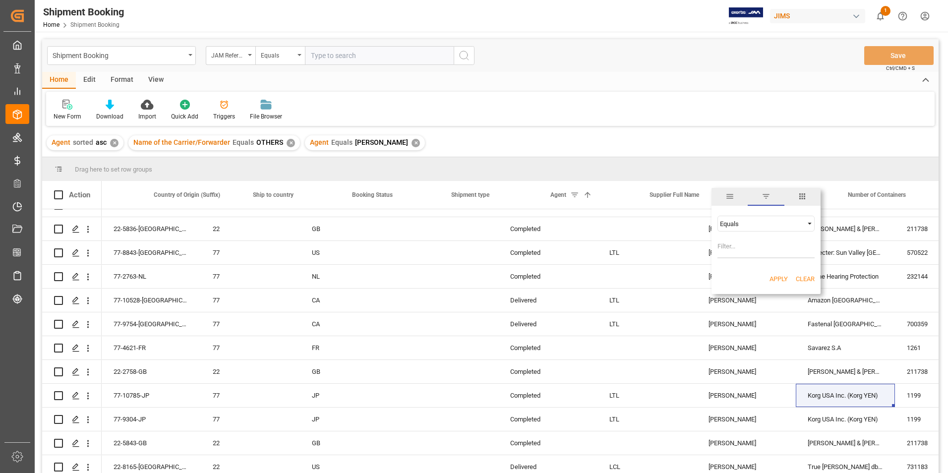
scroll to position [0, 158]
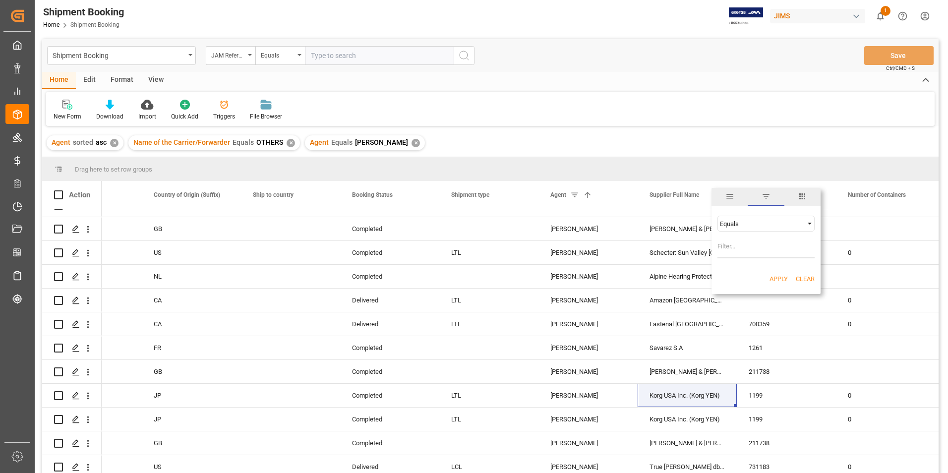
click at [748, 245] on input "Filter Value" at bounding box center [765, 248] width 97 height 20
type input "Korg USA Inc. (Ko"
click at [804, 275] on button "Clear" at bounding box center [805, 279] width 19 height 10
click at [805, 279] on button "Clear" at bounding box center [805, 279] width 19 height 10
click at [777, 389] on div "1199" at bounding box center [786, 395] width 99 height 23
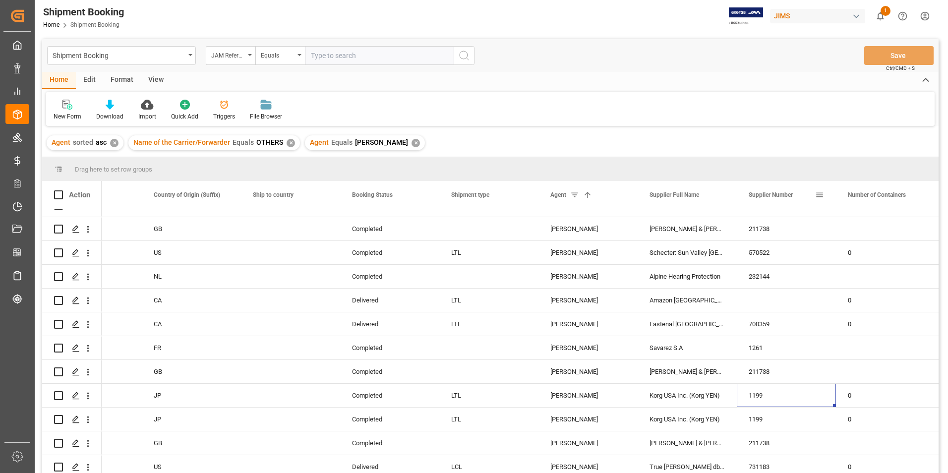
click at [819, 194] on span at bounding box center [819, 194] width 9 height 9
click at [852, 249] on input "Filter Value" at bounding box center [864, 248] width 97 height 20
type input "1199"
click at [878, 275] on button "Apply" at bounding box center [878, 279] width 18 height 10
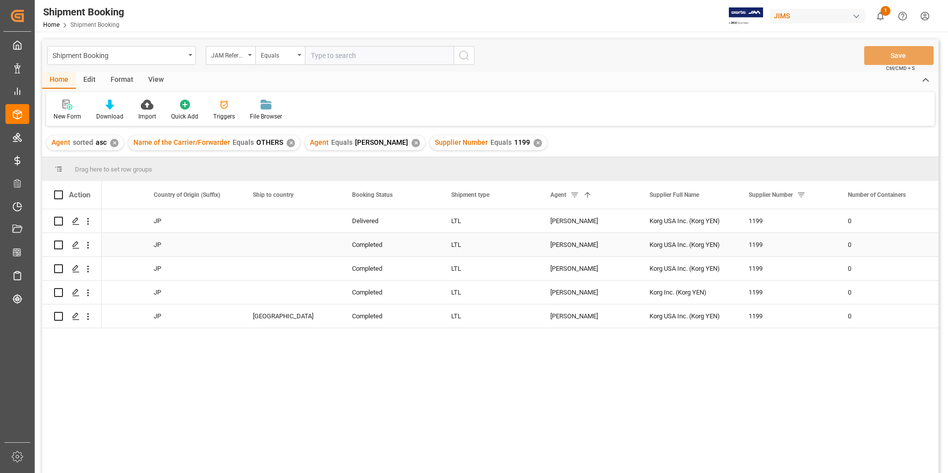
click at [283, 241] on div "Press SPACE to select this row." at bounding box center [290, 244] width 99 height 23
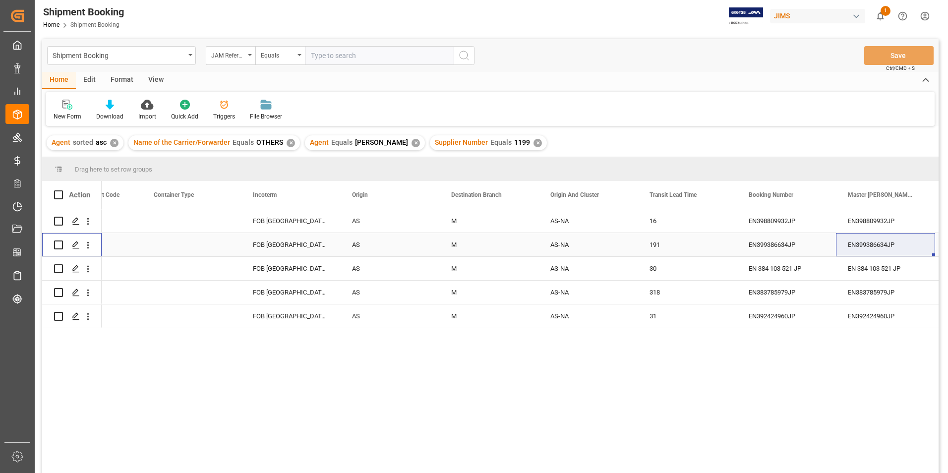
click at [58, 243] on input "Press Space to toggle row selection (unchecked)" at bounding box center [58, 244] width 9 height 9
checkbox input "true"
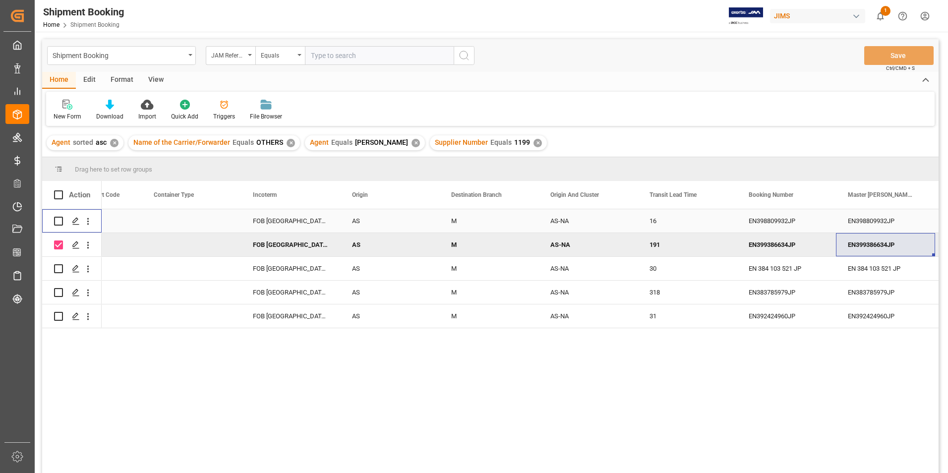
click at [58, 222] on input "Press Space to toggle row selection (unchecked)" at bounding box center [58, 221] width 9 height 9
checkbox input "true"
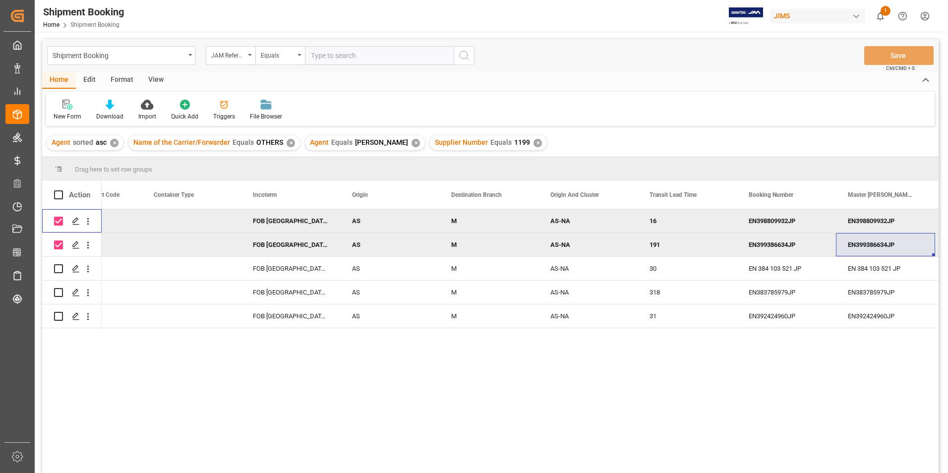
click at [199, 225] on div "Press SPACE to deselect this row." at bounding box center [191, 220] width 99 height 23
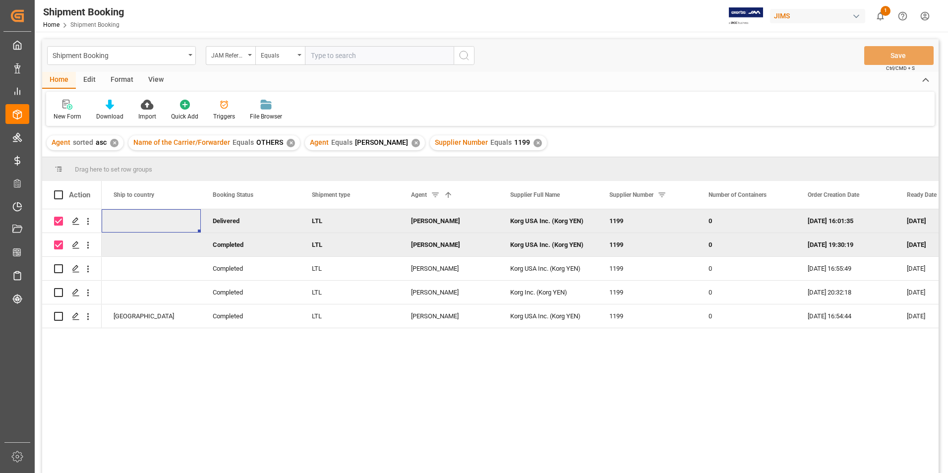
scroll to position [0, 198]
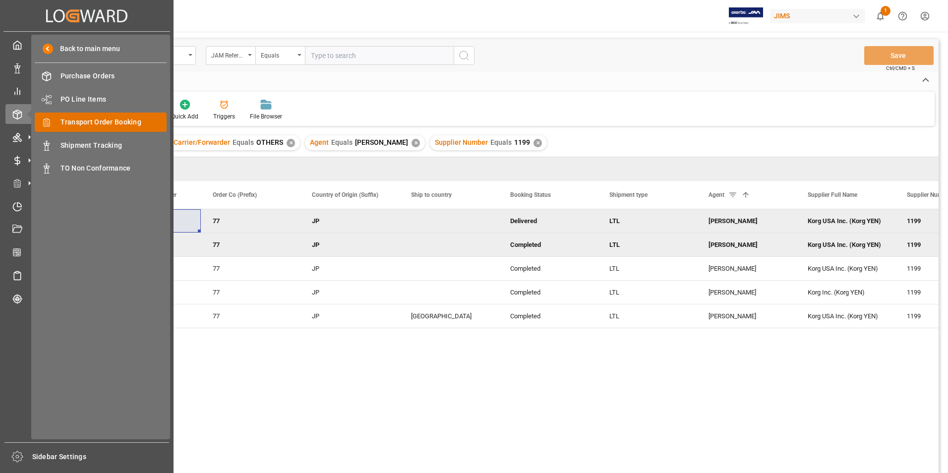
click at [124, 121] on span "Transport Order Booking" at bounding box center [113, 122] width 107 height 10
